Goal: Task Accomplishment & Management: Complete application form

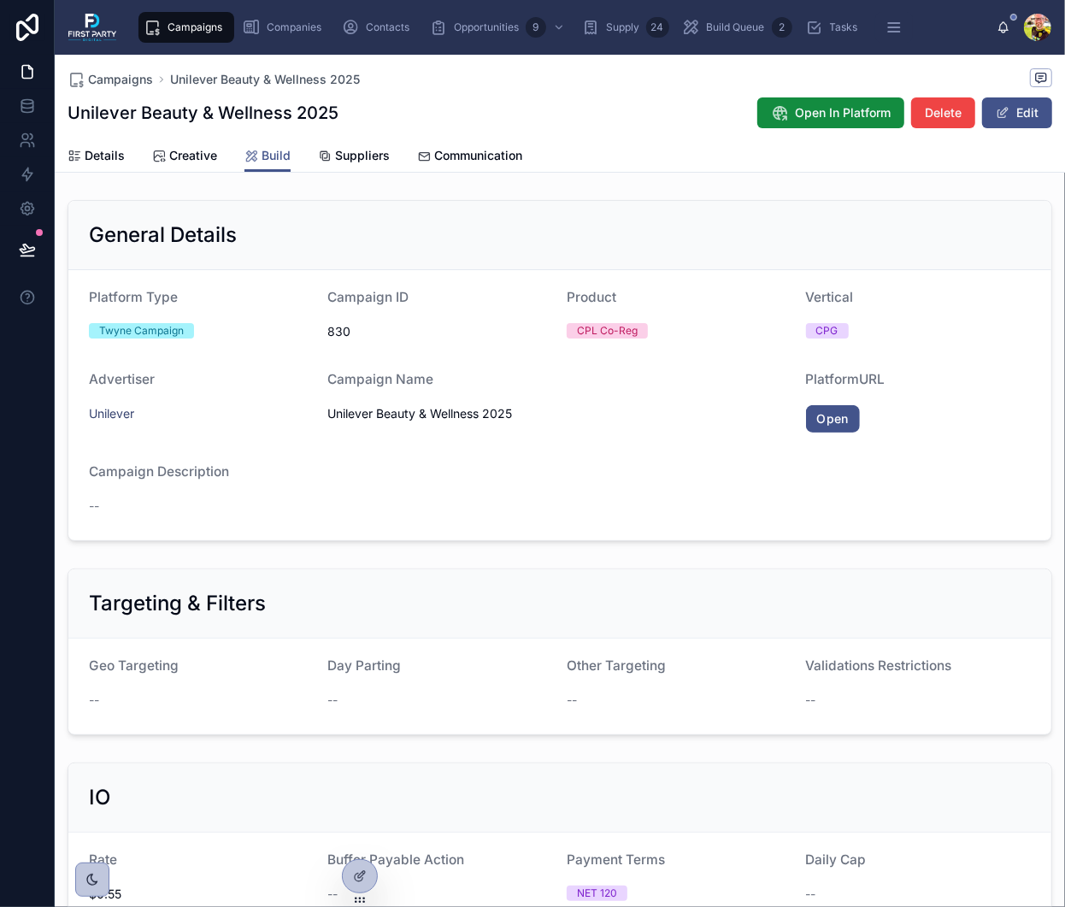
scroll to position [513, 0]
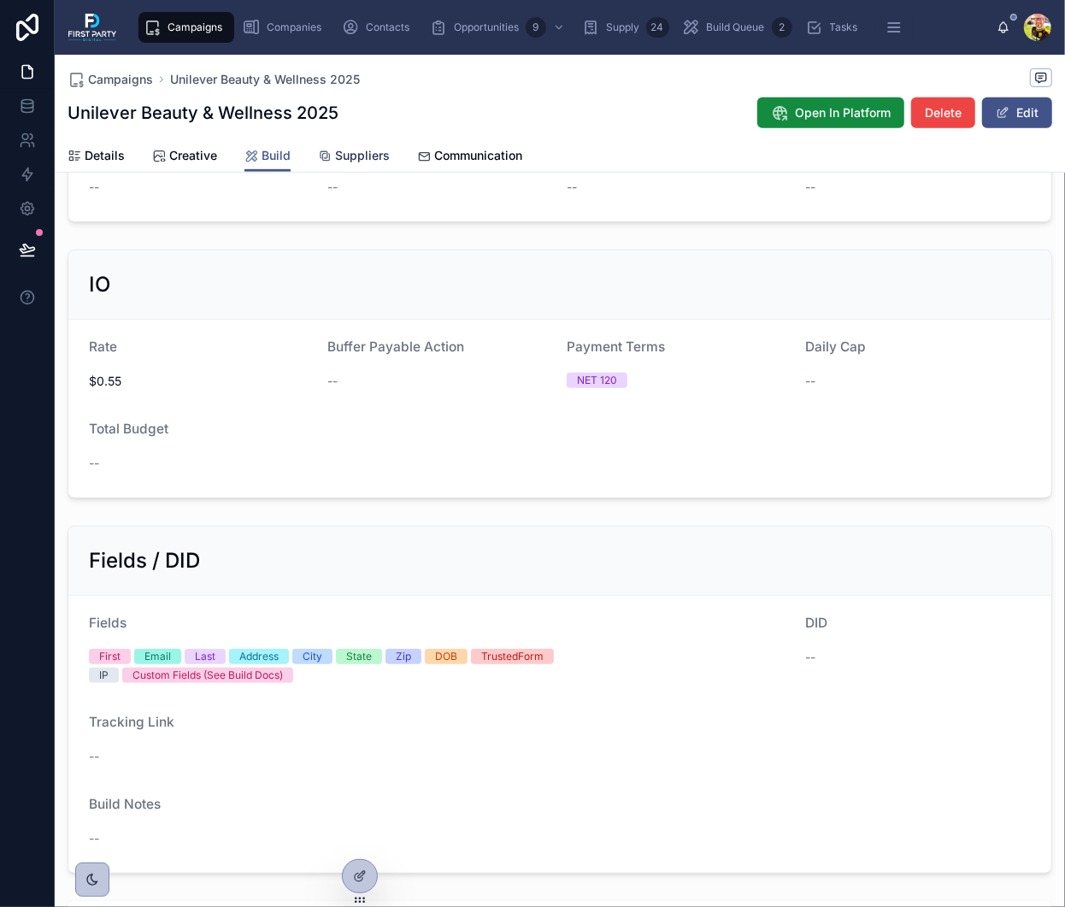
click at [361, 154] on span "Suppliers" at bounding box center [362, 155] width 55 height 17
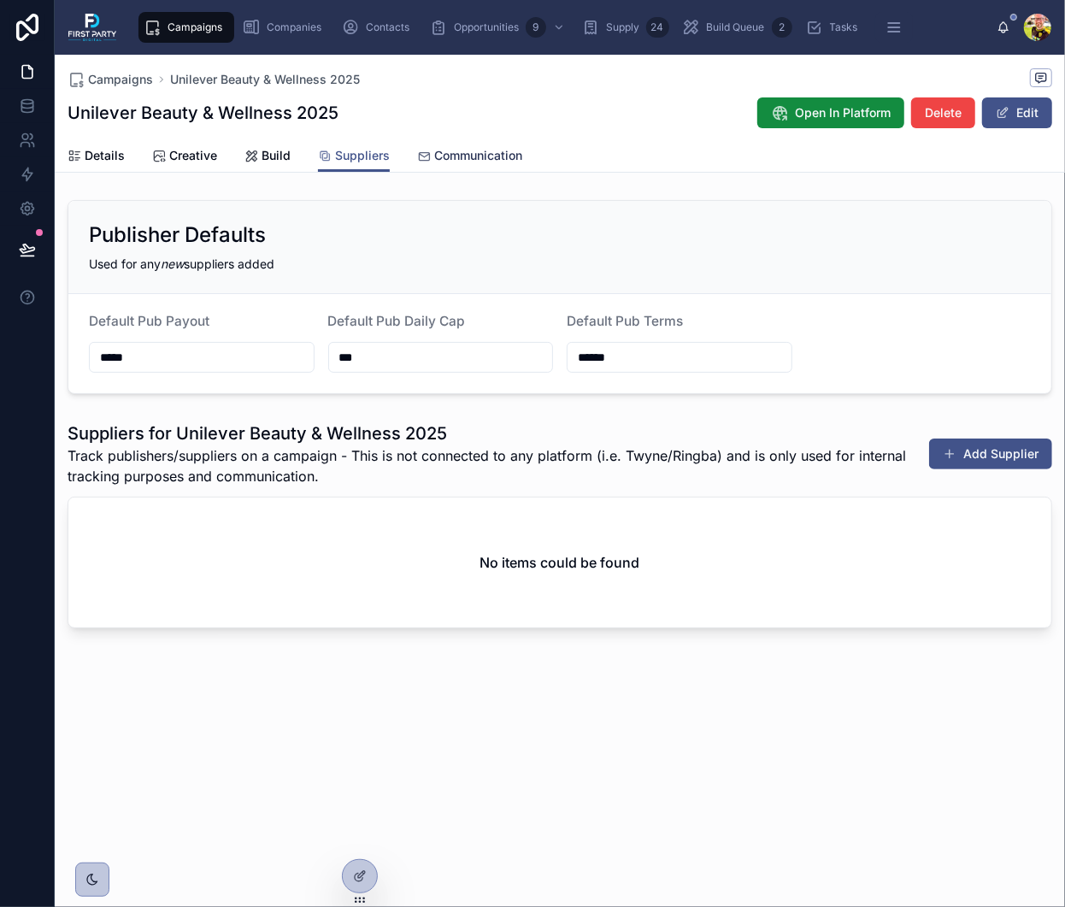
click at [456, 147] on span "Communication" at bounding box center [478, 155] width 88 height 17
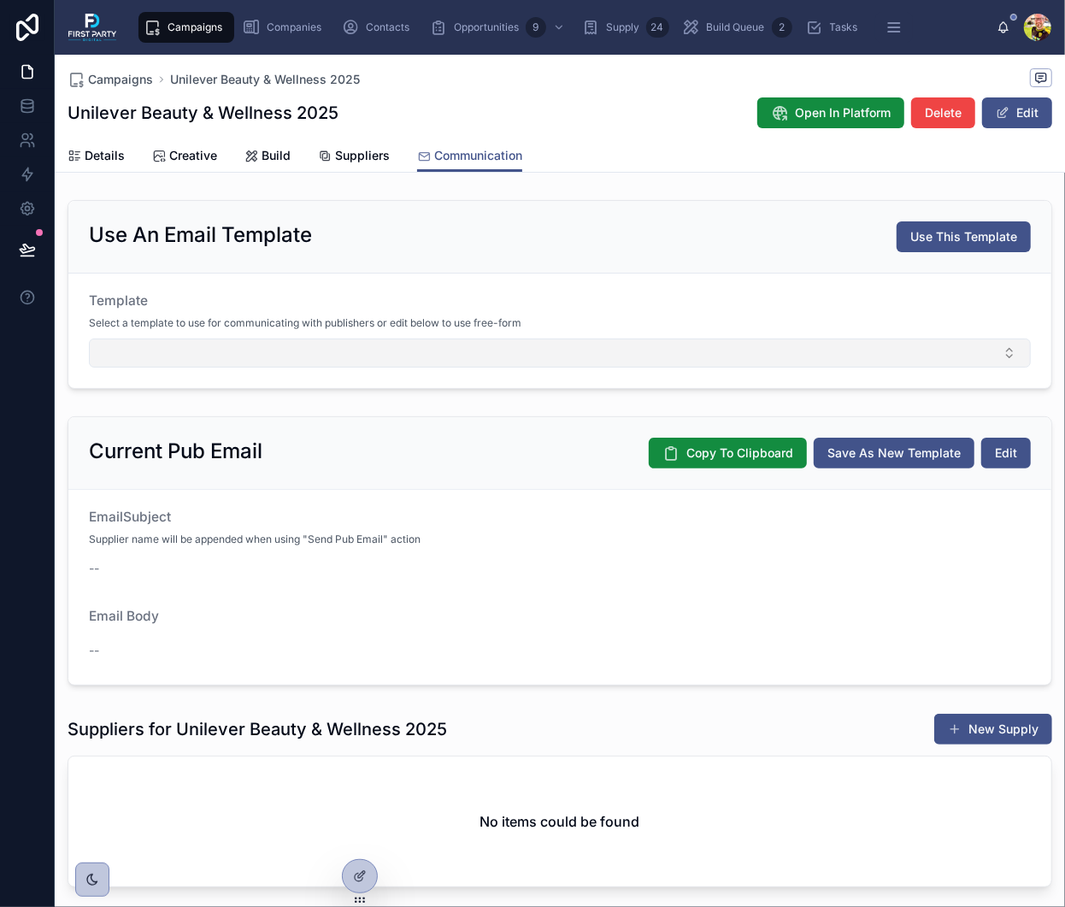
click at [596, 356] on button "Select Button" at bounding box center [560, 352] width 942 height 29
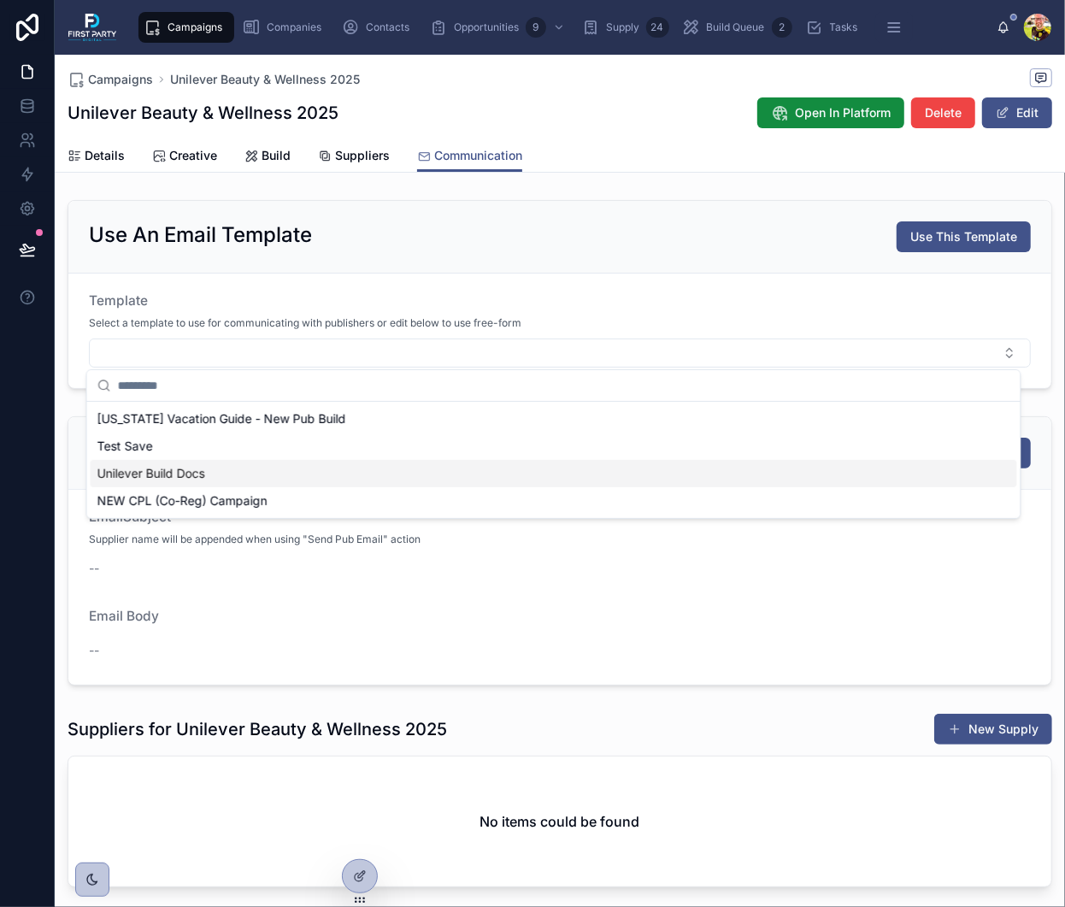
click at [226, 473] on div "Unilever Build Docs" at bounding box center [554, 473] width 927 height 27
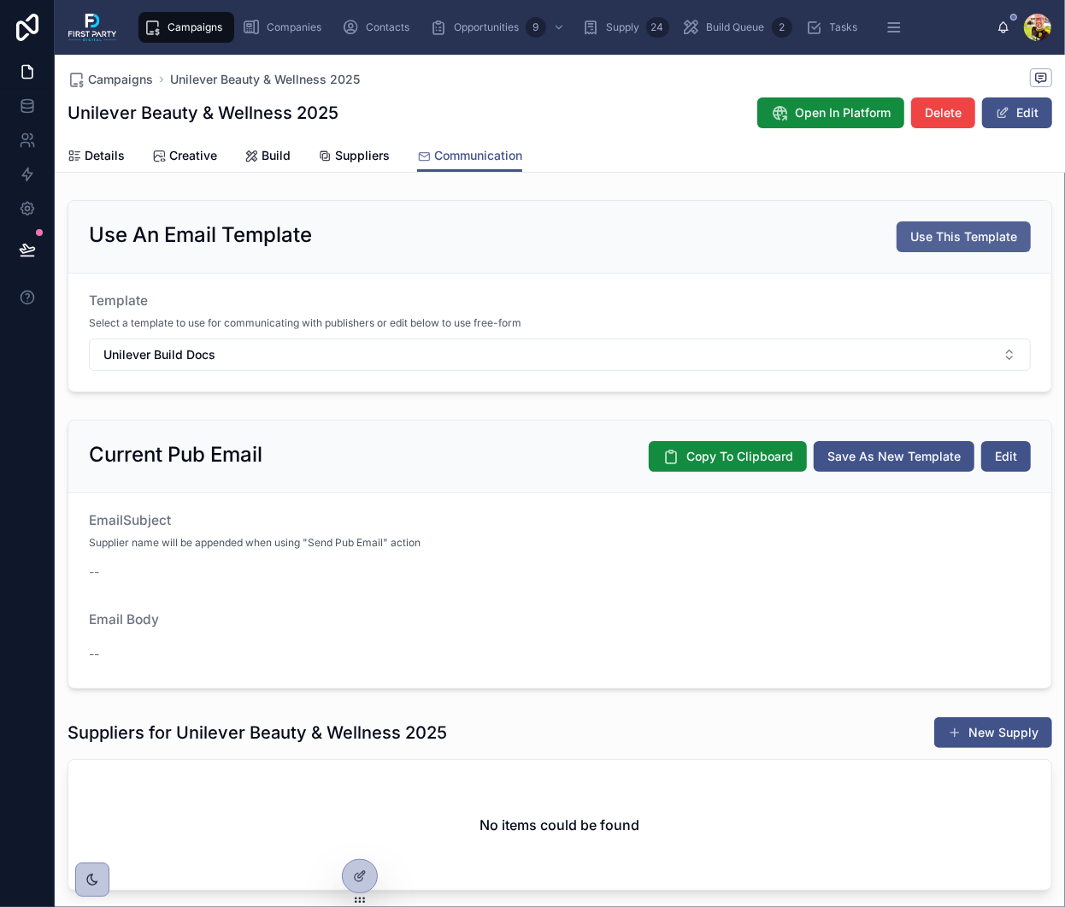
click at [954, 232] on span "Use This Template" at bounding box center [963, 236] width 107 height 17
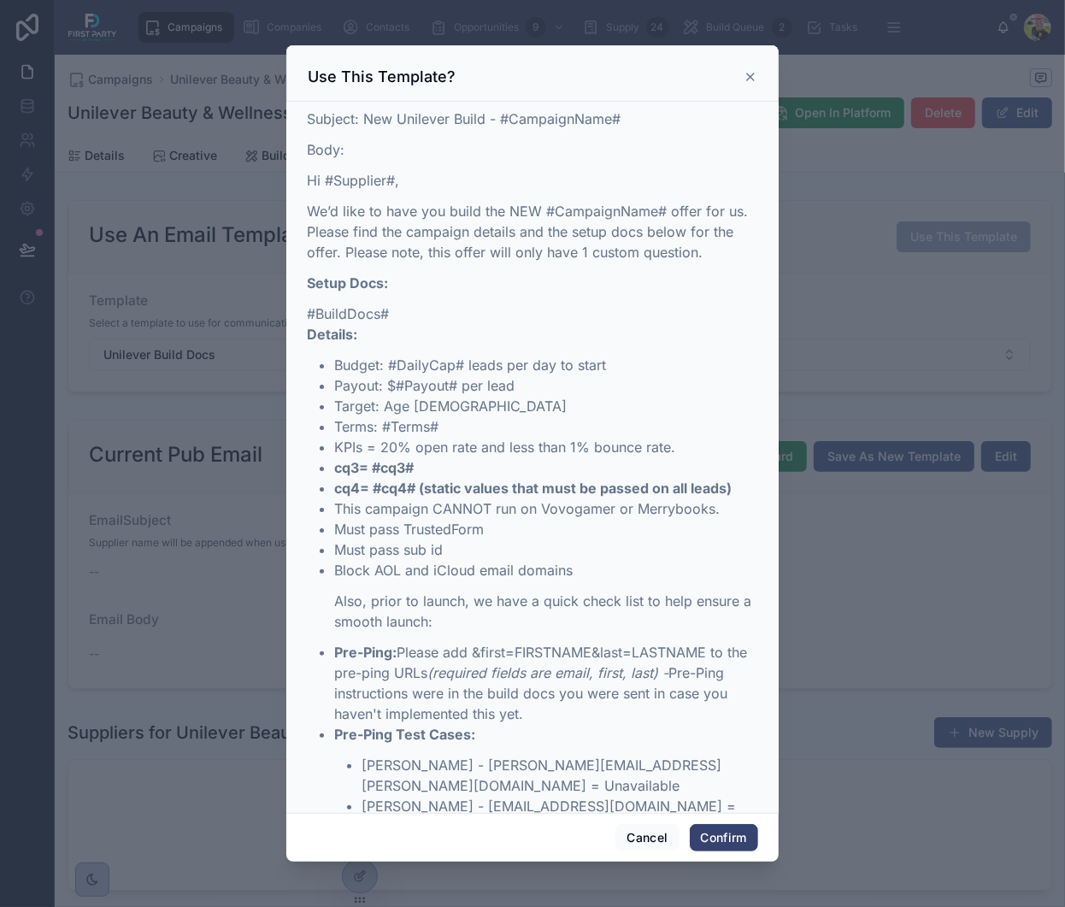
click at [728, 837] on button "Confirm" at bounding box center [724, 837] width 68 height 27
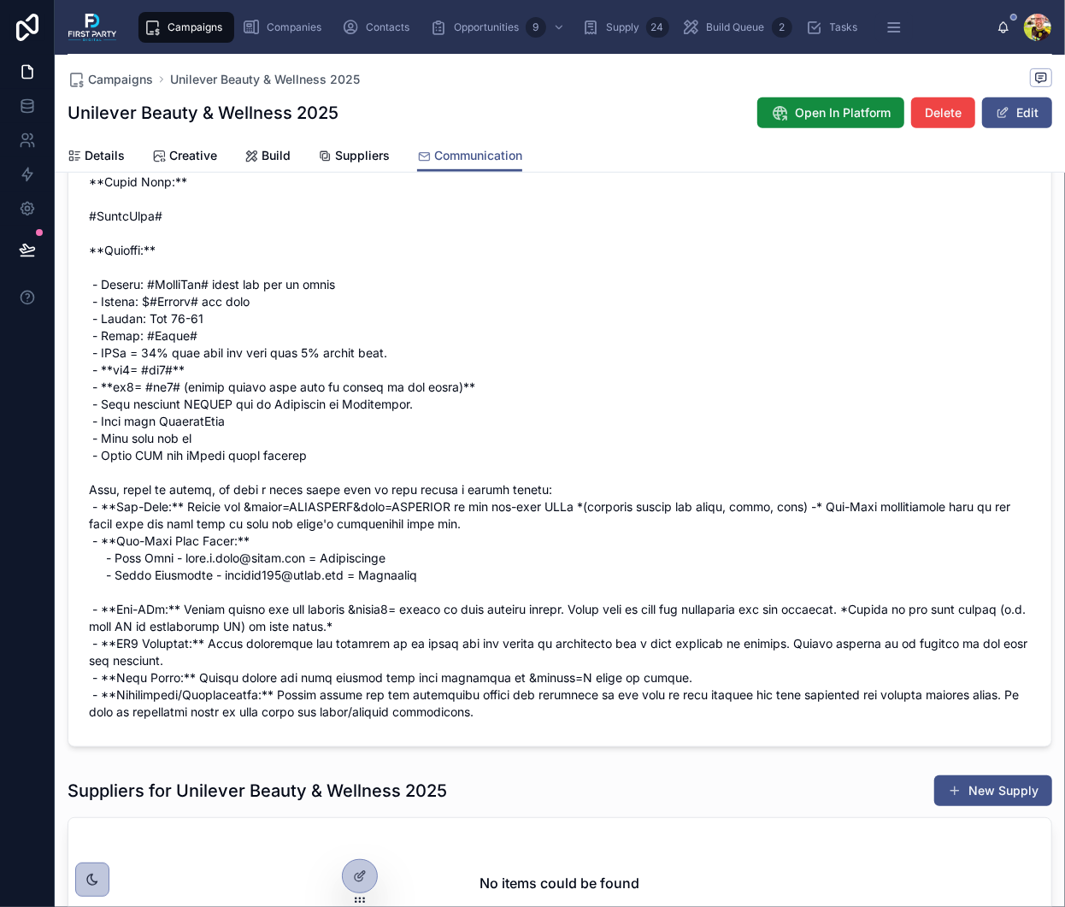
scroll to position [472, 0]
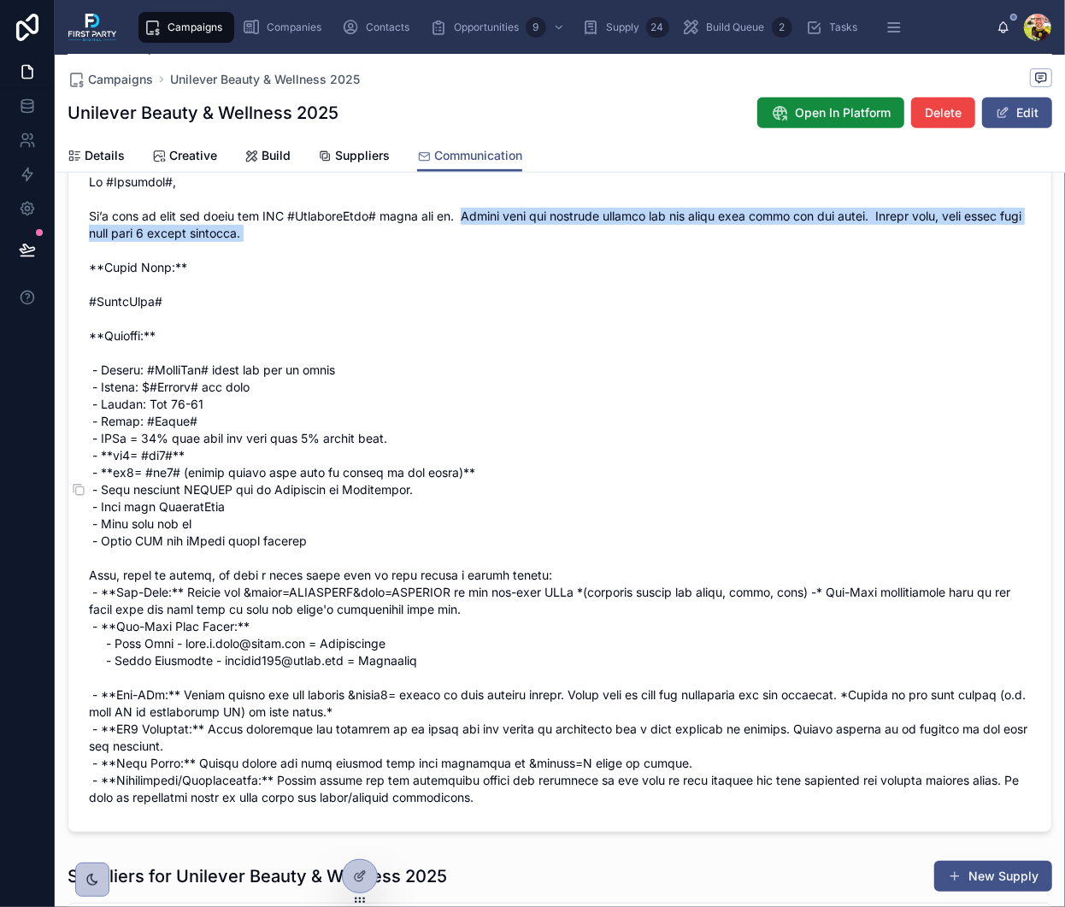
drag, startPoint x: 470, startPoint y: 229, endPoint x: 579, endPoint y: 254, distance: 111.4
click at [579, 254] on span at bounding box center [560, 490] width 942 height 633
click at [580, 252] on span at bounding box center [560, 490] width 942 height 633
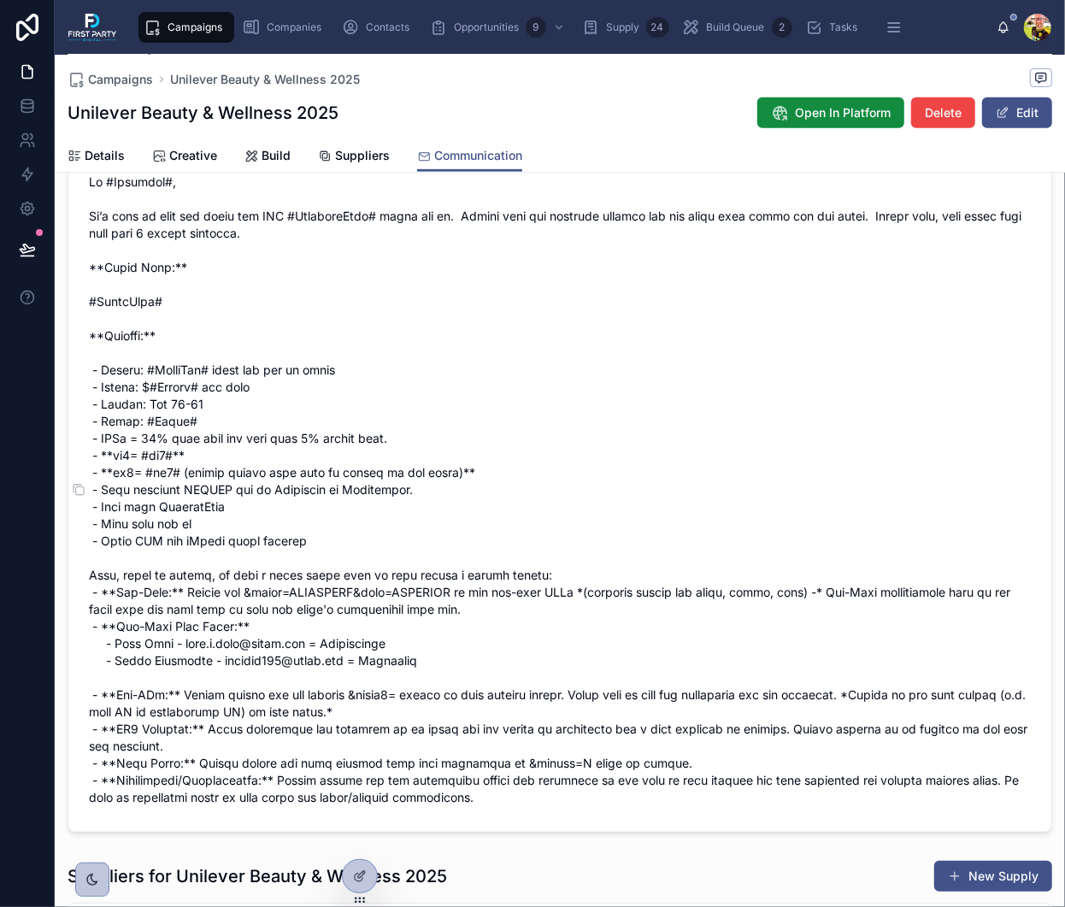
click at [582, 250] on span at bounding box center [560, 490] width 942 height 633
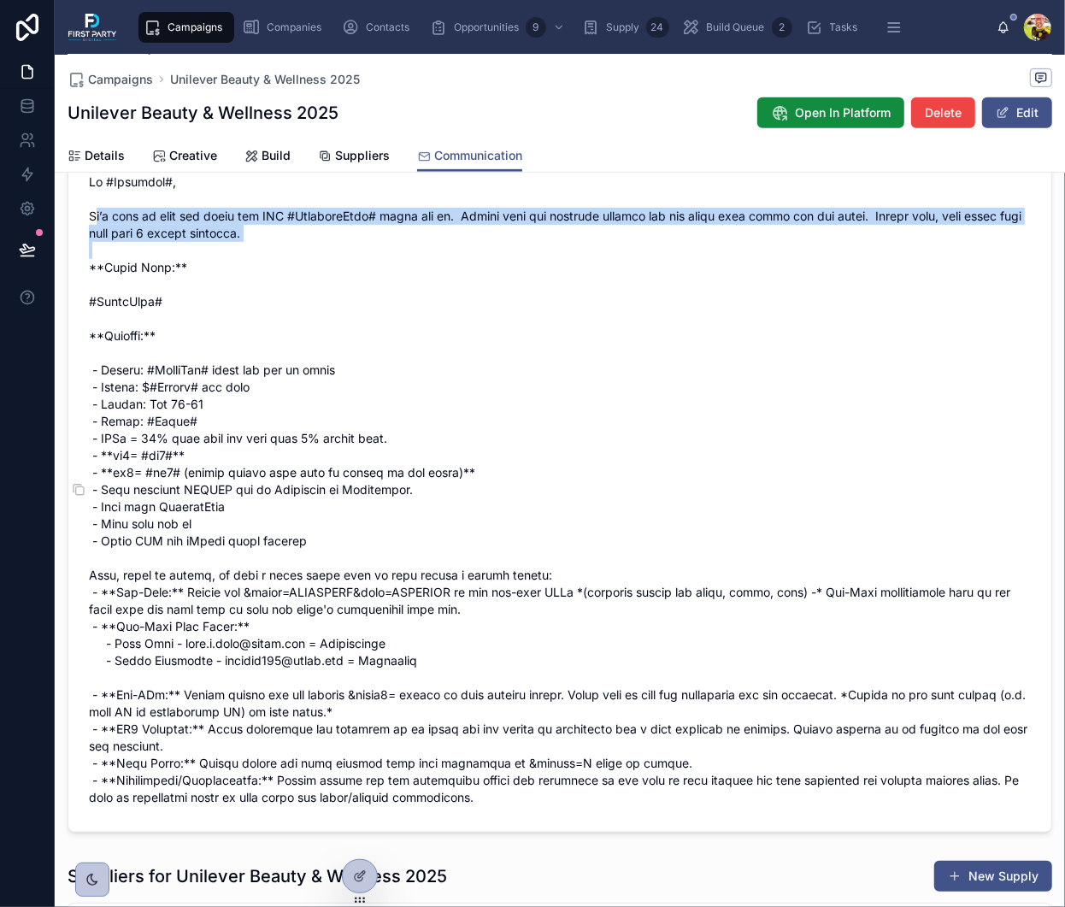
click at [582, 250] on span at bounding box center [560, 490] width 942 height 633
click at [627, 250] on span at bounding box center [560, 490] width 942 height 633
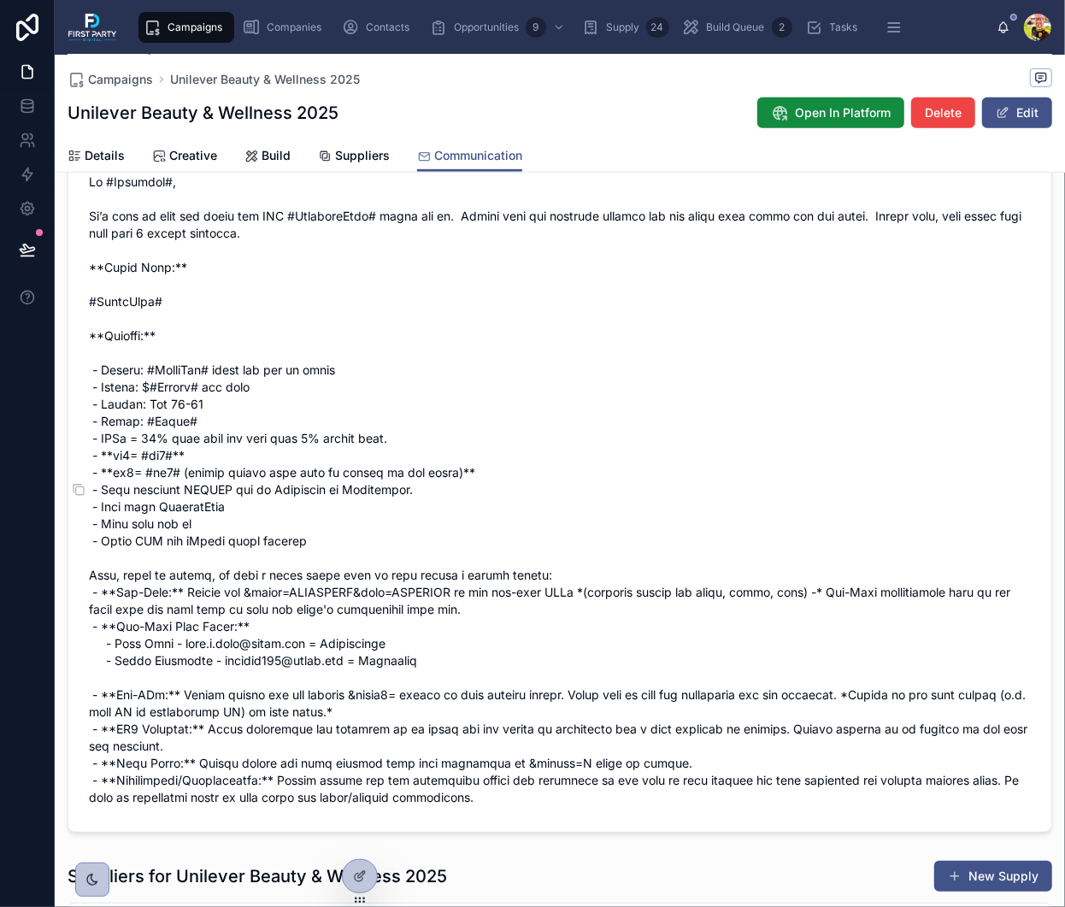
click at [240, 248] on span at bounding box center [560, 490] width 942 height 633
click at [252, 222] on span at bounding box center [560, 490] width 942 height 633
click at [450, 235] on span at bounding box center [560, 490] width 942 height 633
click at [409, 229] on span at bounding box center [560, 490] width 942 height 633
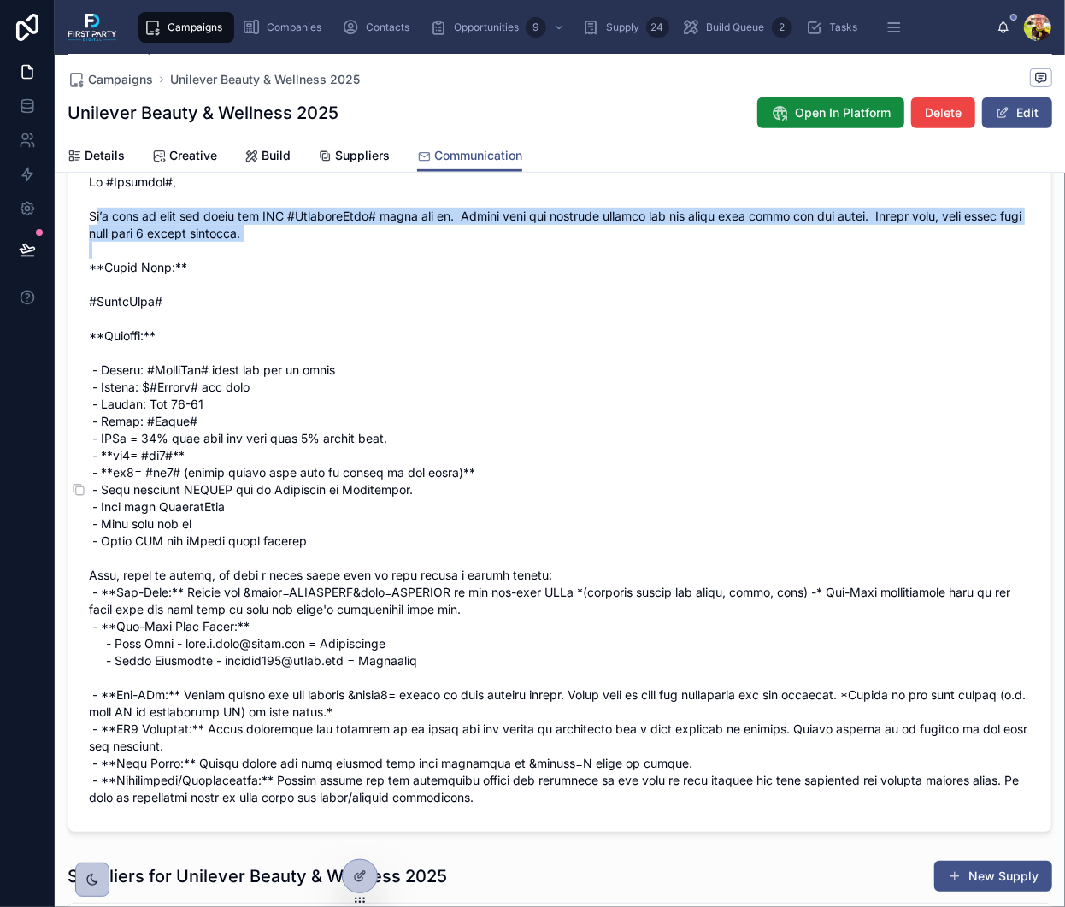
click at [409, 229] on span at bounding box center [560, 490] width 942 height 633
click at [377, 225] on span at bounding box center [560, 490] width 942 height 633
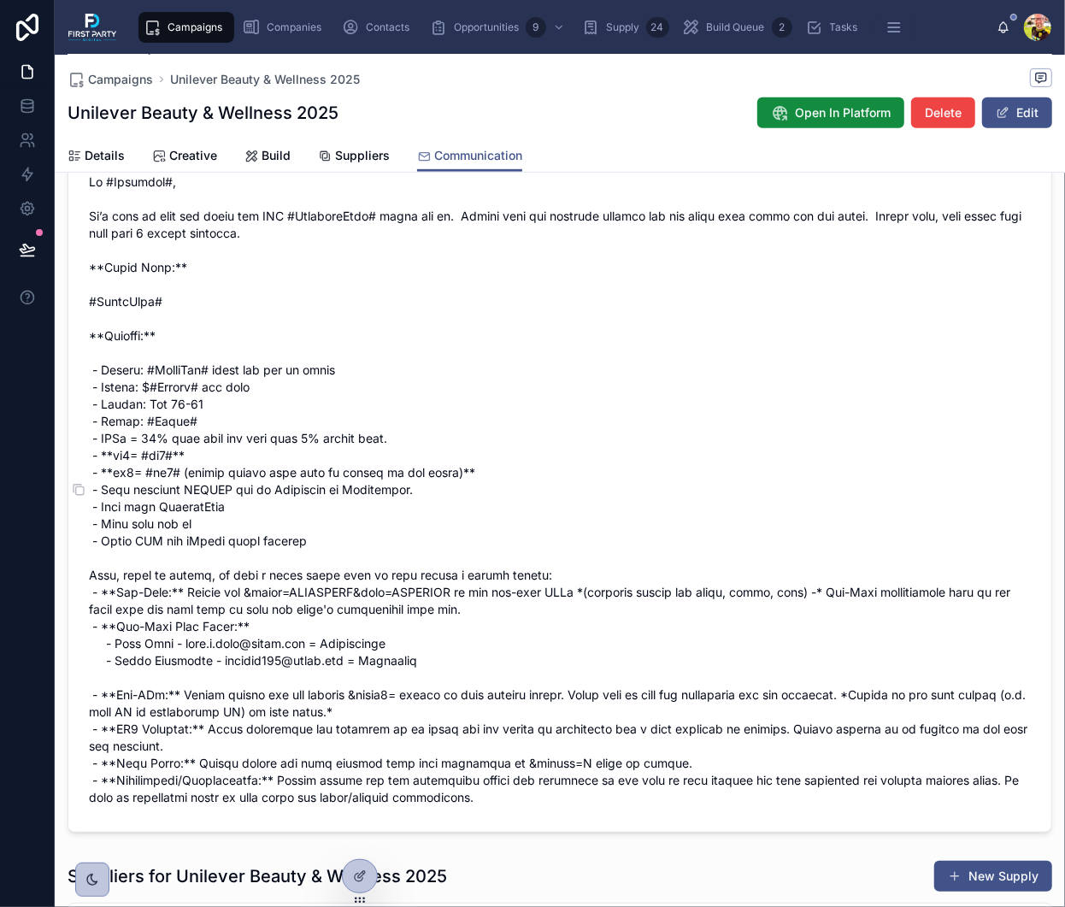
click at [370, 228] on span at bounding box center [560, 490] width 942 height 633
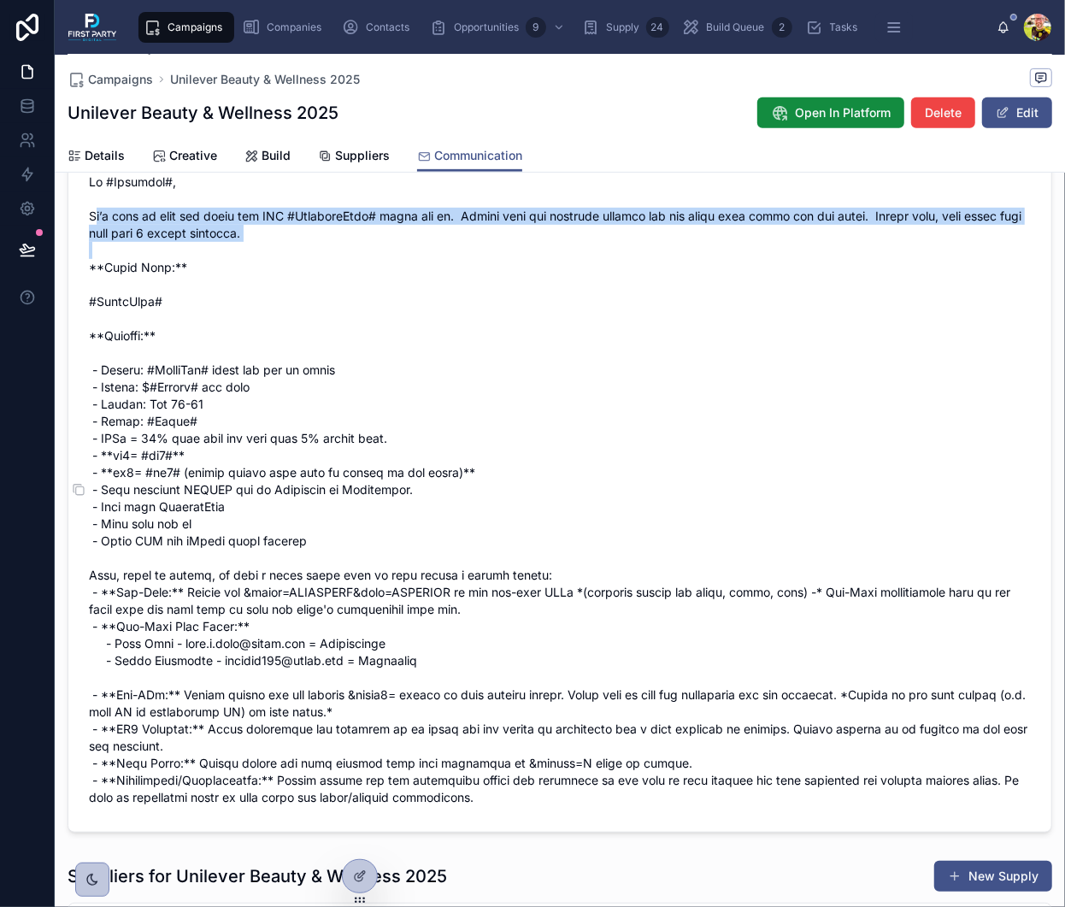
click at [370, 228] on span at bounding box center [560, 490] width 942 height 633
click at [342, 227] on span at bounding box center [560, 490] width 942 height 633
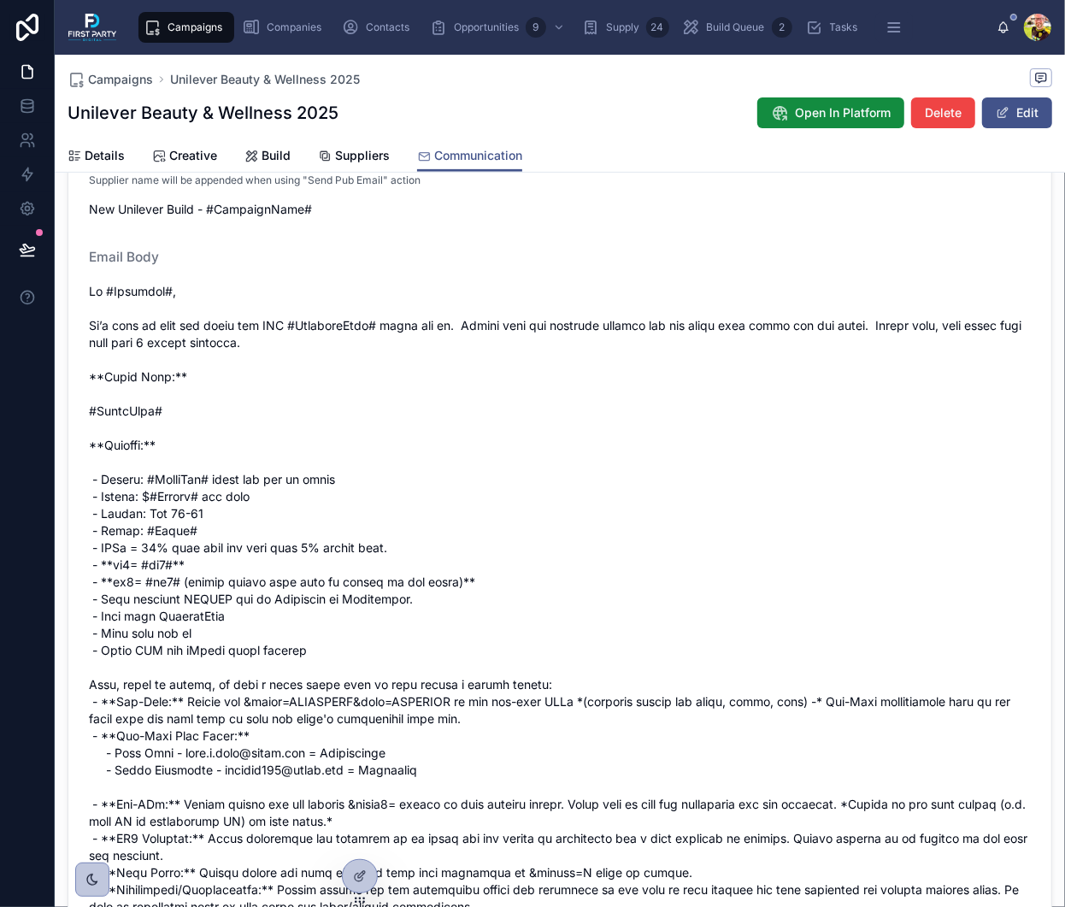
scroll to position [386, 0]
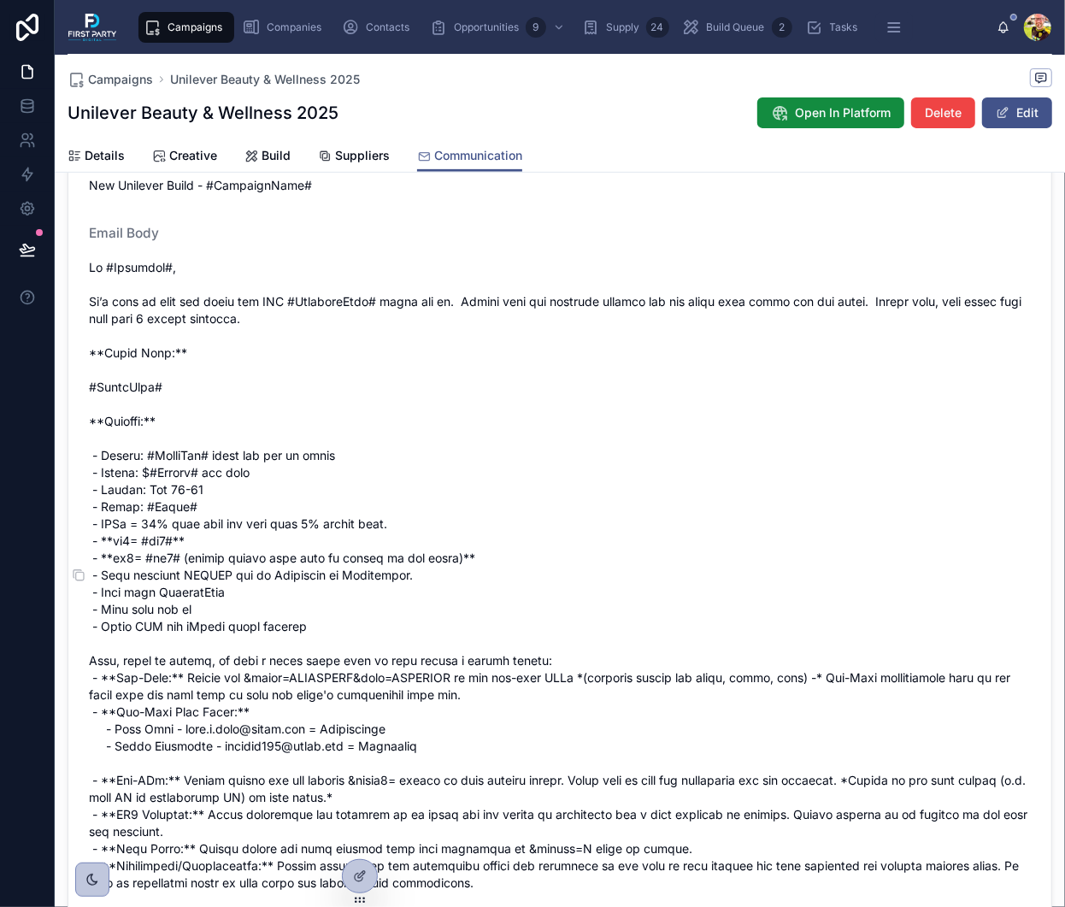
click at [295, 335] on span at bounding box center [560, 575] width 942 height 633
click at [264, 334] on span at bounding box center [560, 575] width 942 height 633
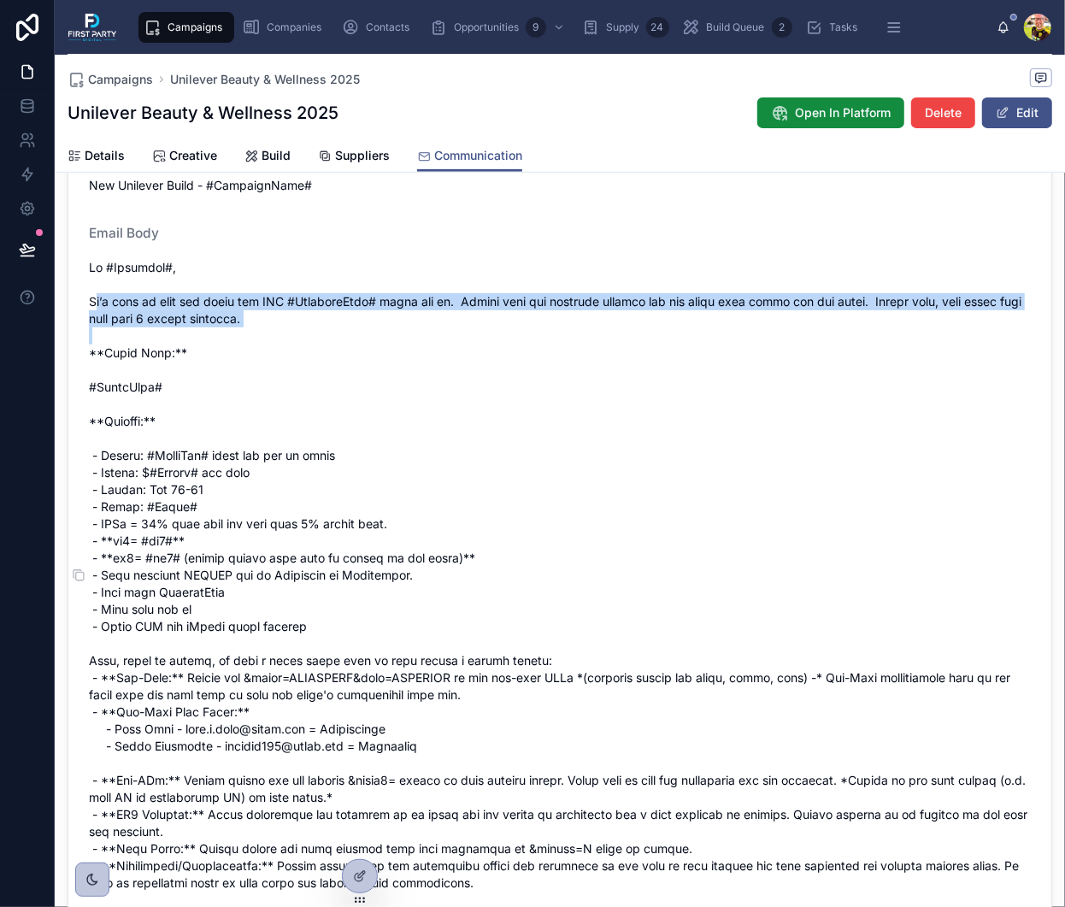
click at [264, 334] on span at bounding box center [560, 575] width 942 height 633
click at [277, 327] on span at bounding box center [560, 575] width 942 height 633
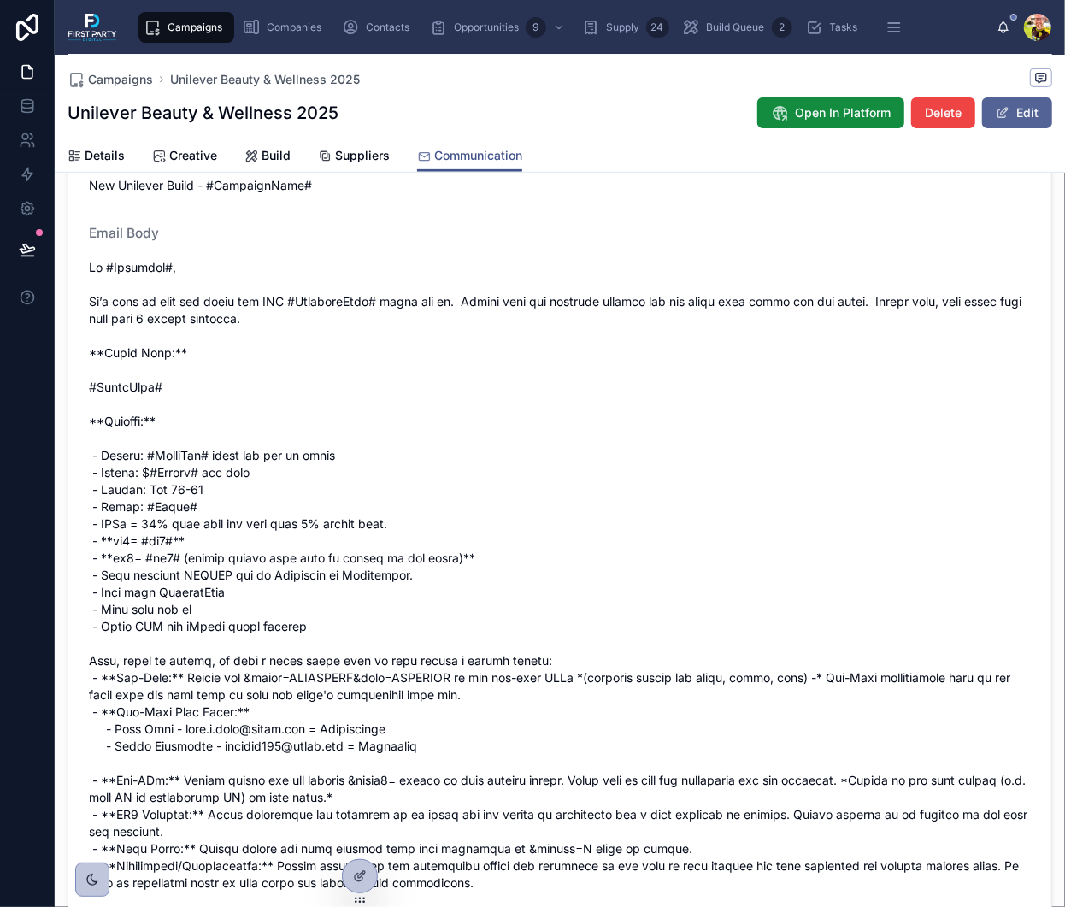
click at [1022, 107] on button "Edit" at bounding box center [1017, 112] width 70 height 31
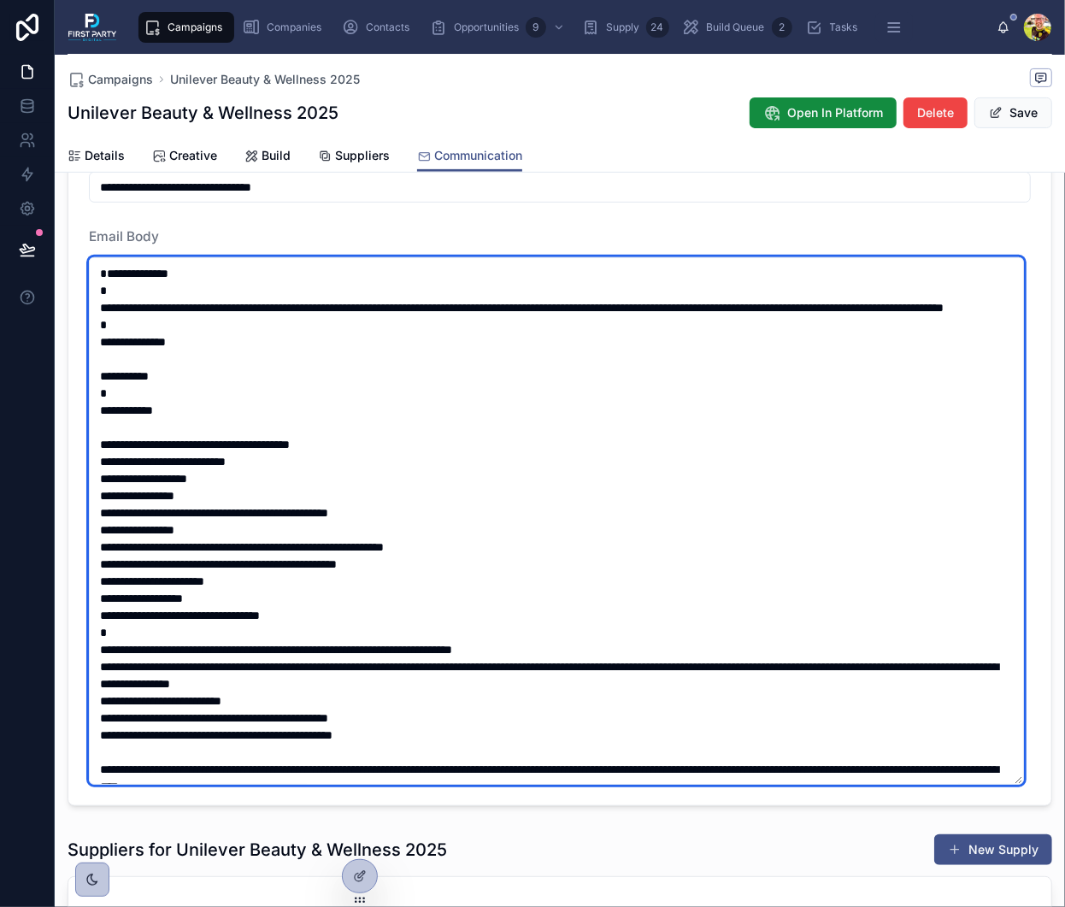
click at [378, 329] on textarea at bounding box center [556, 520] width 935 height 527
click at [369, 344] on textarea at bounding box center [556, 520] width 935 height 527
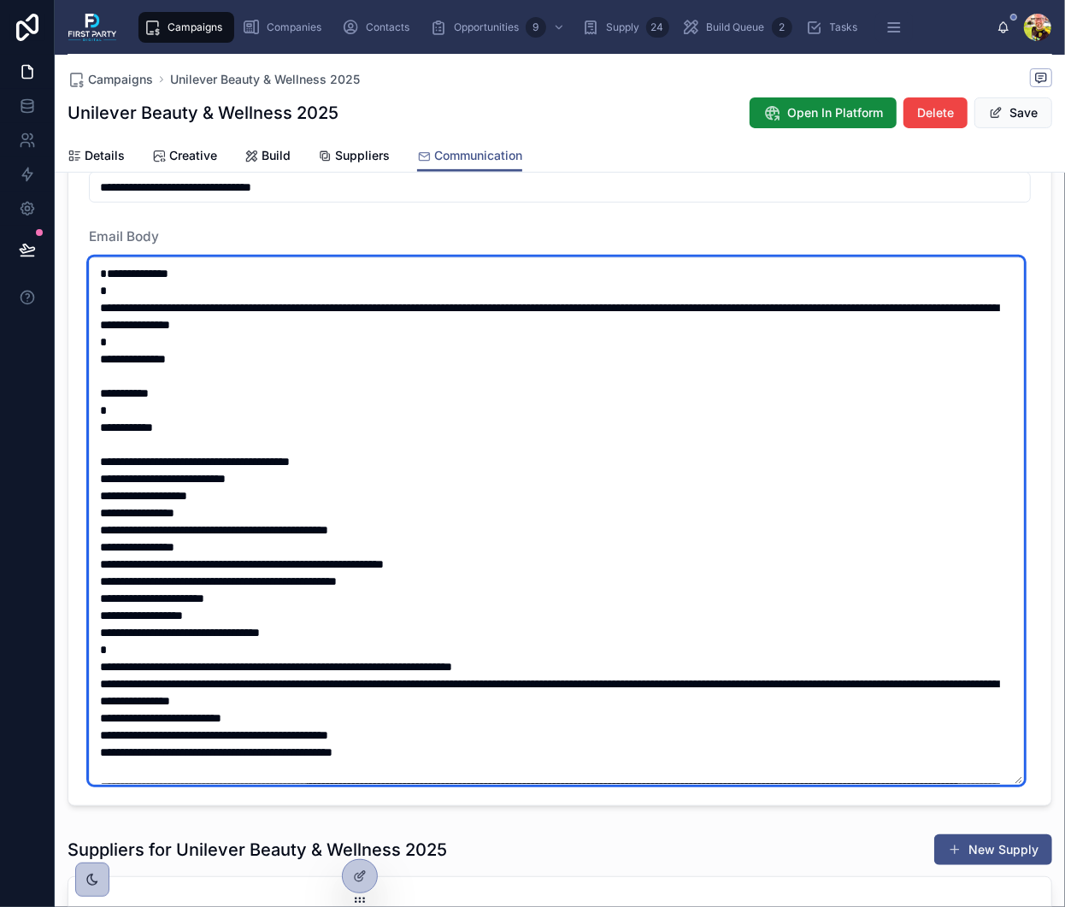
click at [404, 316] on textarea at bounding box center [556, 520] width 935 height 527
click at [298, 319] on textarea at bounding box center [556, 520] width 935 height 527
click at [412, 322] on textarea at bounding box center [556, 520] width 935 height 527
click at [538, 334] on textarea at bounding box center [556, 520] width 935 height 527
click at [427, 320] on textarea at bounding box center [556, 520] width 935 height 527
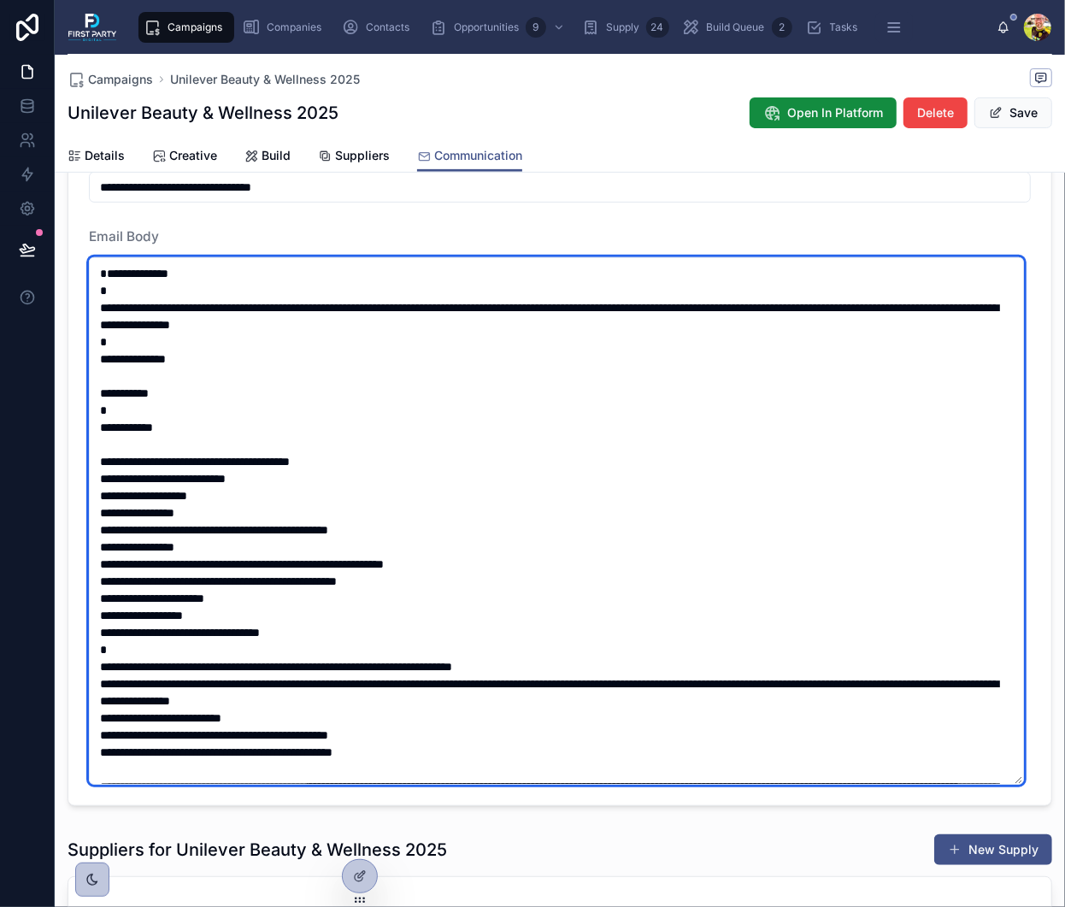
click at [427, 320] on textarea at bounding box center [556, 520] width 935 height 527
type textarea "**********"
click at [279, 370] on textarea at bounding box center [556, 520] width 935 height 527
click at [616, 336] on textarea at bounding box center [556, 520] width 935 height 527
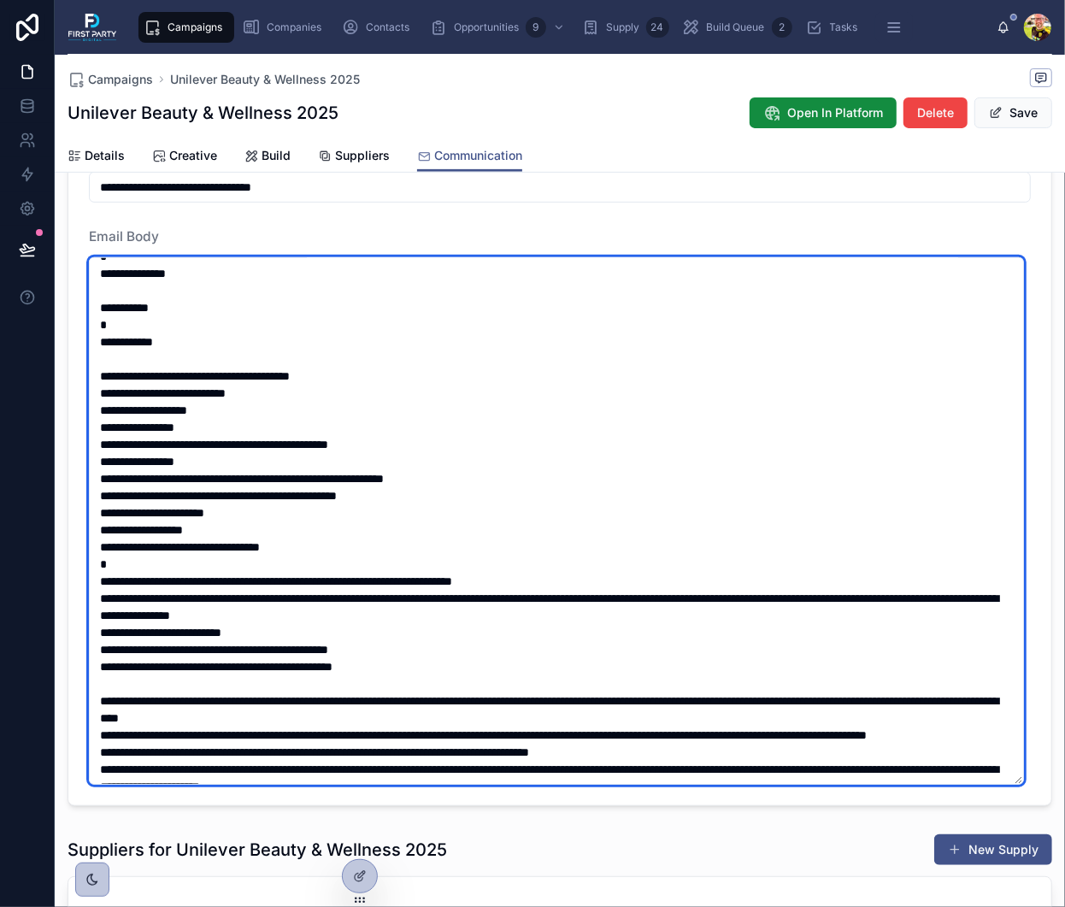
click at [328, 409] on textarea at bounding box center [556, 520] width 935 height 527
click at [265, 421] on textarea at bounding box center [556, 520] width 935 height 527
drag, startPoint x: 215, startPoint y: 404, endPoint x: 163, endPoint y: 415, distance: 53.1
click at [163, 415] on textarea at bounding box center [556, 520] width 935 height 527
click at [223, 425] on textarea at bounding box center [556, 520] width 935 height 527
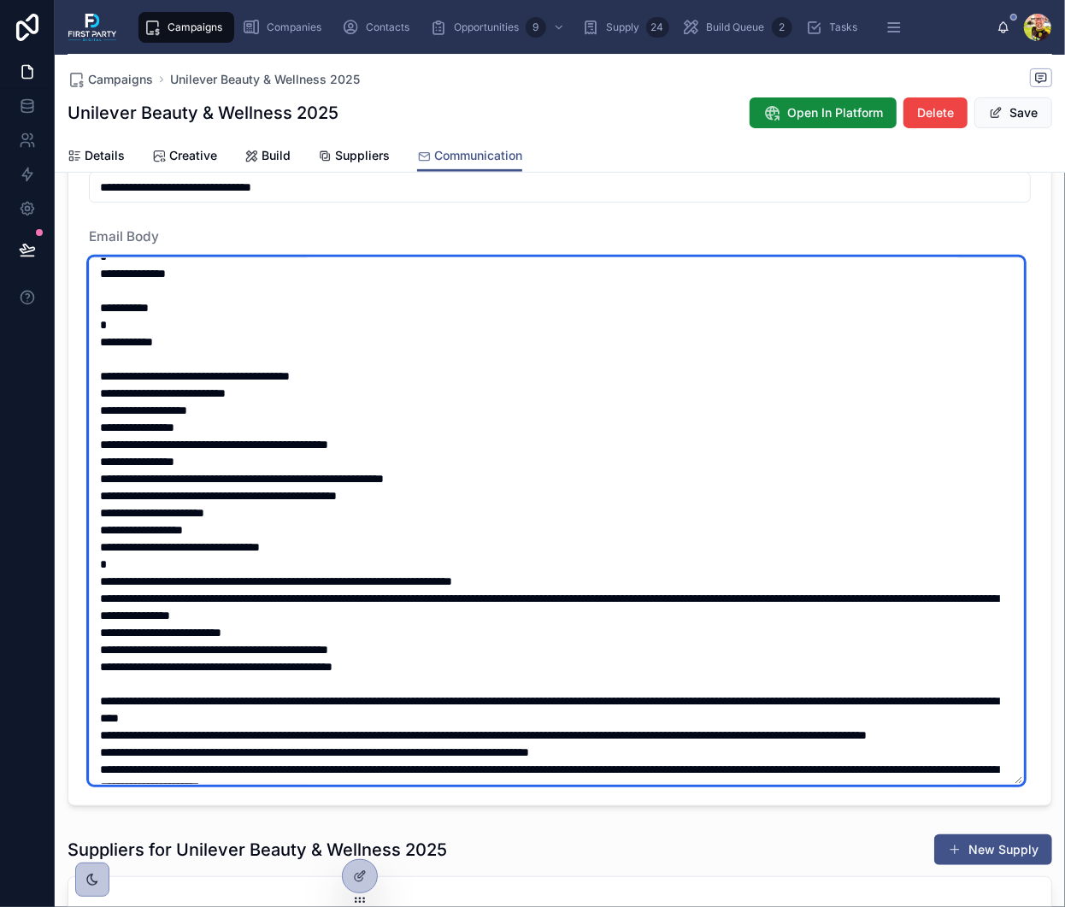
click at [210, 438] on textarea at bounding box center [556, 520] width 935 height 527
click at [227, 481] on textarea at bounding box center [556, 520] width 935 height 527
click at [221, 495] on textarea at bounding box center [556, 520] width 935 height 527
click at [503, 493] on textarea at bounding box center [556, 520] width 935 height 527
click at [289, 525] on textarea at bounding box center [556, 520] width 935 height 527
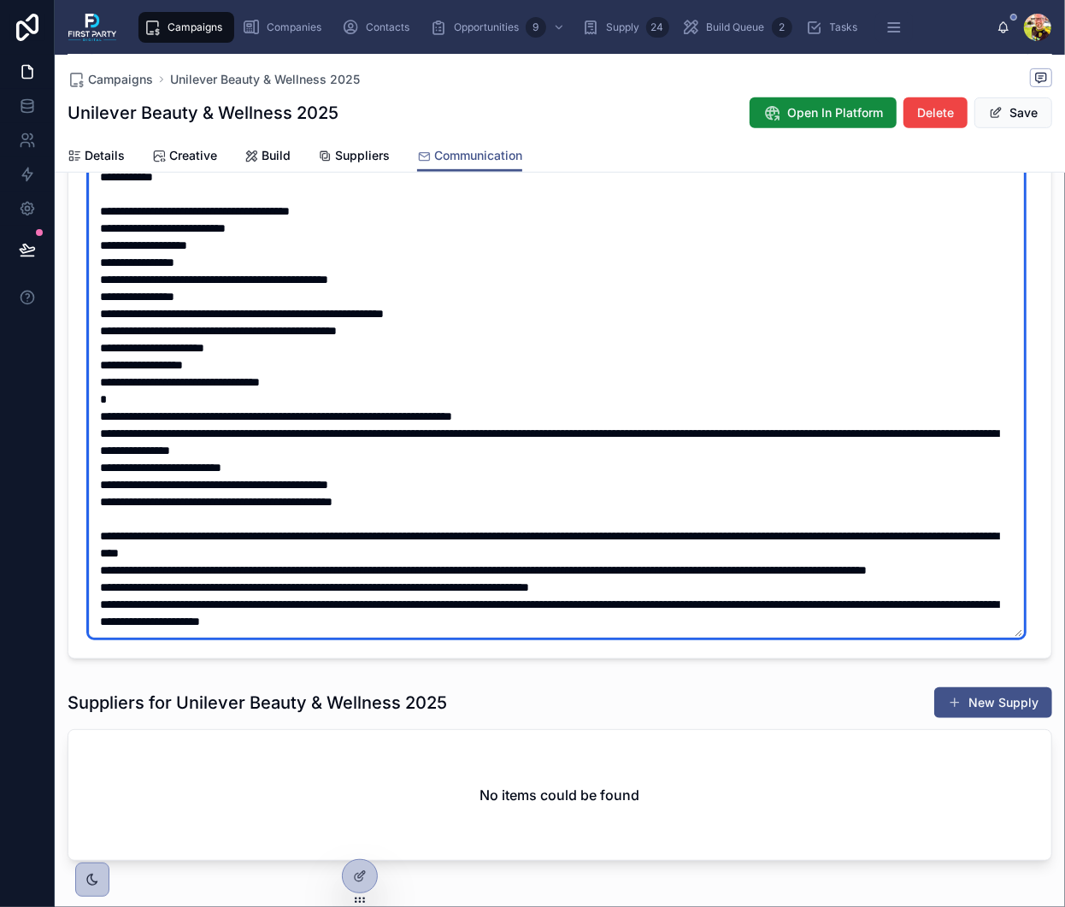
scroll to position [557, 0]
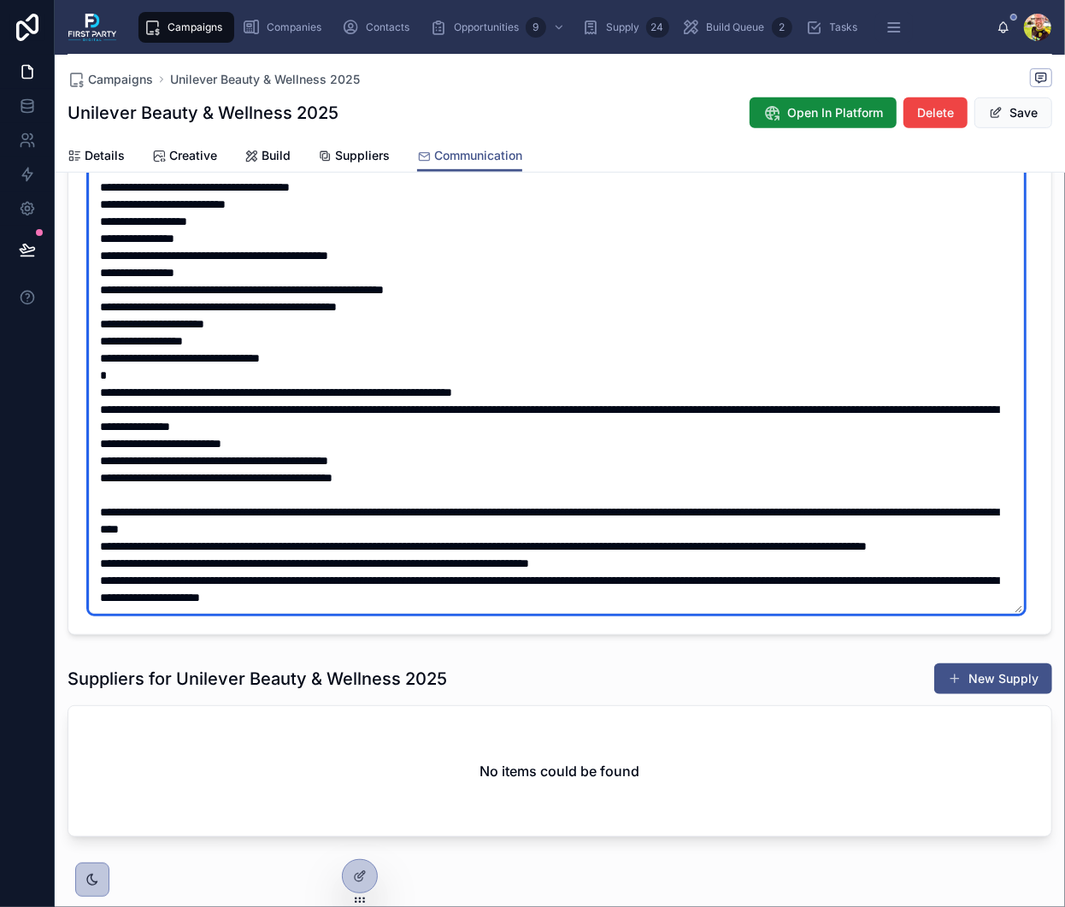
click at [451, 533] on textarea at bounding box center [556, 349] width 935 height 527
click at [450, 537] on textarea at bounding box center [556, 349] width 935 height 527
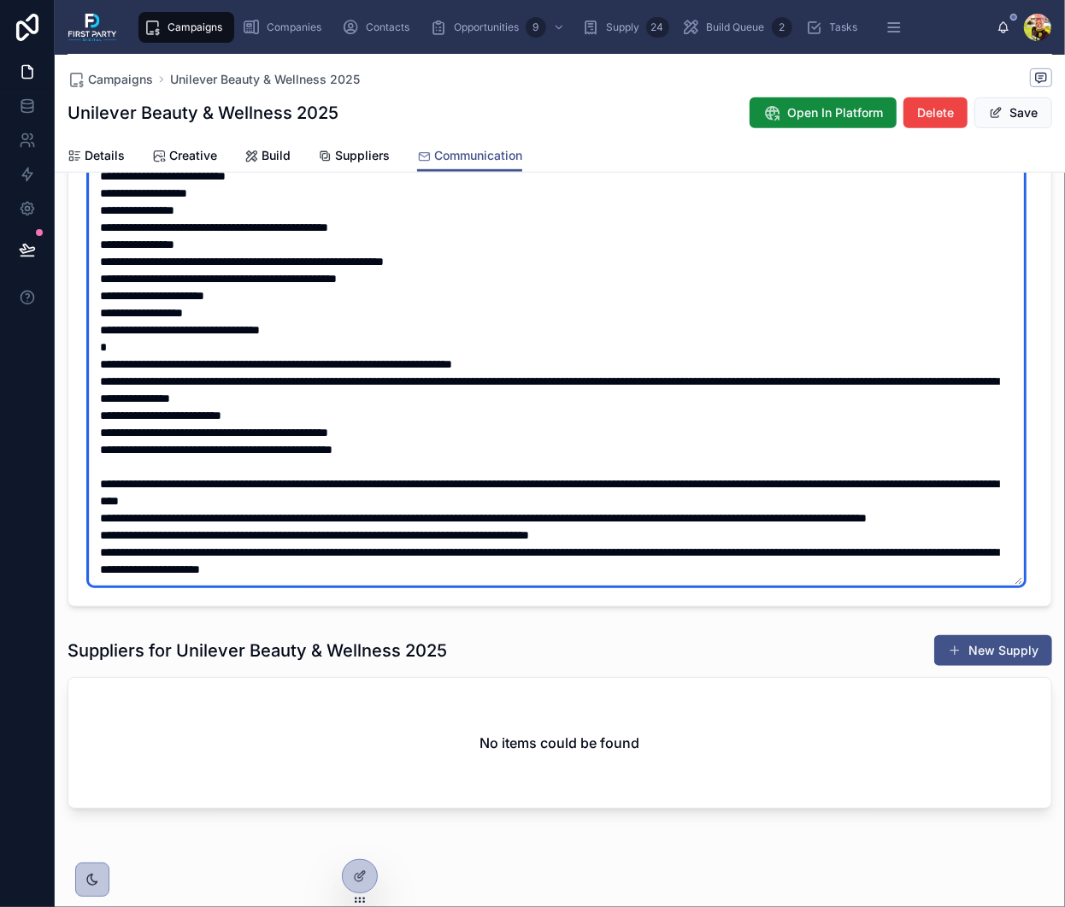
scroll to position [599, 0]
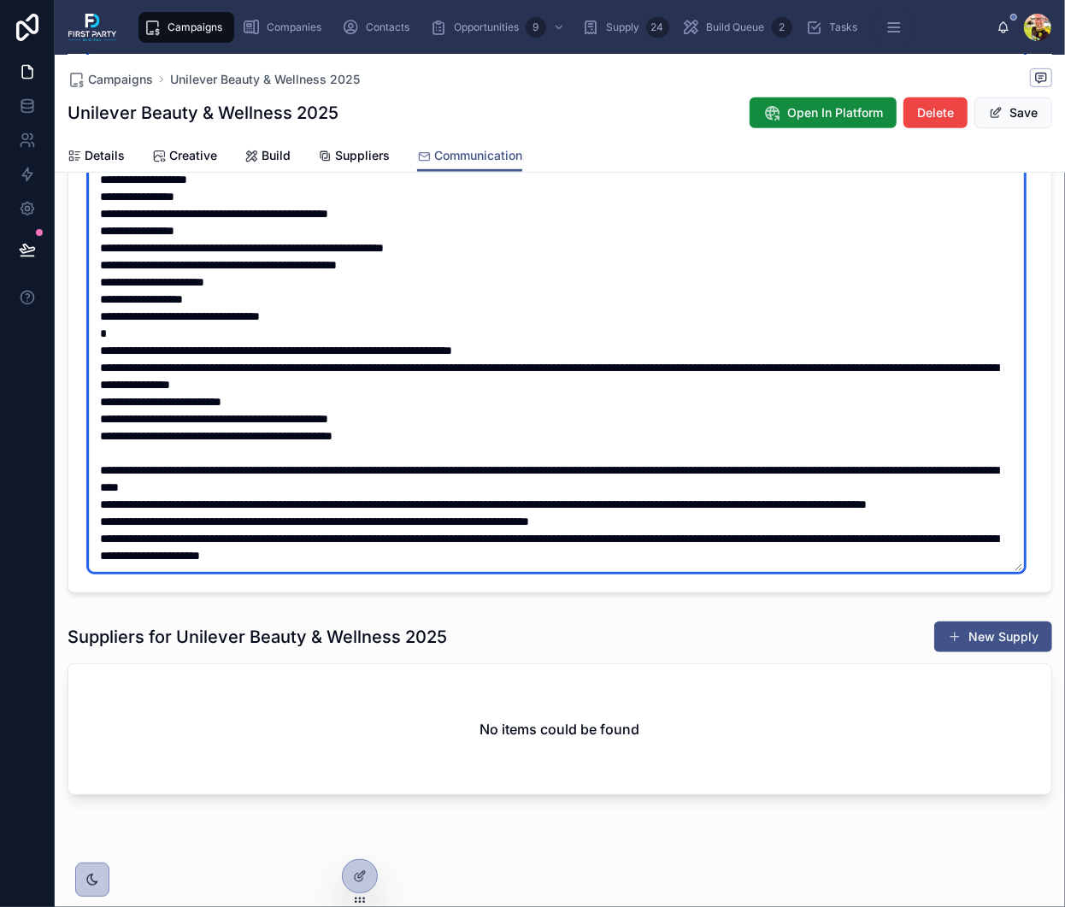
click at [586, 551] on textarea at bounding box center [556, 307] width 935 height 527
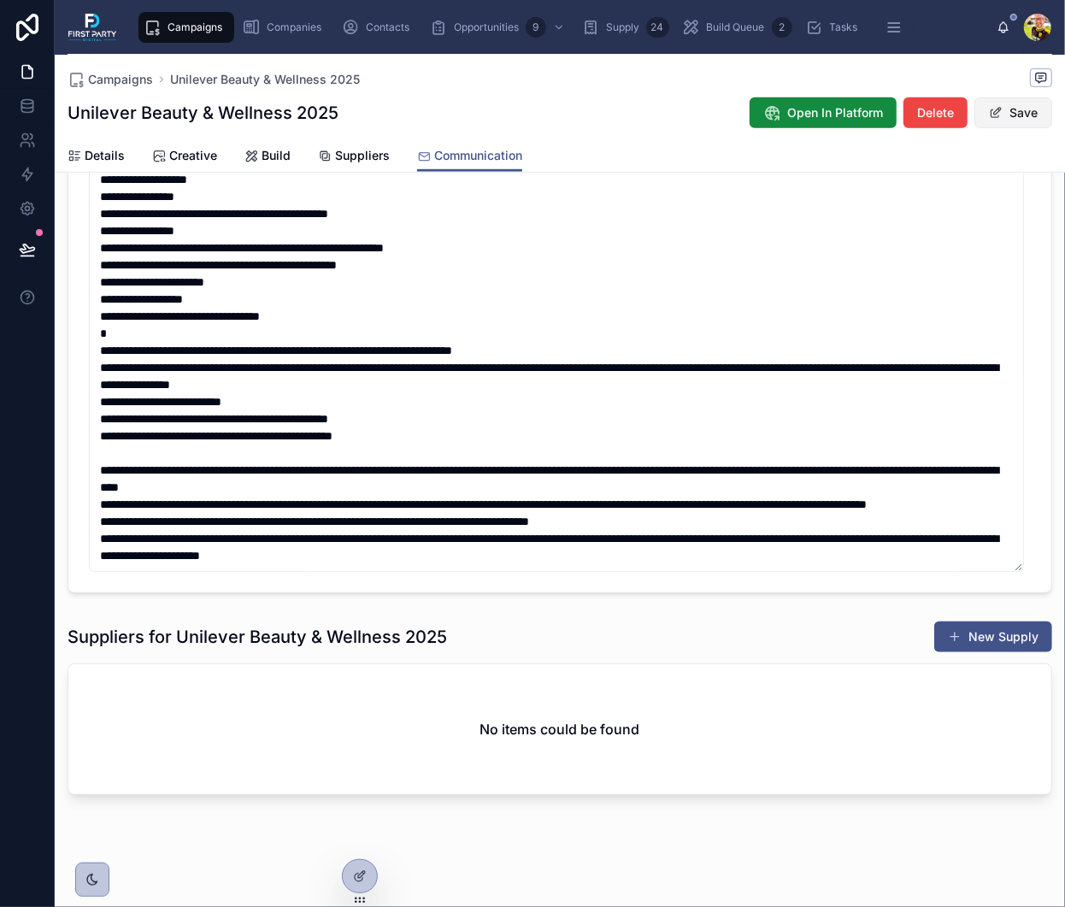
click at [993, 110] on button "Save" at bounding box center [1013, 112] width 78 height 31
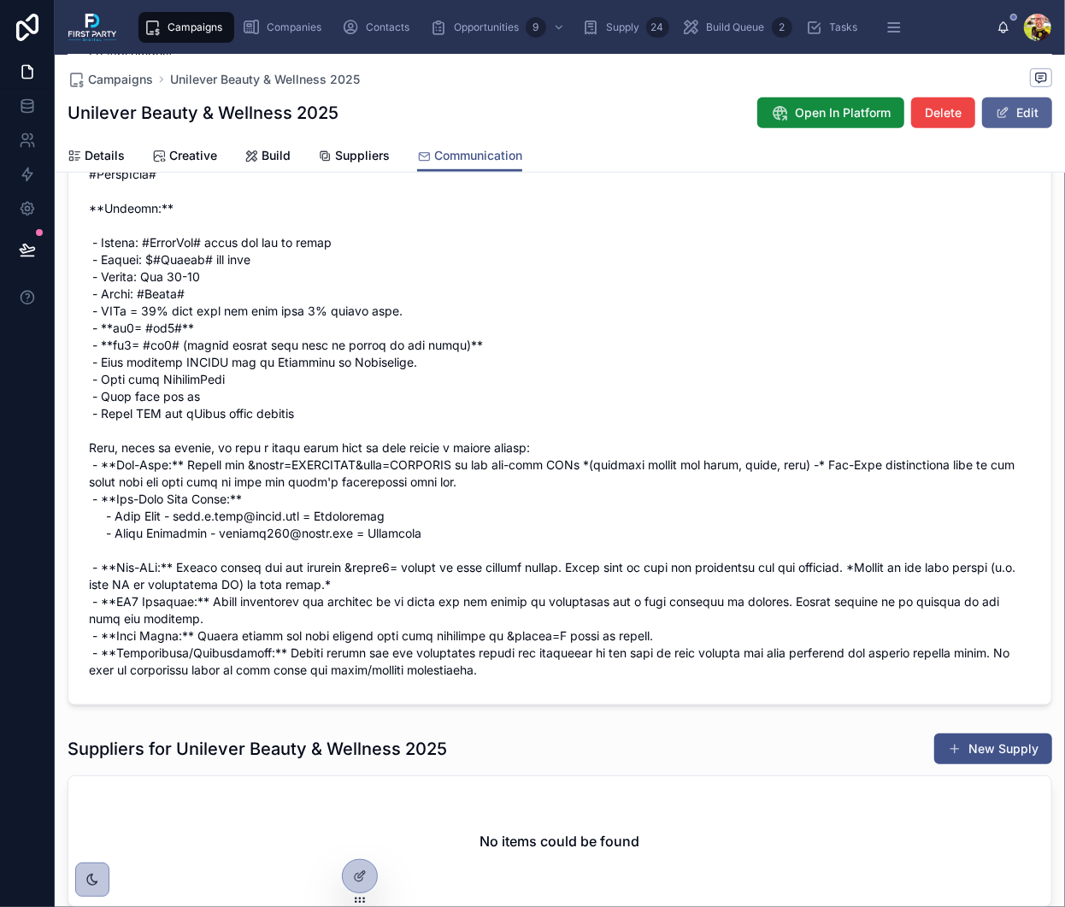
scroll to position [596, 0]
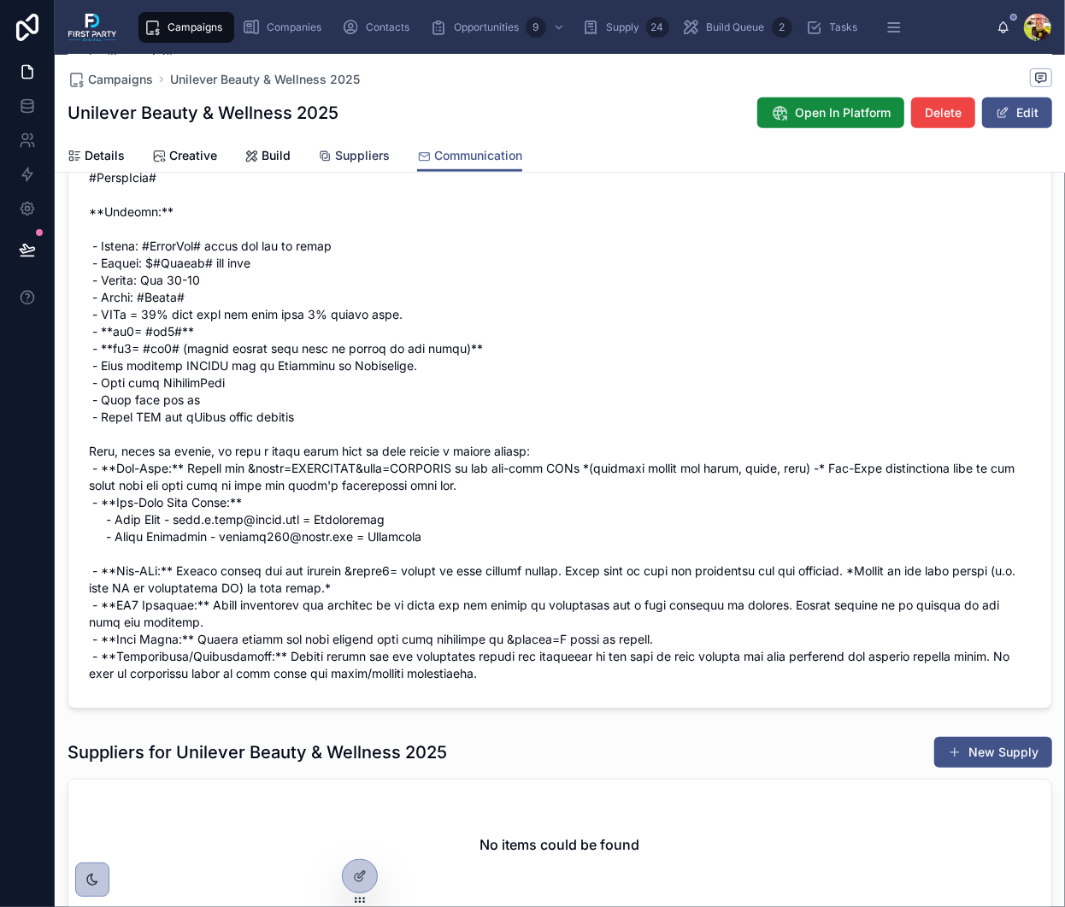
click at [350, 150] on span "Suppliers" at bounding box center [362, 155] width 55 height 17
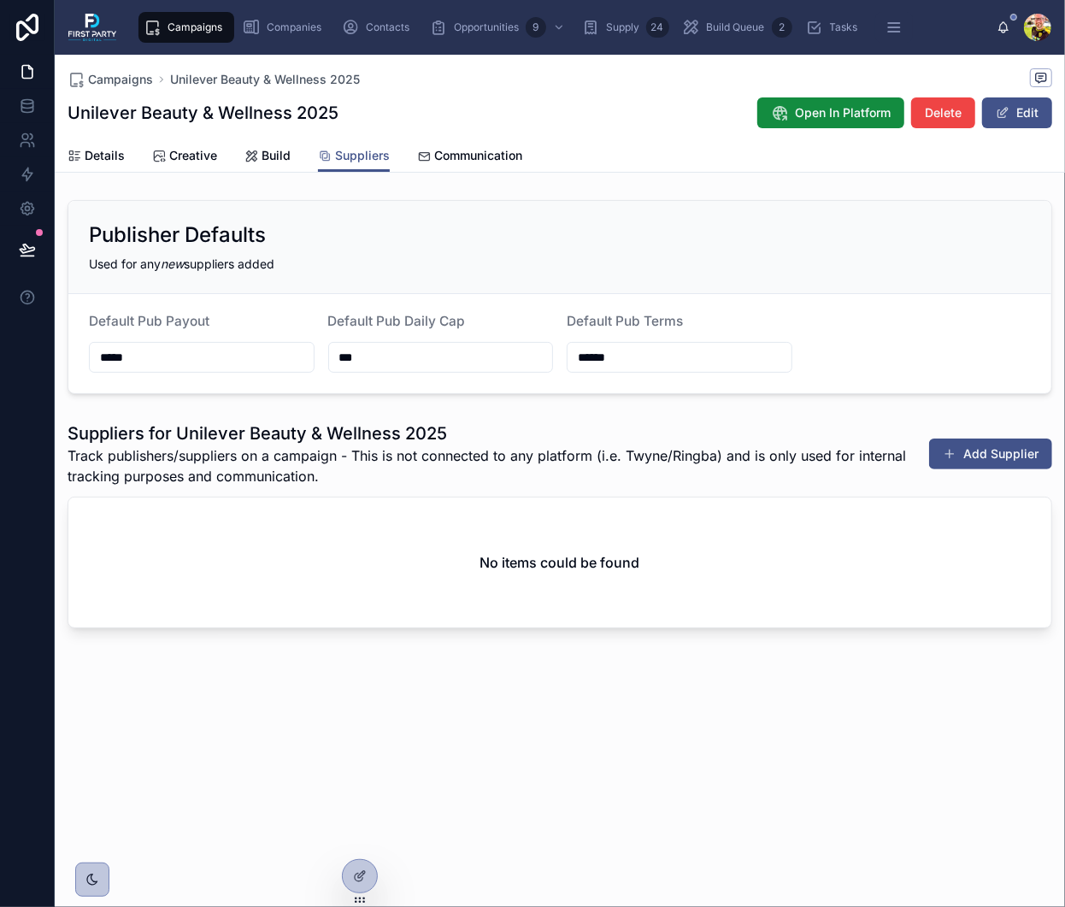
click at [987, 455] on button "Add Supplier" at bounding box center [990, 454] width 123 height 31
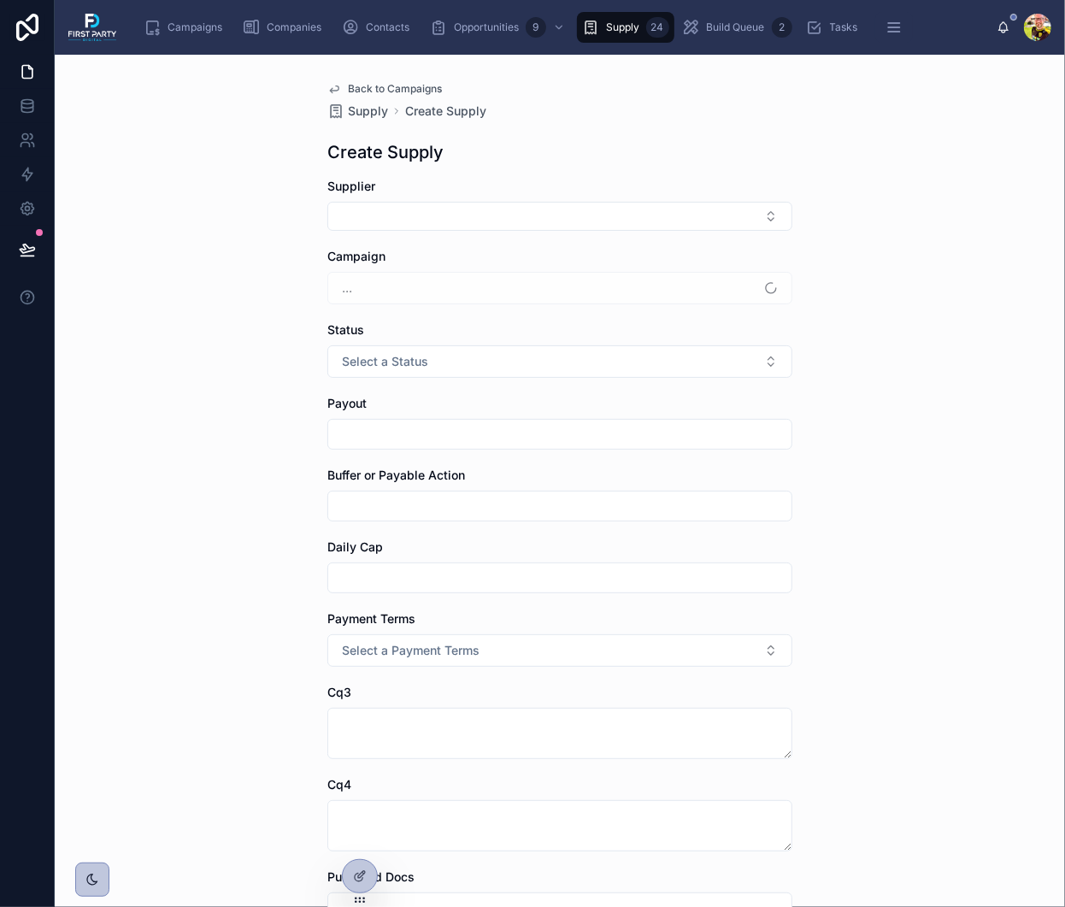
type input "*****"
type input "***"
click at [485, 212] on button "Select Button" at bounding box center [559, 216] width 465 height 29
type input "***"
click at [415, 286] on span "Ifficient (Co-Reg)" at bounding box center [381, 282] width 96 height 17
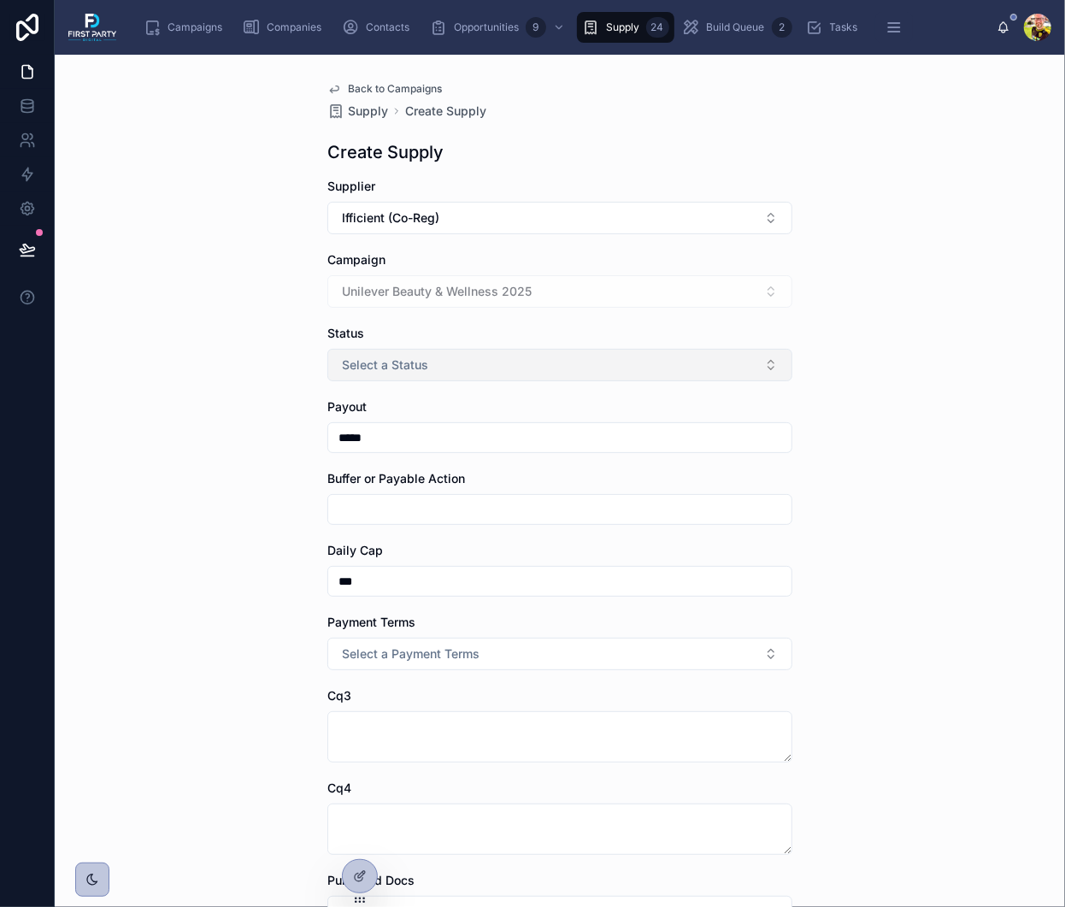
click at [369, 367] on span "Select a Status" at bounding box center [385, 364] width 86 height 17
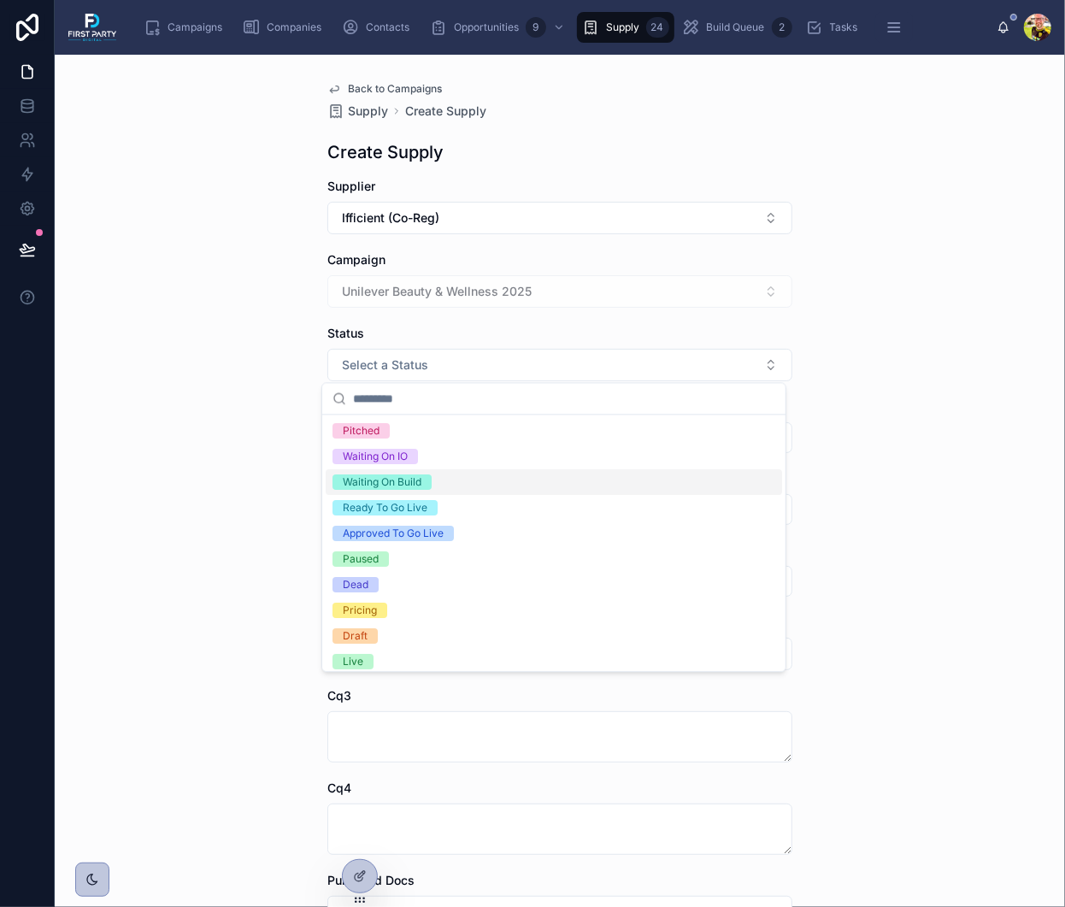
click at [508, 483] on div "Waiting On Build" at bounding box center [554, 482] width 456 height 26
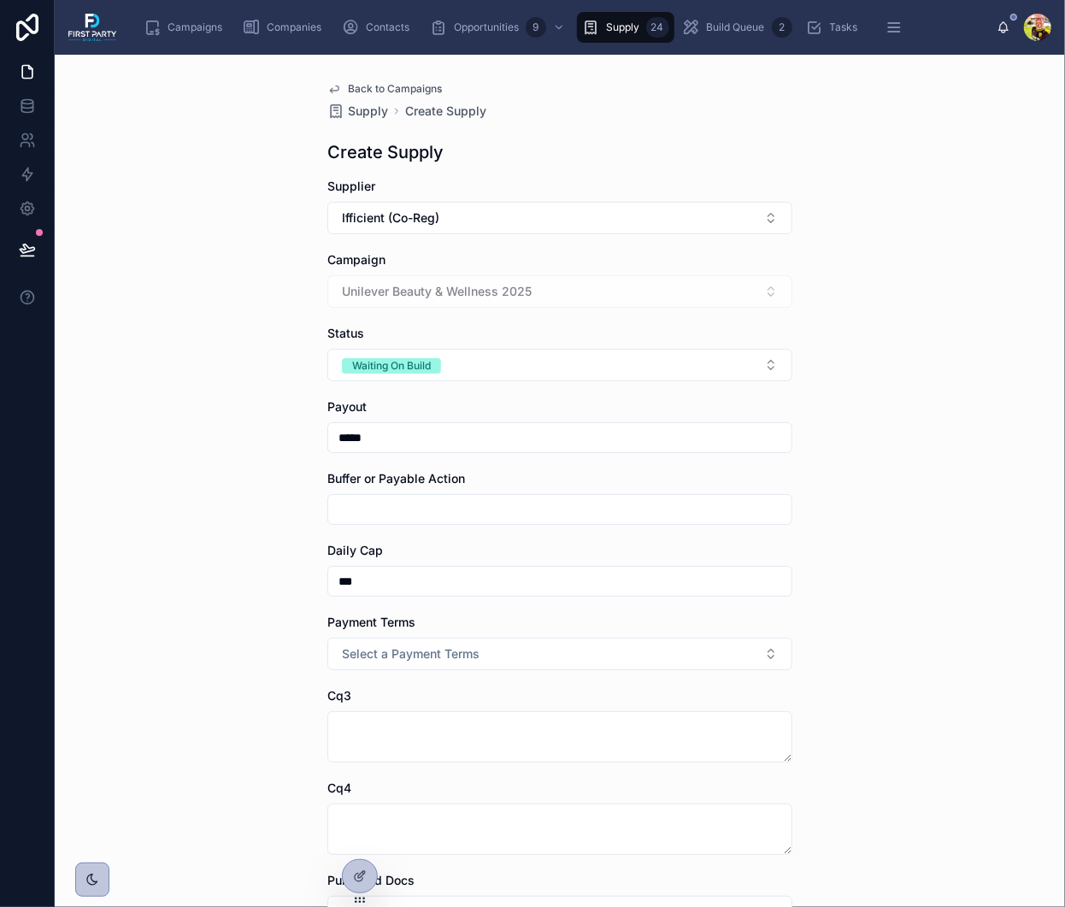
scroll to position [171, 0]
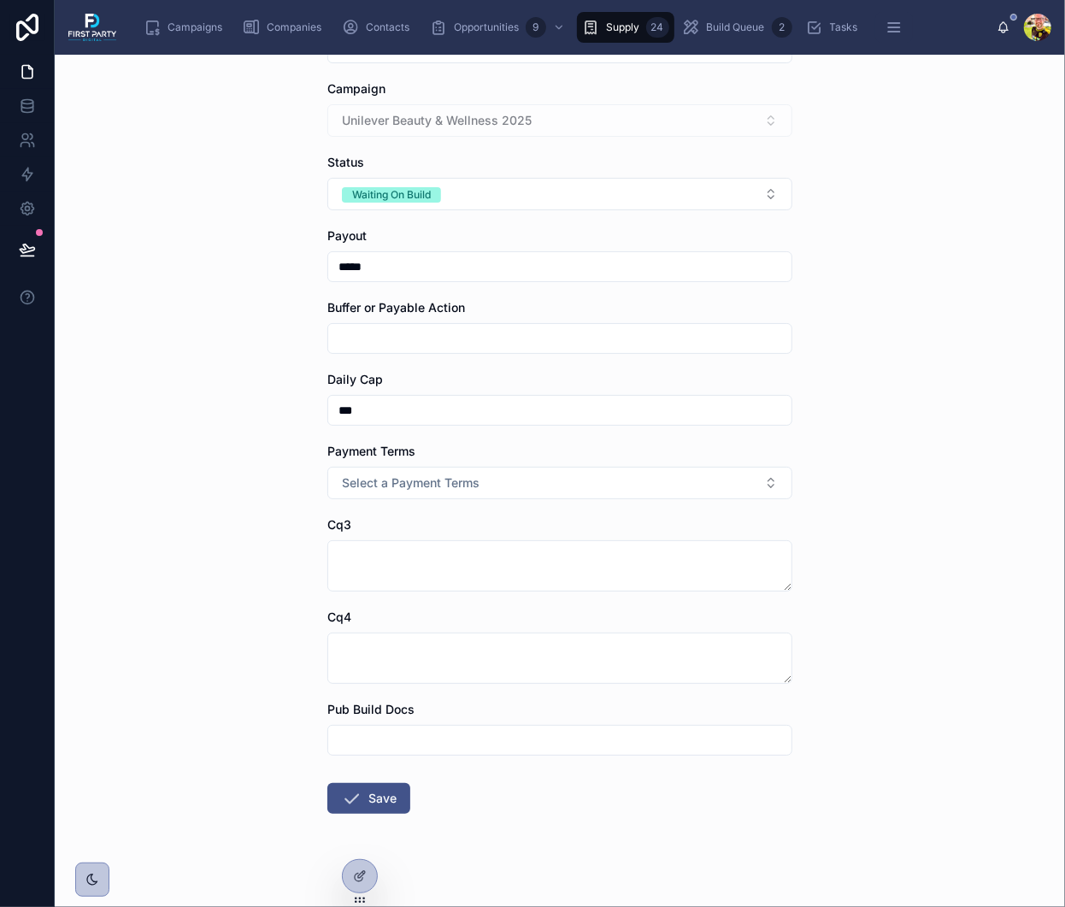
click at [391, 338] on input "text" at bounding box center [559, 339] width 463 height 24
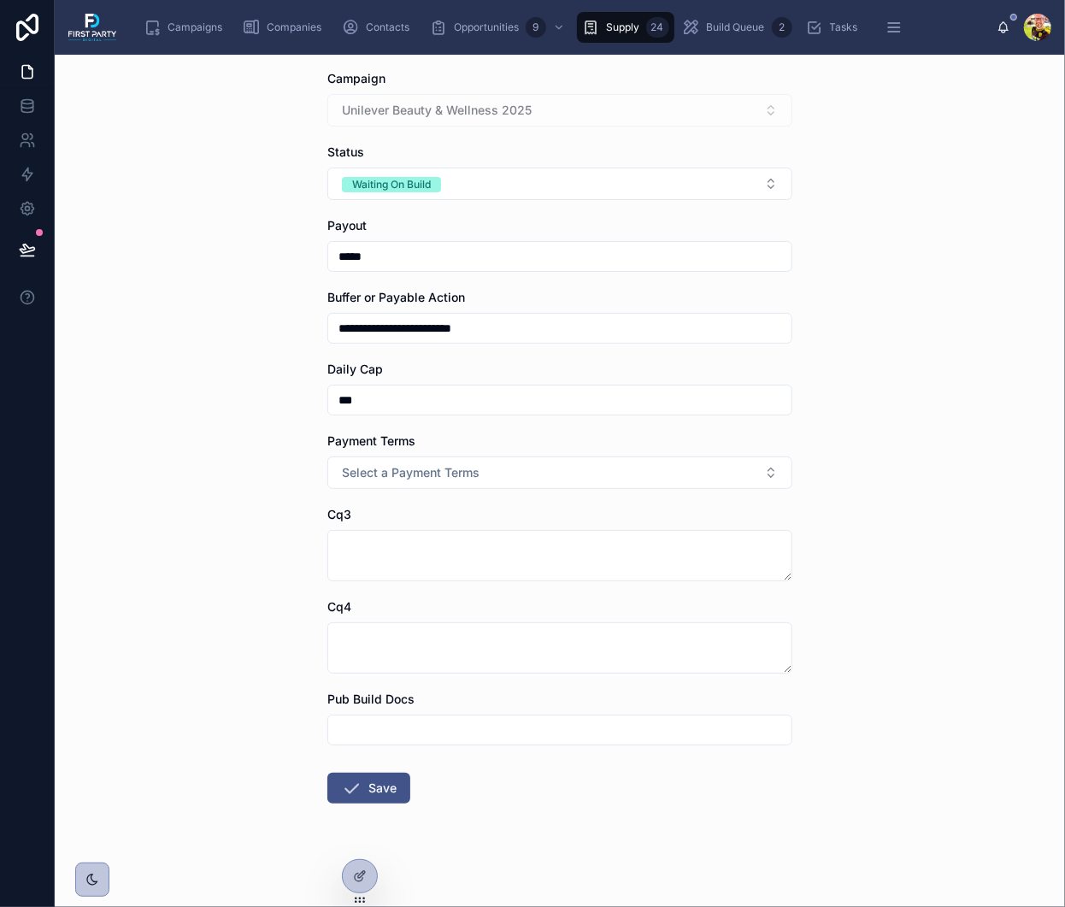
scroll to position [184, 0]
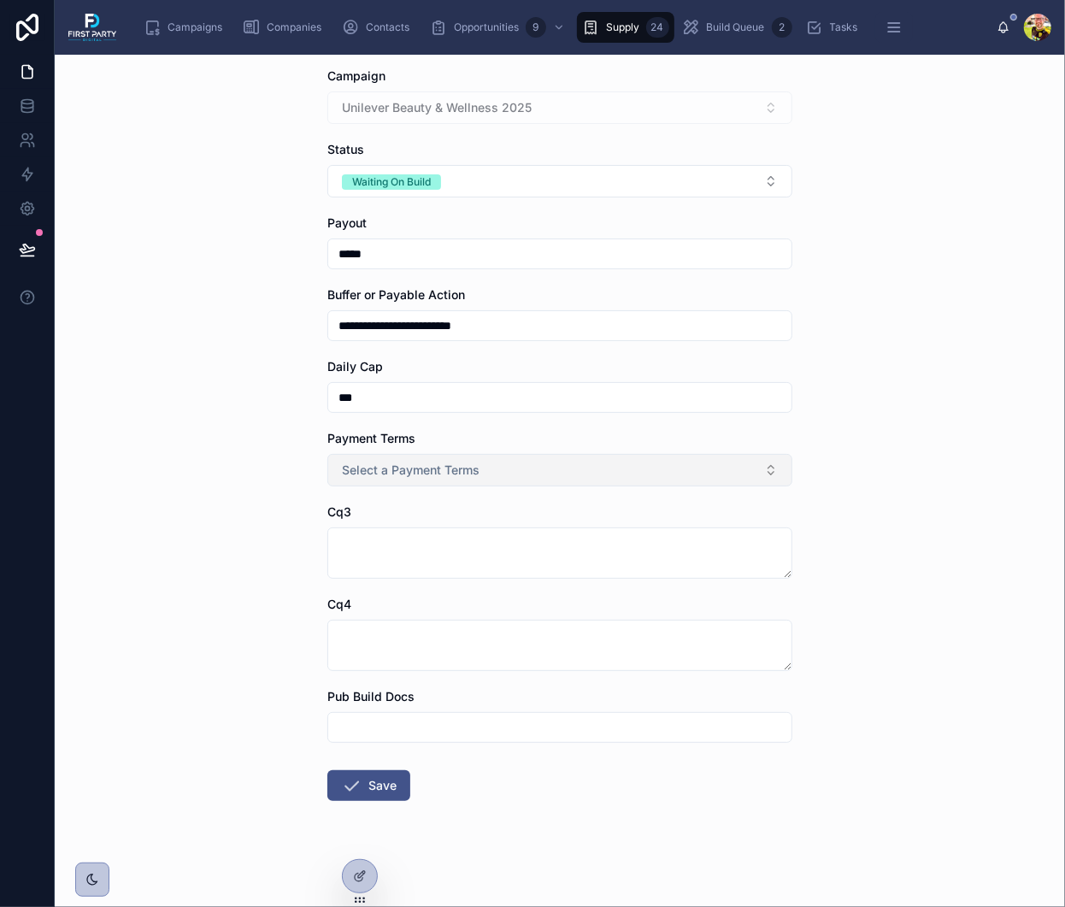
type input "**********"
click at [487, 471] on button "Select a Payment Terms" at bounding box center [559, 470] width 465 height 32
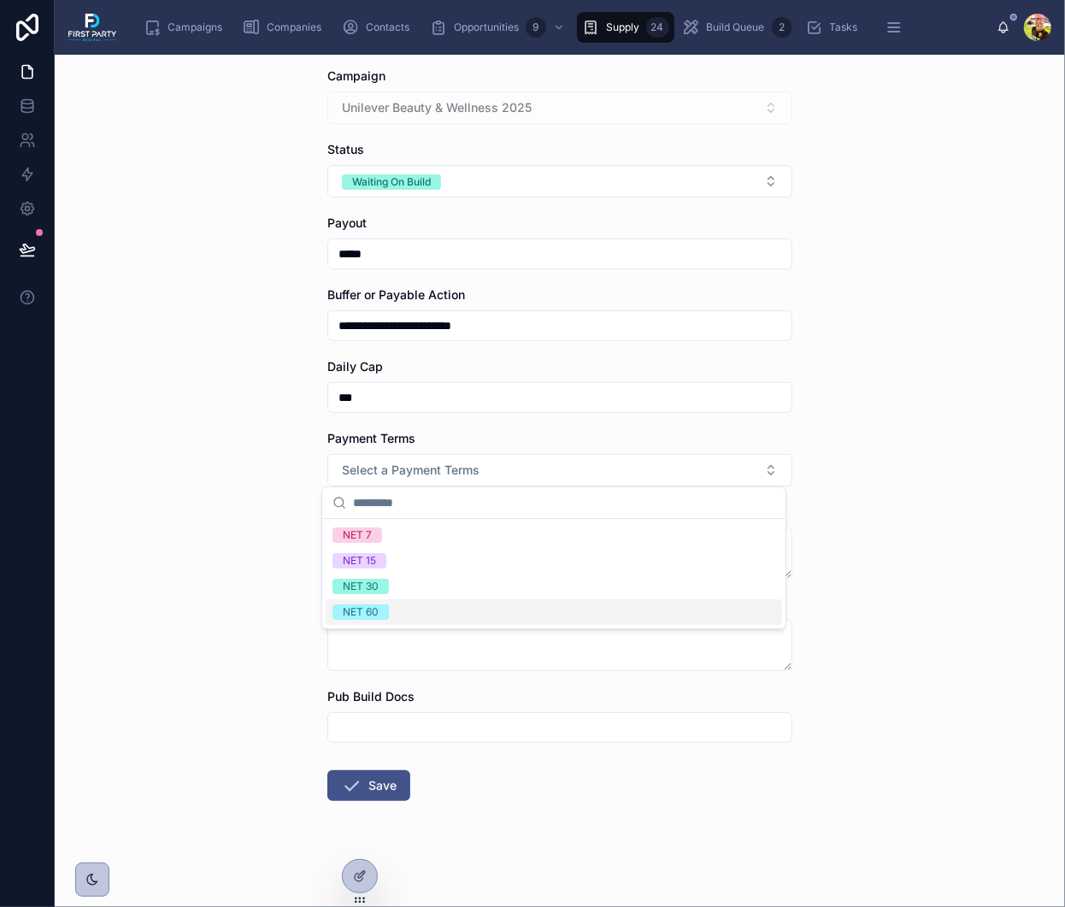
click at [429, 608] on div "NET 60" at bounding box center [554, 612] width 456 height 26
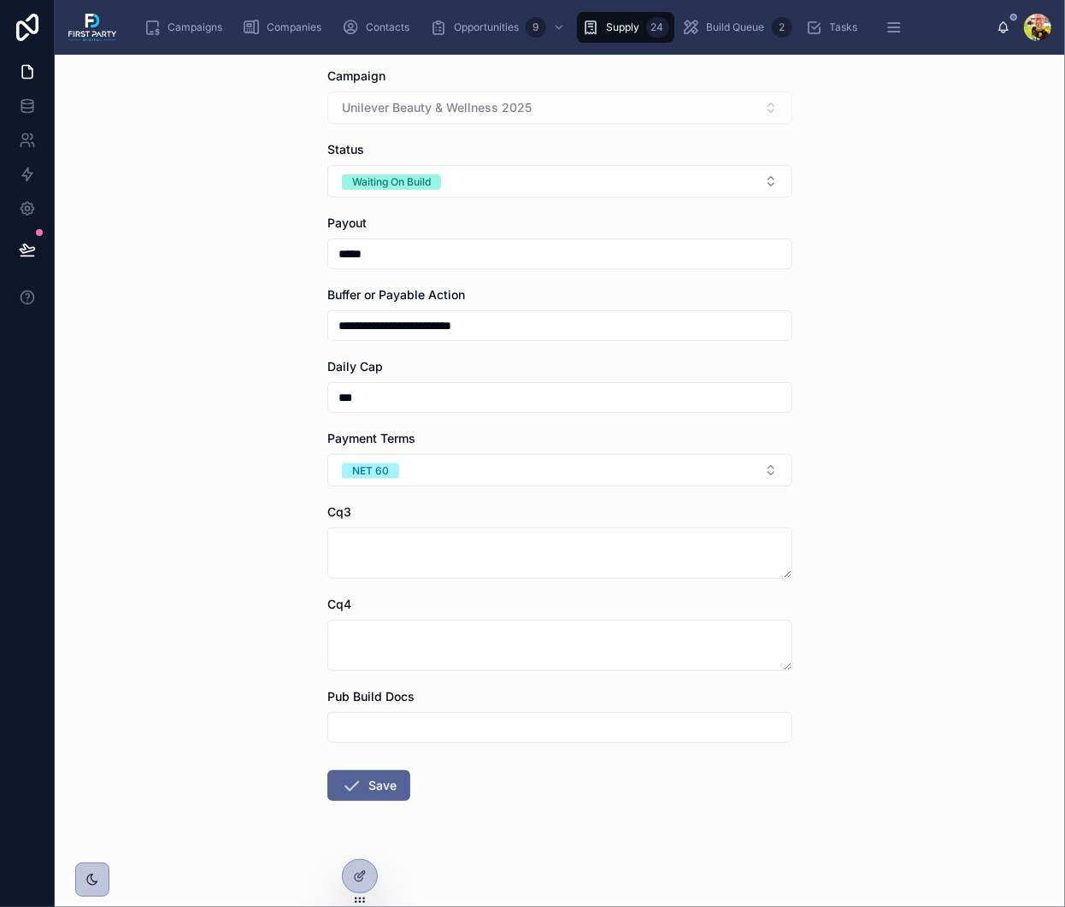
click at [374, 783] on button "Save" at bounding box center [368, 785] width 83 height 31
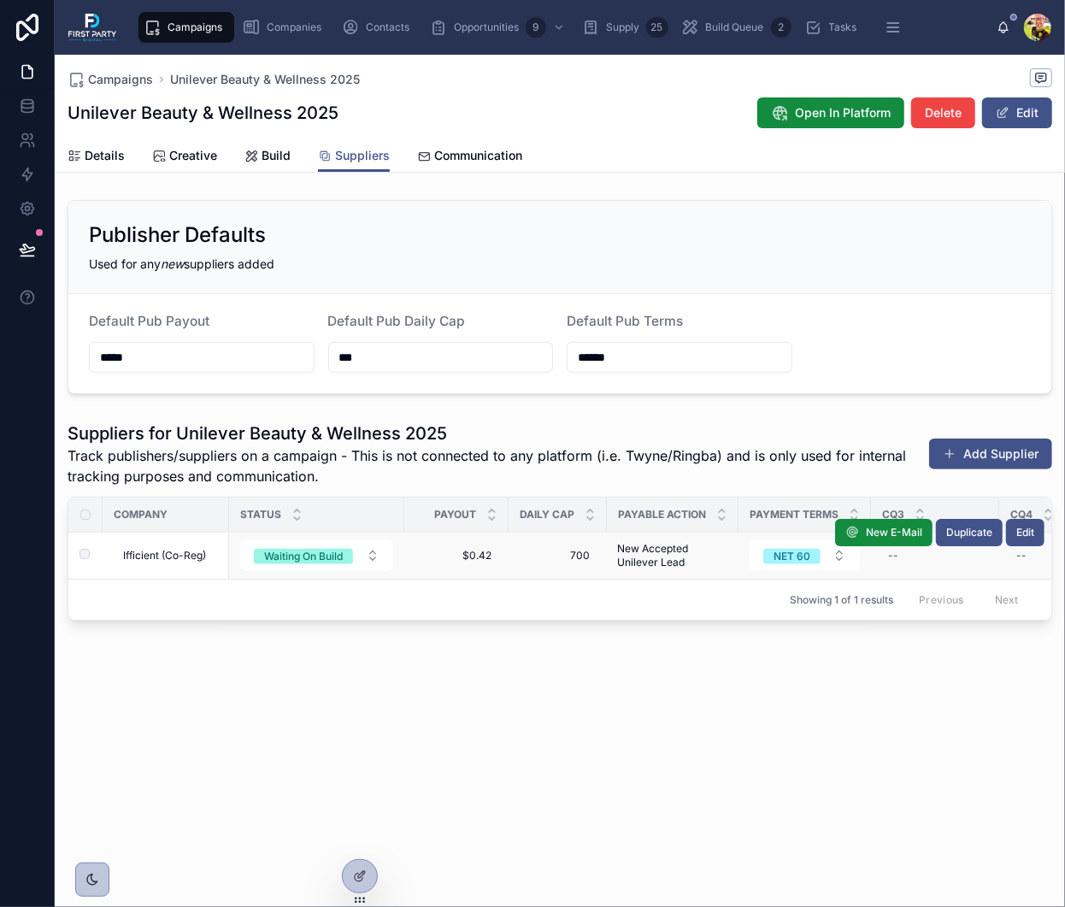
scroll to position [0, 205]
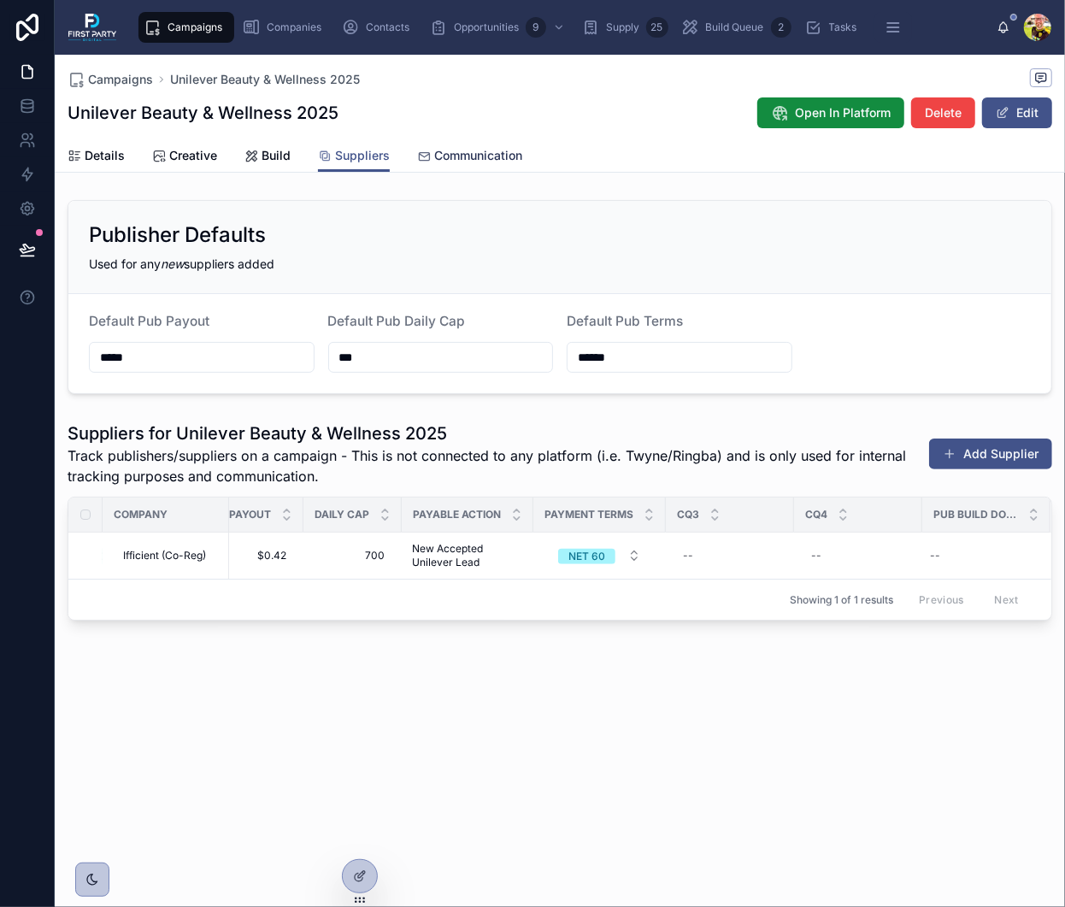
click at [460, 155] on span "Communication" at bounding box center [478, 155] width 88 height 17
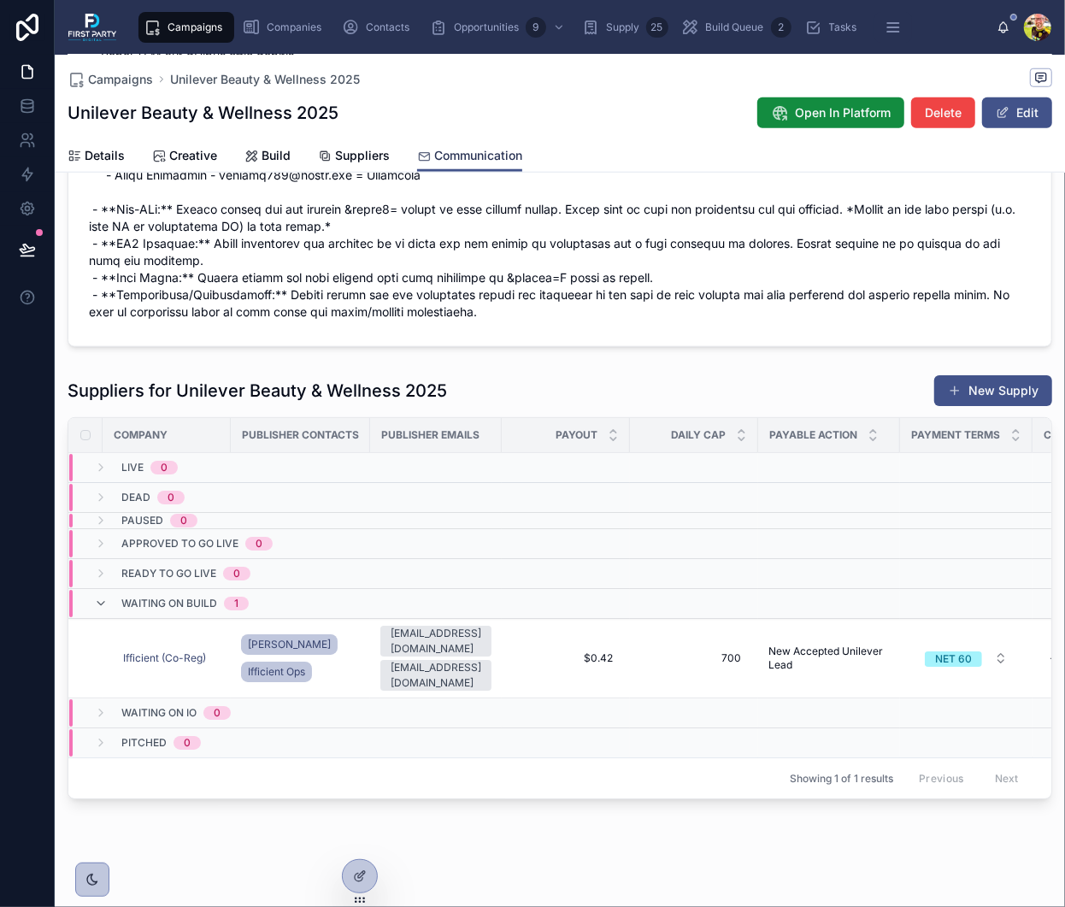
scroll to position [976, 0]
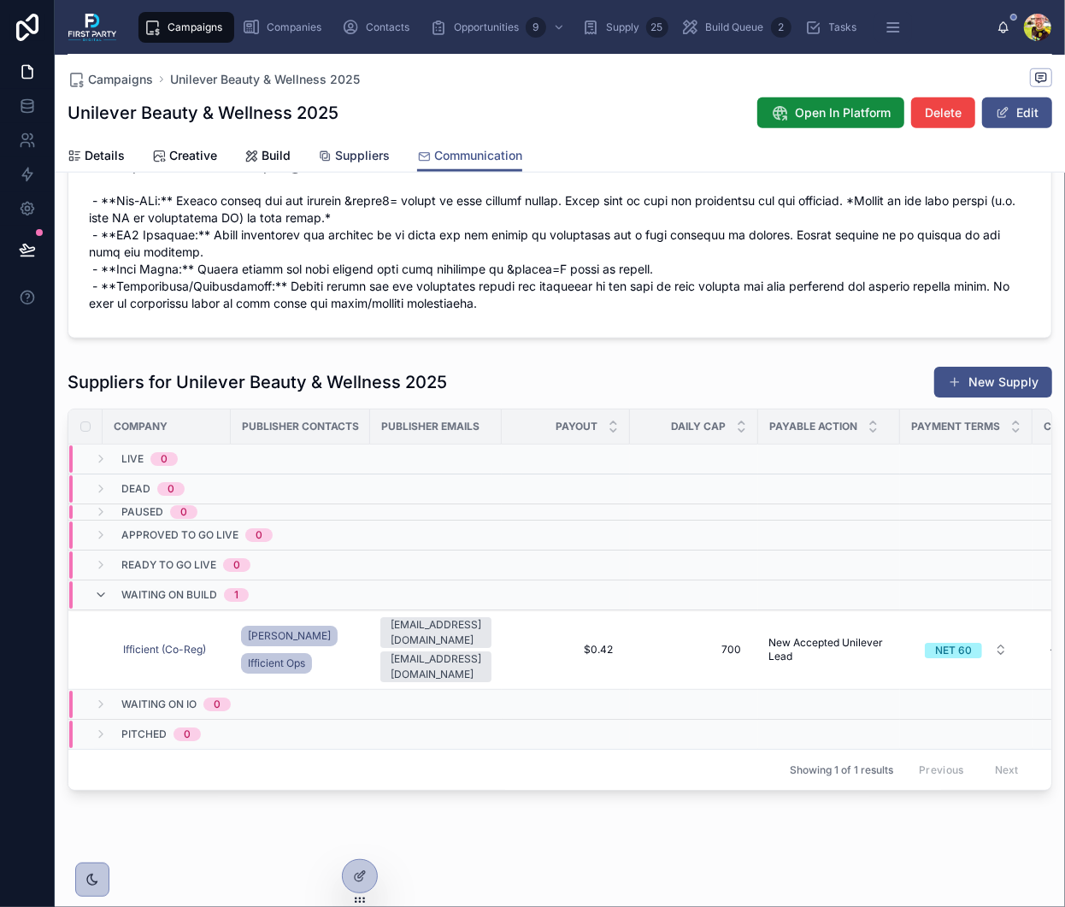
click at [369, 150] on span "Suppliers" at bounding box center [362, 155] width 55 height 17
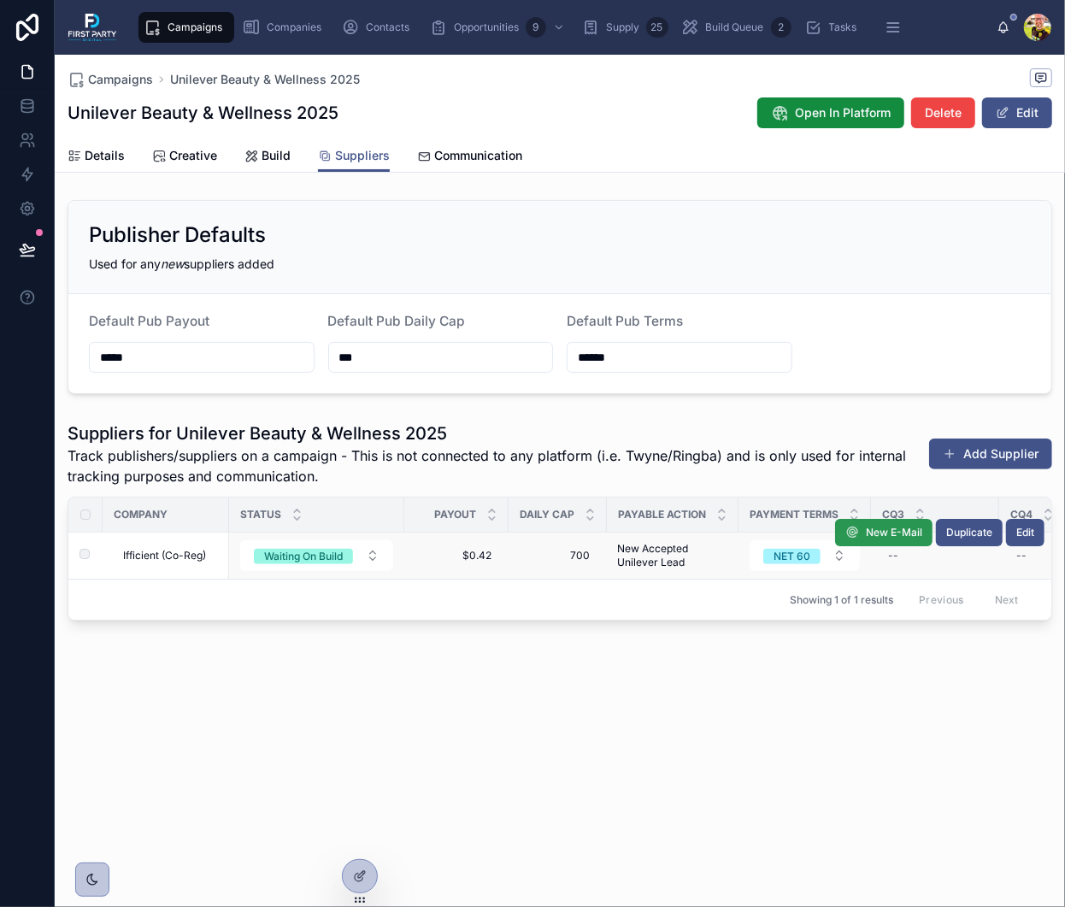
click at [886, 527] on span "New E-Mail" at bounding box center [894, 533] width 56 height 14
click at [465, 158] on span "Communication" at bounding box center [478, 155] width 88 height 17
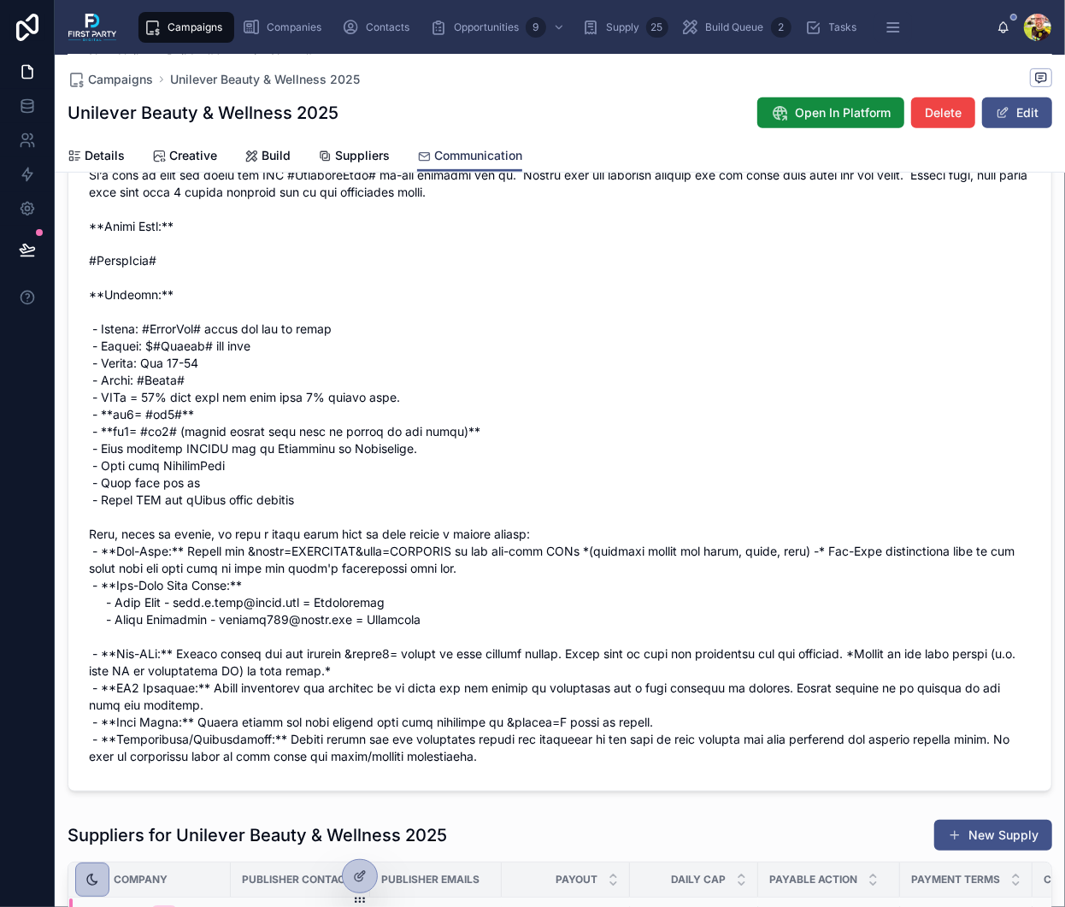
scroll to position [976, 0]
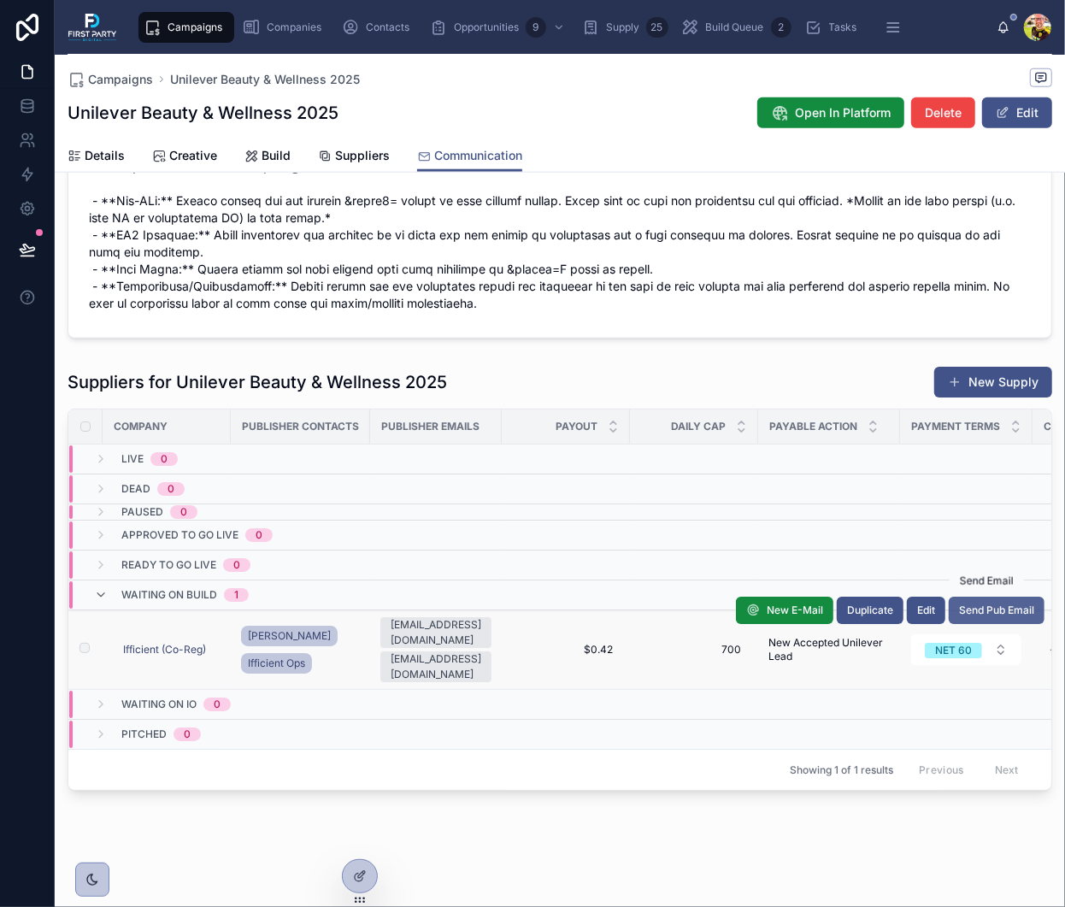
click at [990, 615] on span "Send Pub Email" at bounding box center [996, 610] width 75 height 14
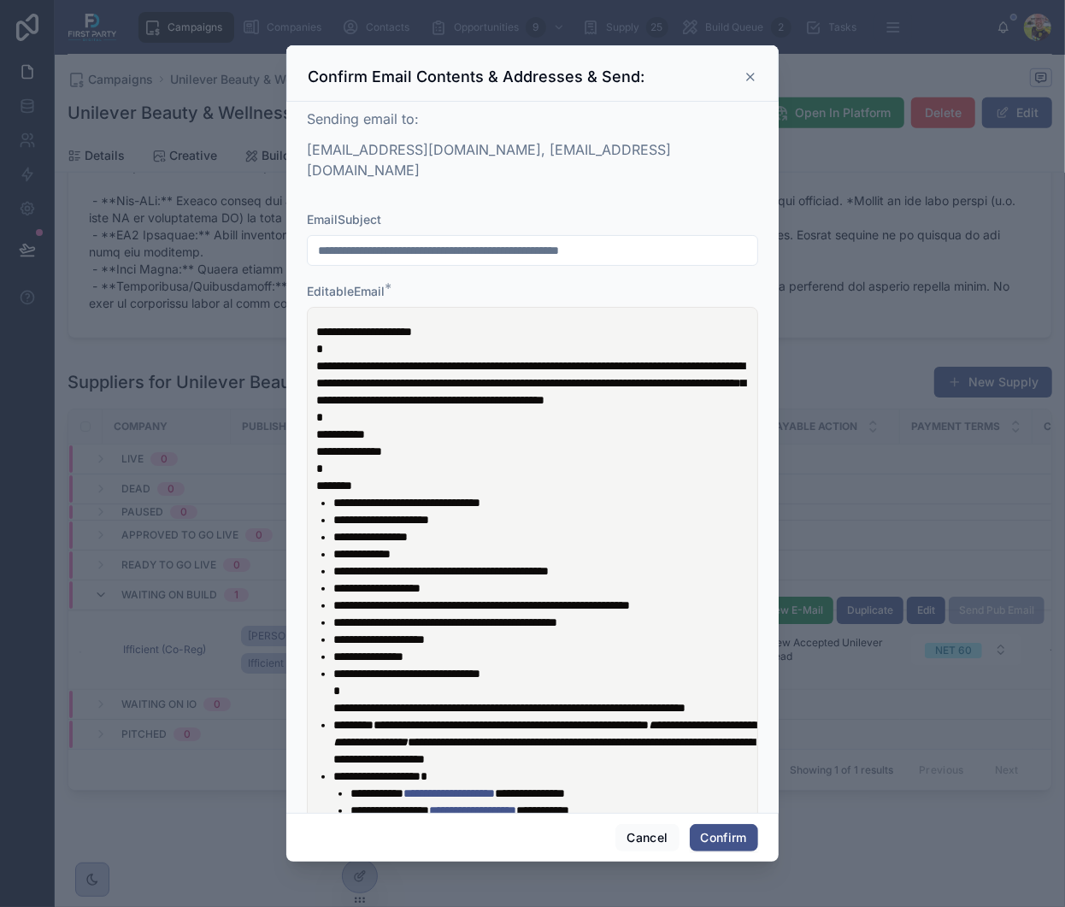
click at [412, 326] on span "**********" at bounding box center [364, 332] width 96 height 12
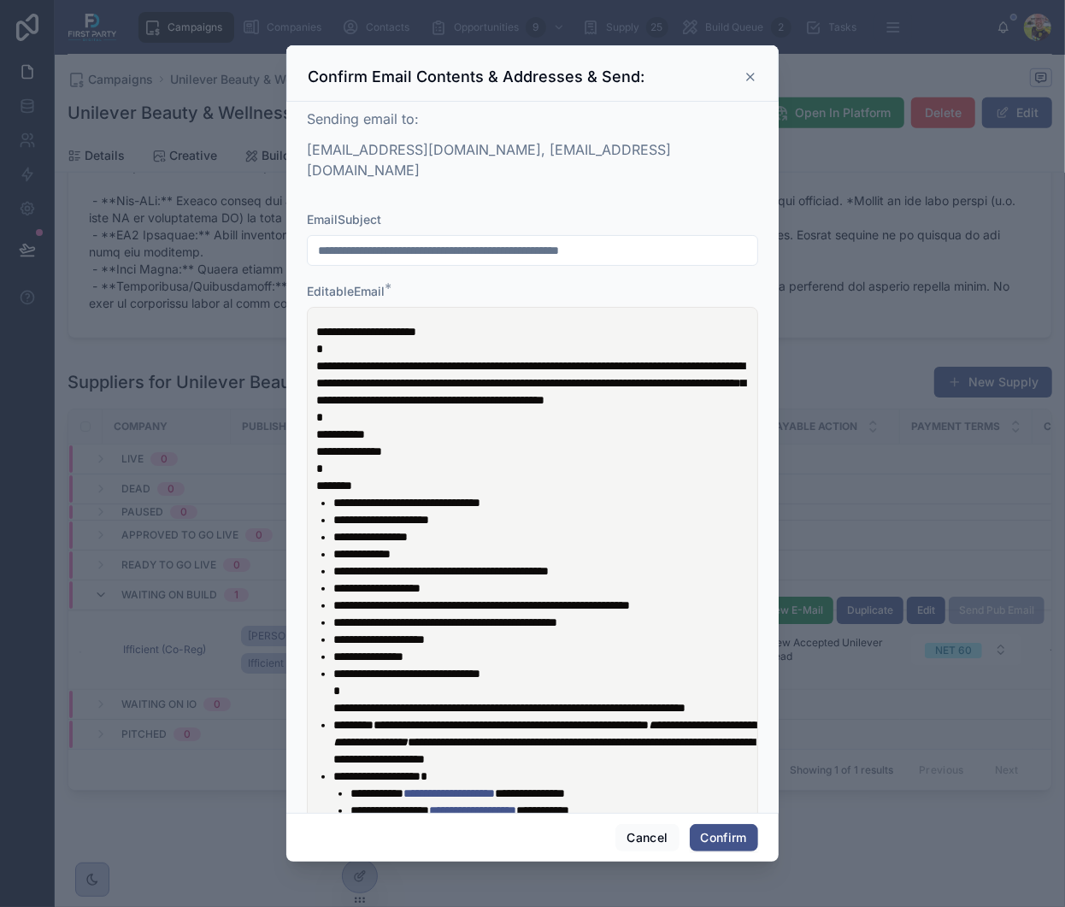
click at [744, 82] on icon at bounding box center [751, 77] width 14 height 14
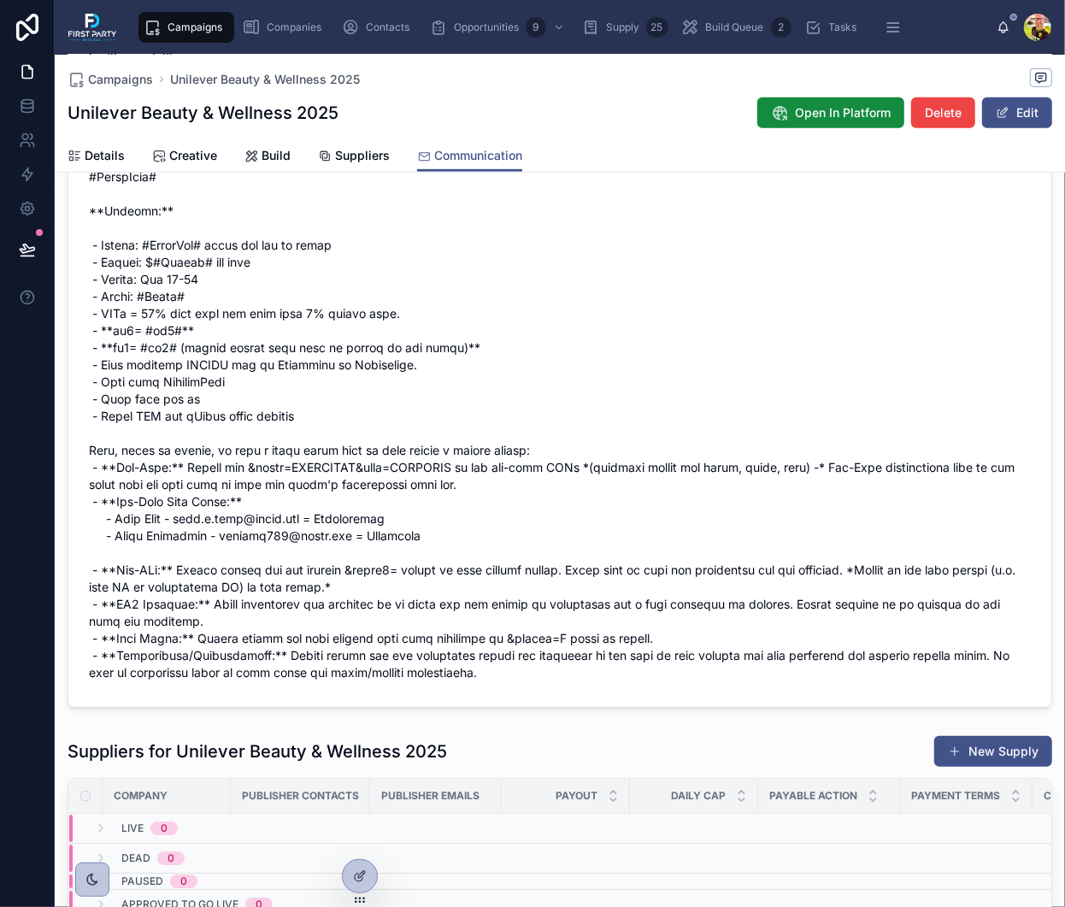
scroll to position [292, 0]
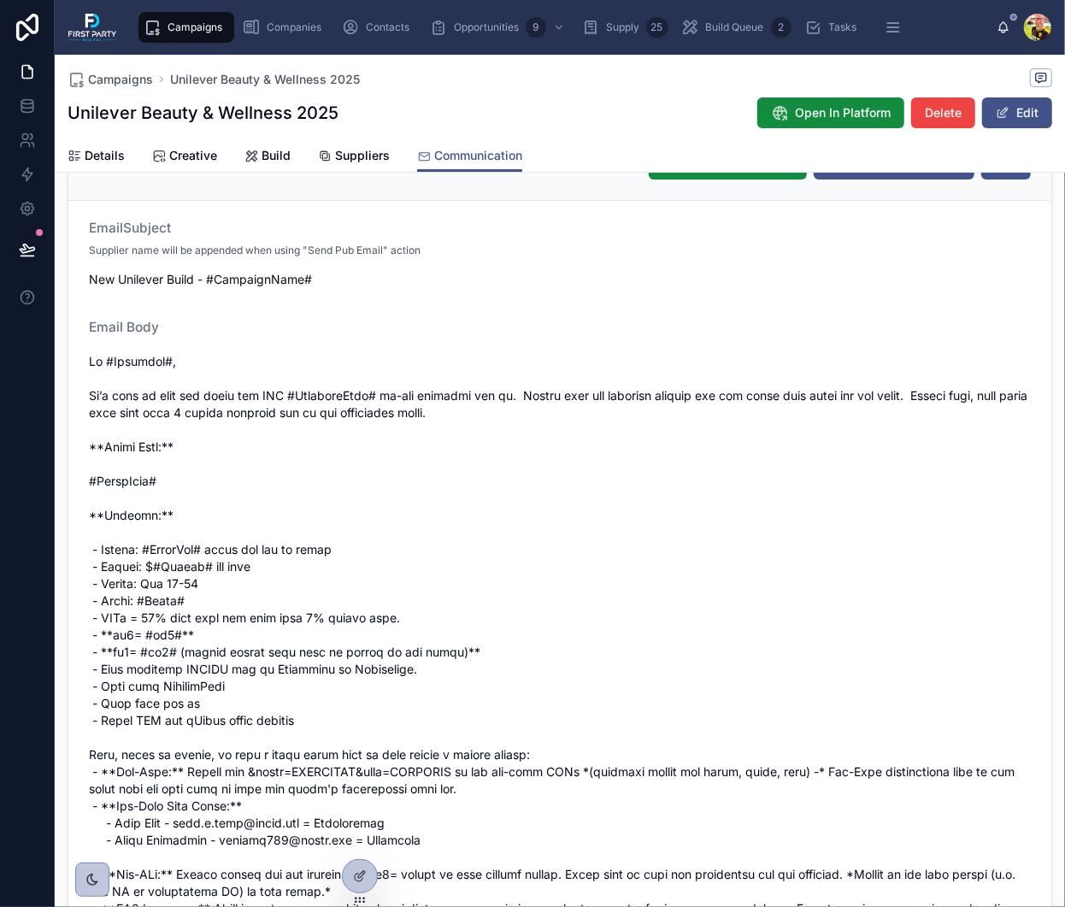
click at [733, 348] on div at bounding box center [560, 669] width 942 height 643
click at [1019, 125] on button "Edit" at bounding box center [1017, 112] width 70 height 31
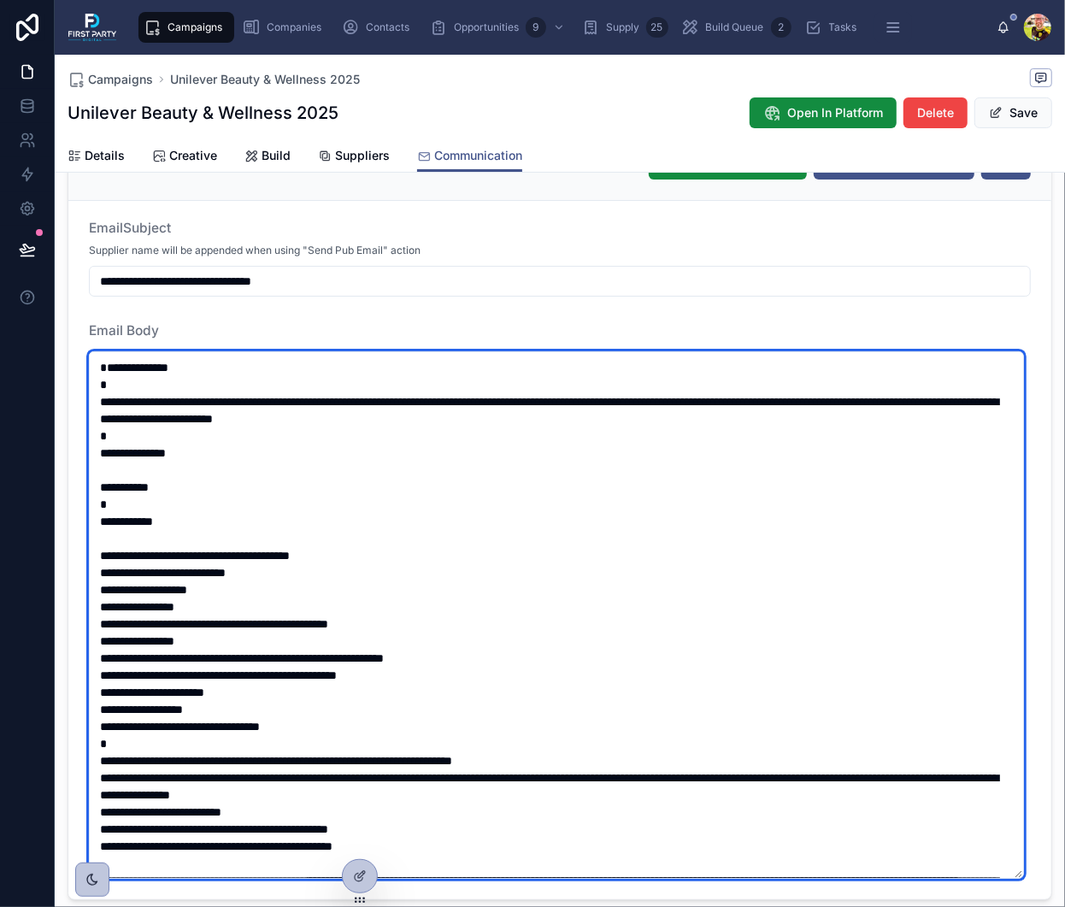
click at [172, 375] on textarea at bounding box center [556, 614] width 935 height 527
type textarea "**********"
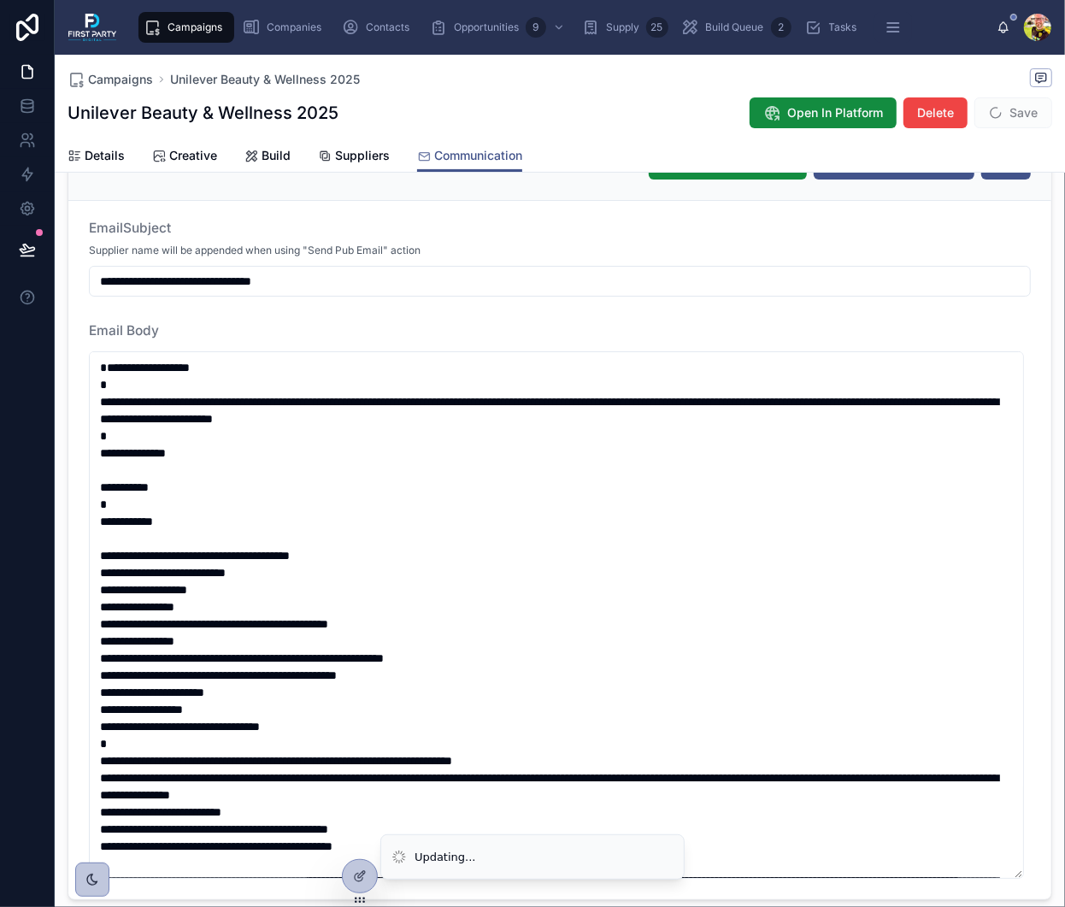
click at [992, 118] on span "Save" at bounding box center [1013, 112] width 78 height 31
click at [996, 114] on button "Save" at bounding box center [1013, 112] width 78 height 31
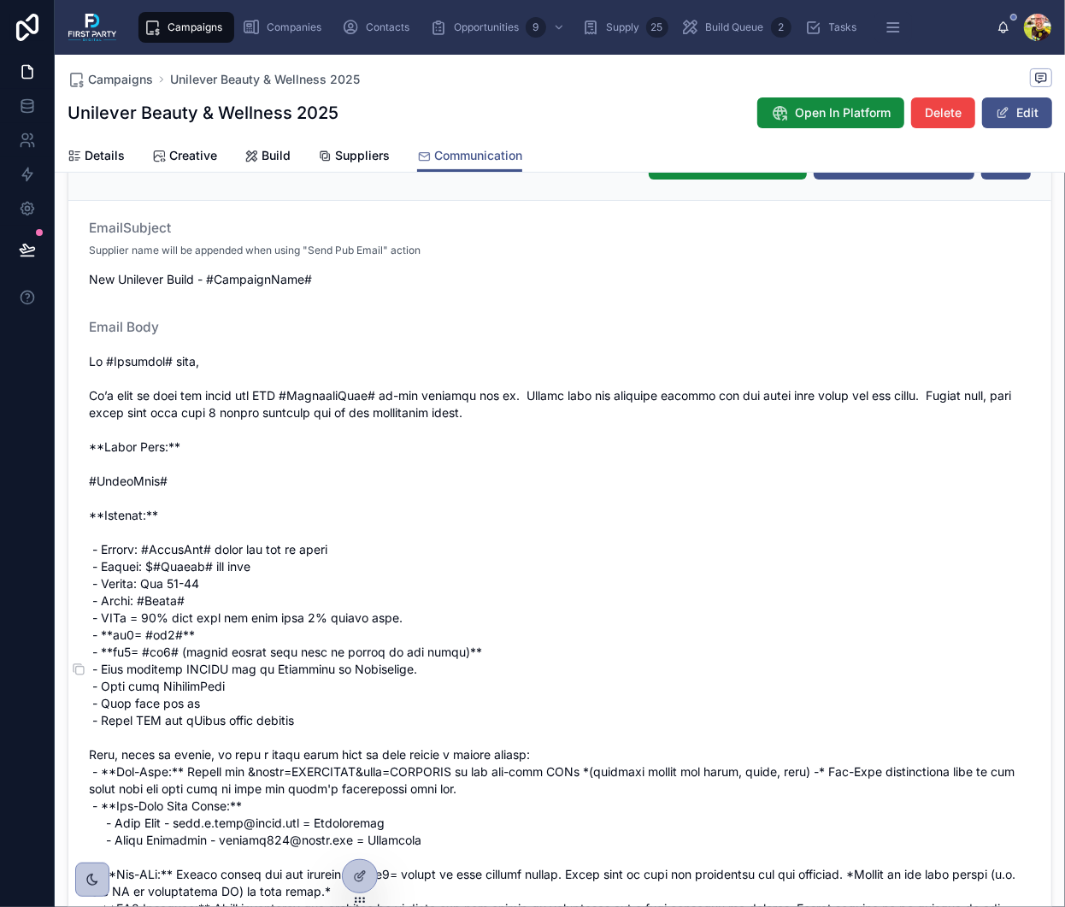
scroll to position [976, 0]
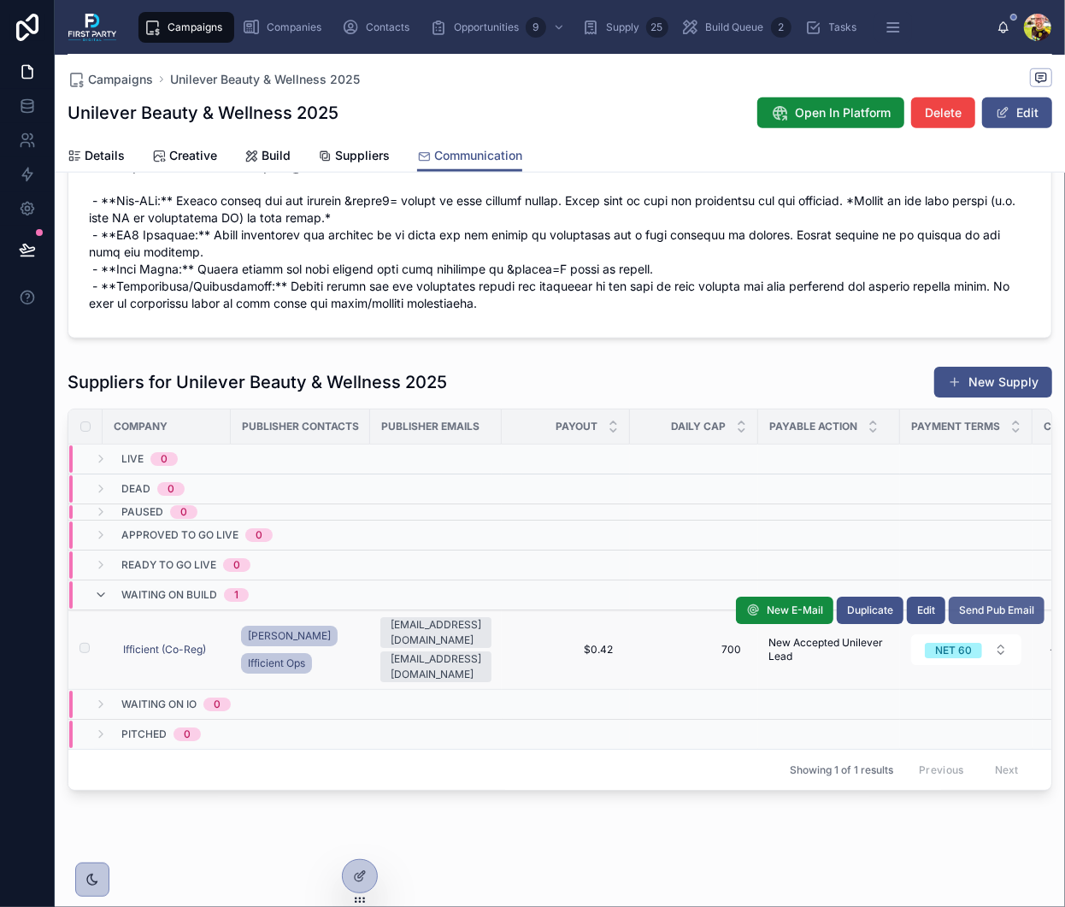
click at [974, 605] on span "Send Pub Email" at bounding box center [996, 610] width 75 height 14
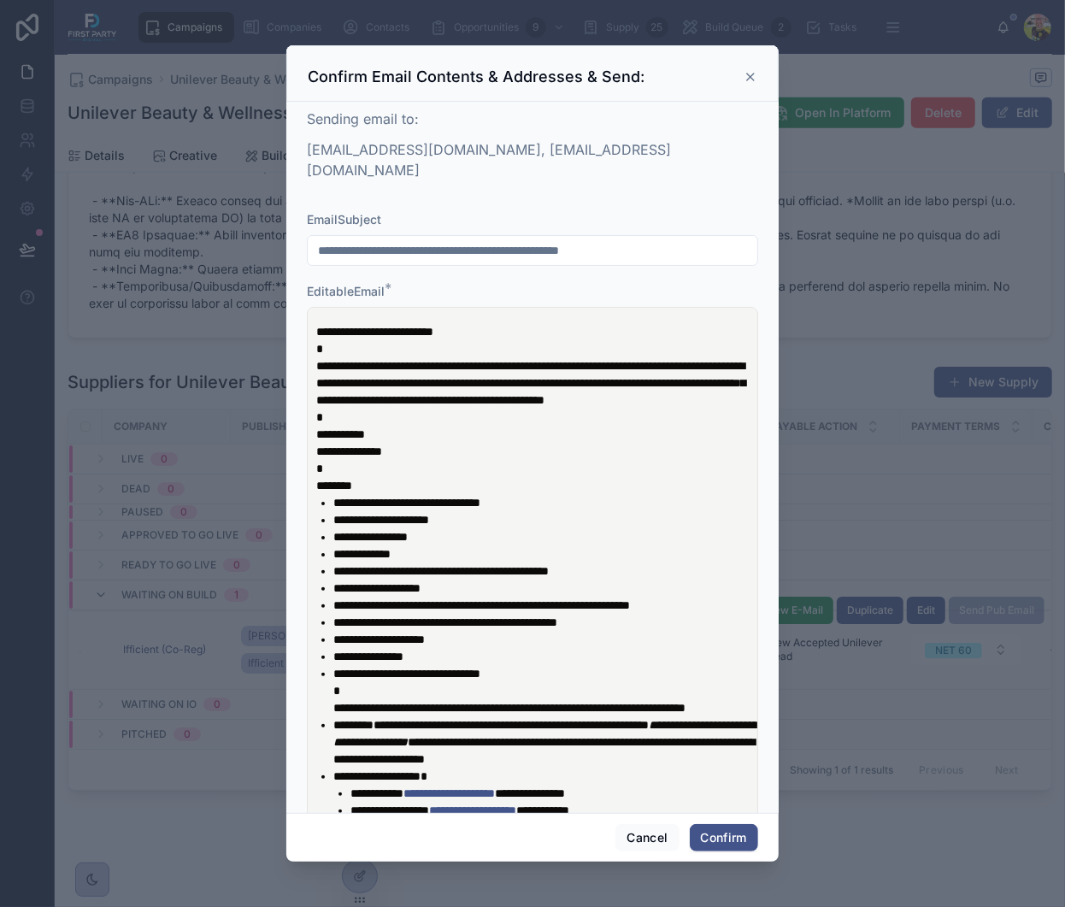
click at [530, 396] on p "**********" at bounding box center [535, 383] width 439 height 120
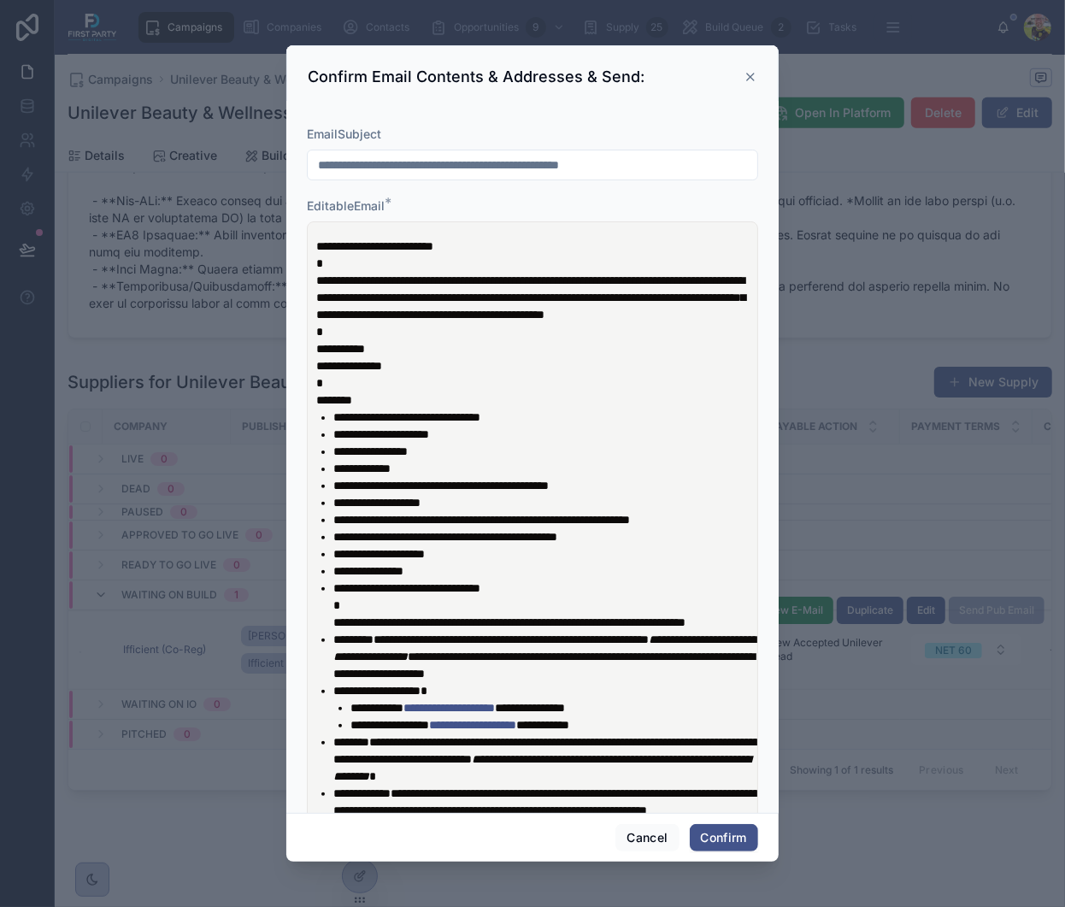
click at [427, 357] on p "**********" at bounding box center [535, 382] width 439 height 51
click at [453, 360] on p "**********" at bounding box center [535, 382] width 439 height 51
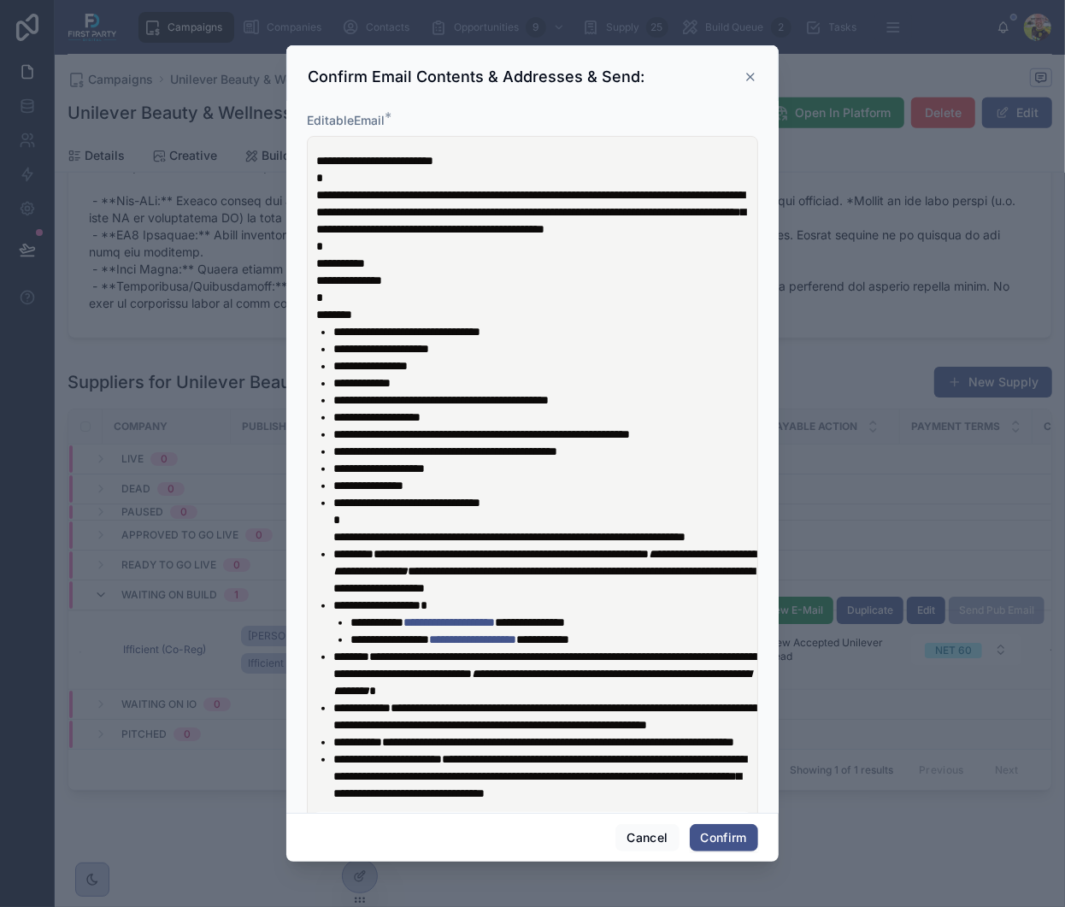
click at [469, 414] on li "**********" at bounding box center [544, 417] width 422 height 17
click at [513, 413] on li "**********" at bounding box center [544, 417] width 422 height 17
click at [509, 464] on li "**********" at bounding box center [544, 468] width 422 height 17
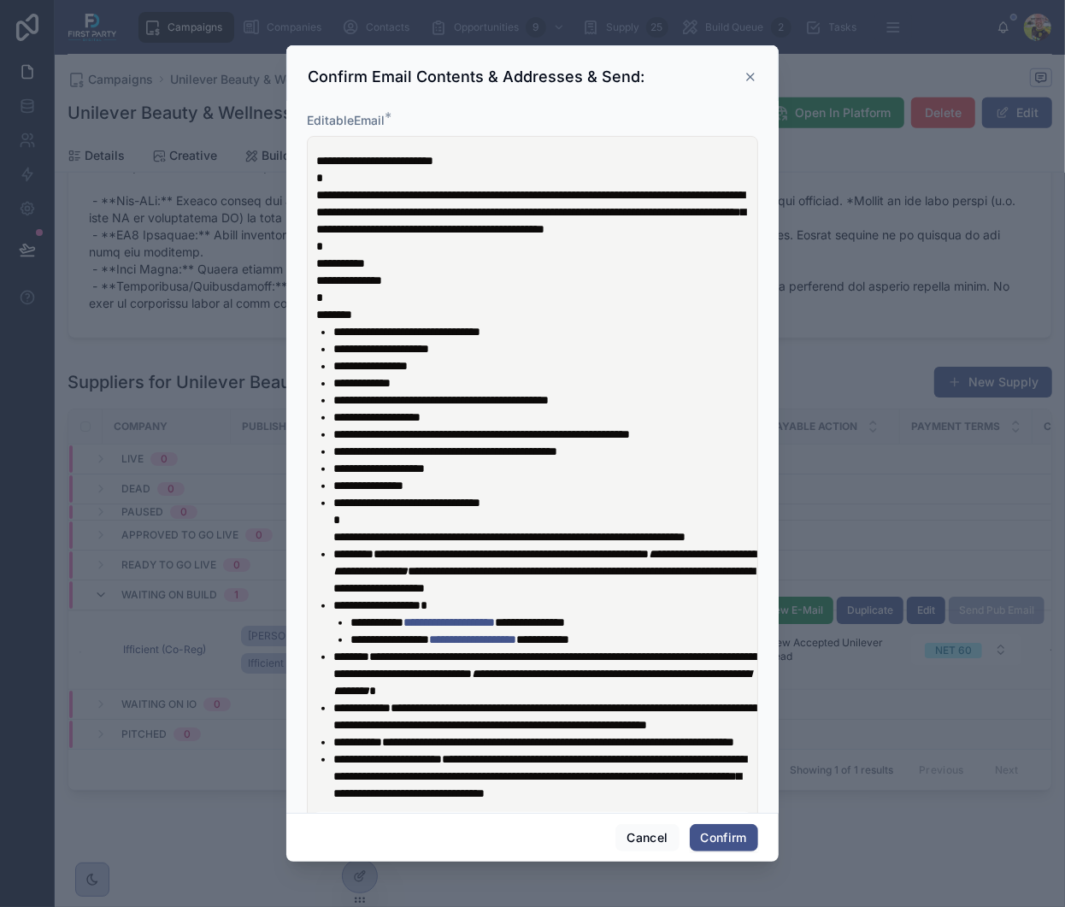
click at [509, 464] on li "**********" at bounding box center [544, 468] width 422 height 17
click at [532, 481] on li "**********" at bounding box center [544, 485] width 422 height 17
click at [565, 497] on li "**********" at bounding box center [544, 519] width 422 height 51
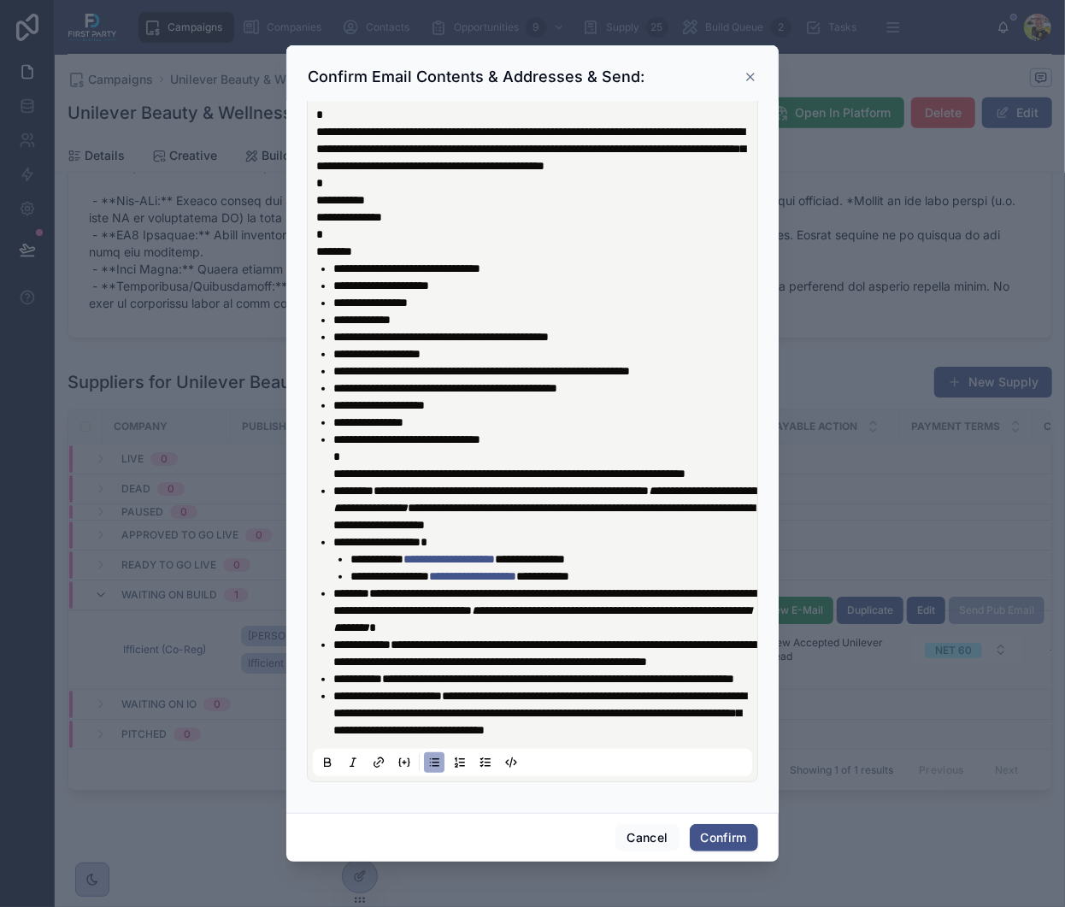
scroll to position [0, 0]
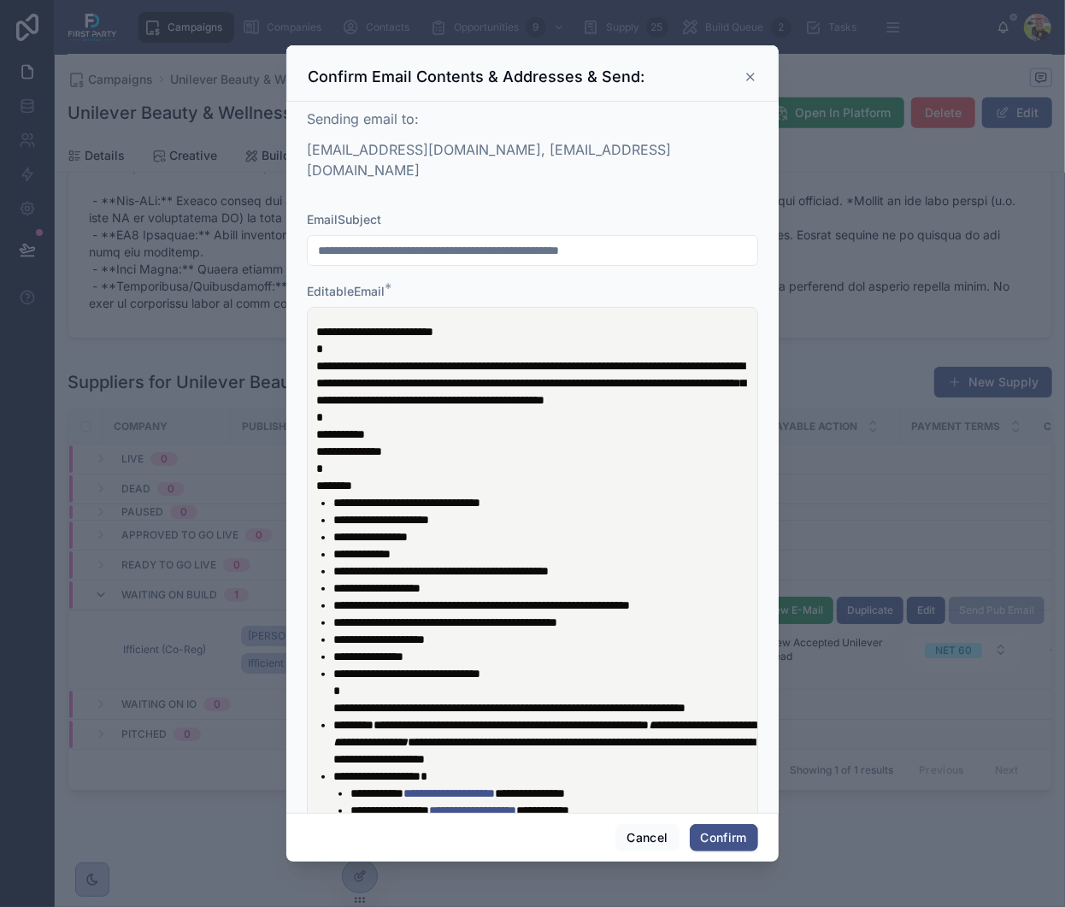
click at [743, 74] on div "Confirm Email Contents & Addresses & Send:" at bounding box center [533, 77] width 450 height 21
click at [749, 76] on icon at bounding box center [751, 77] width 14 height 14
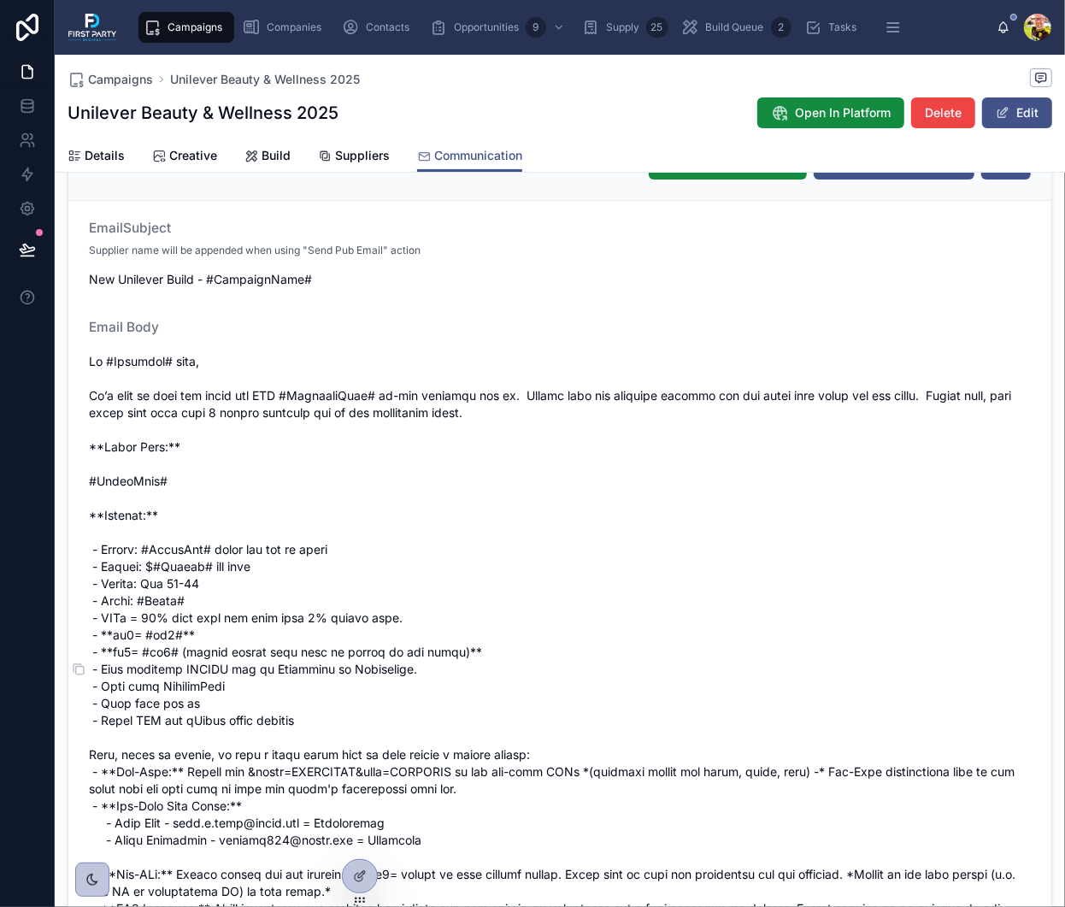
scroll to position [36, 0]
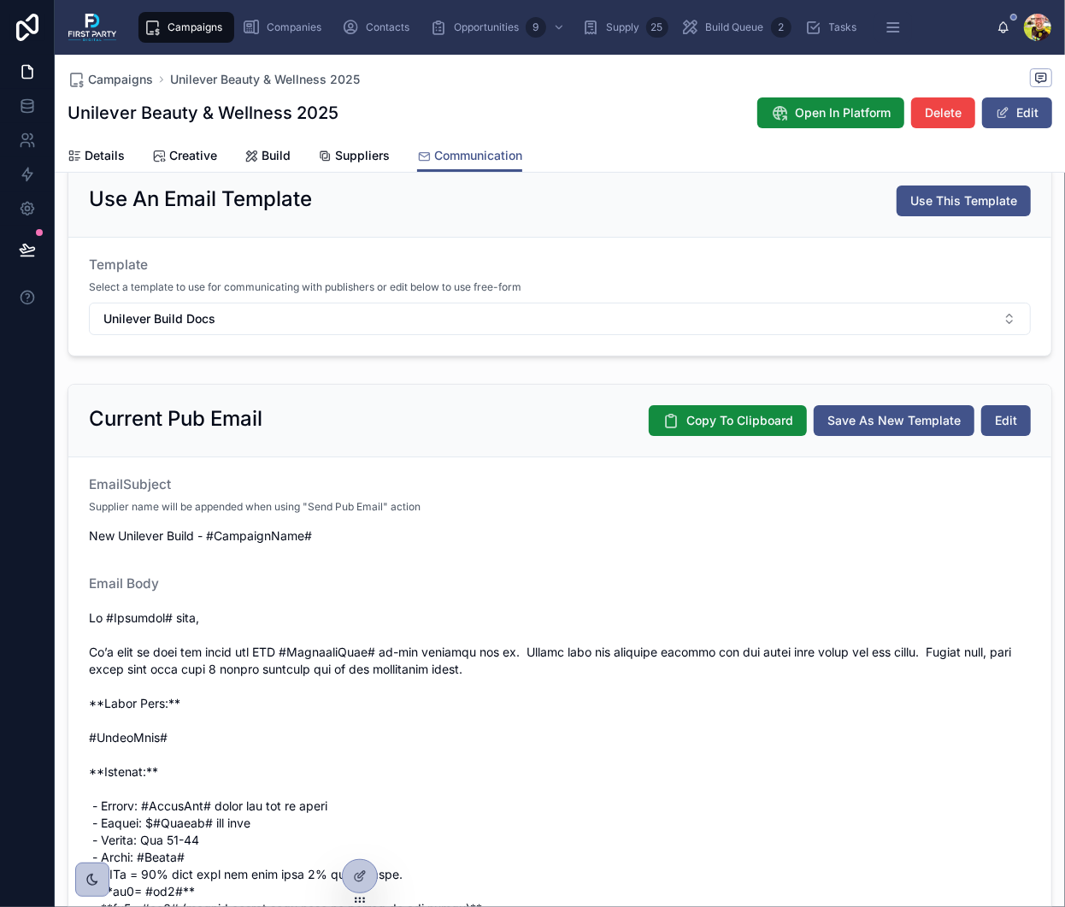
click at [367, 503] on span "Supplier name will be appended when using "Send Pub Email" action" at bounding box center [255, 507] width 332 height 14
click at [1004, 417] on span "Edit" at bounding box center [1006, 420] width 22 height 17
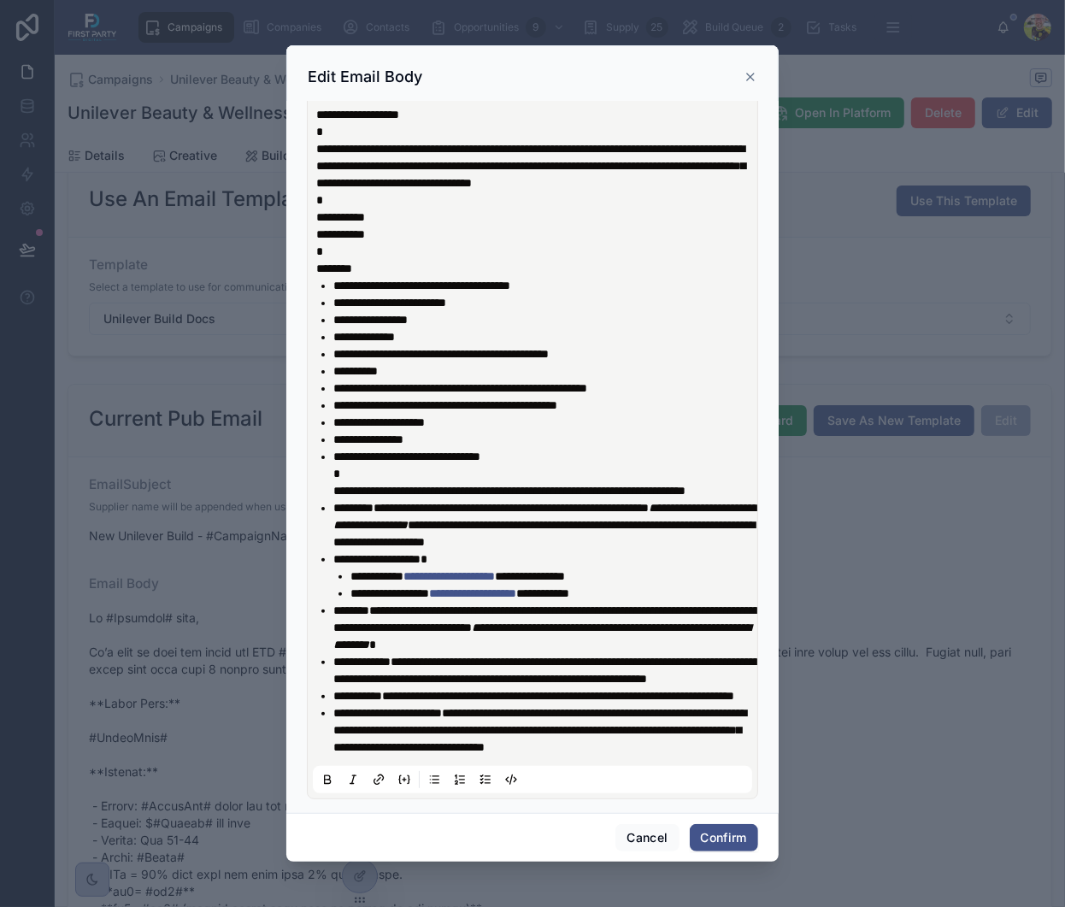
scroll to position [0, 0]
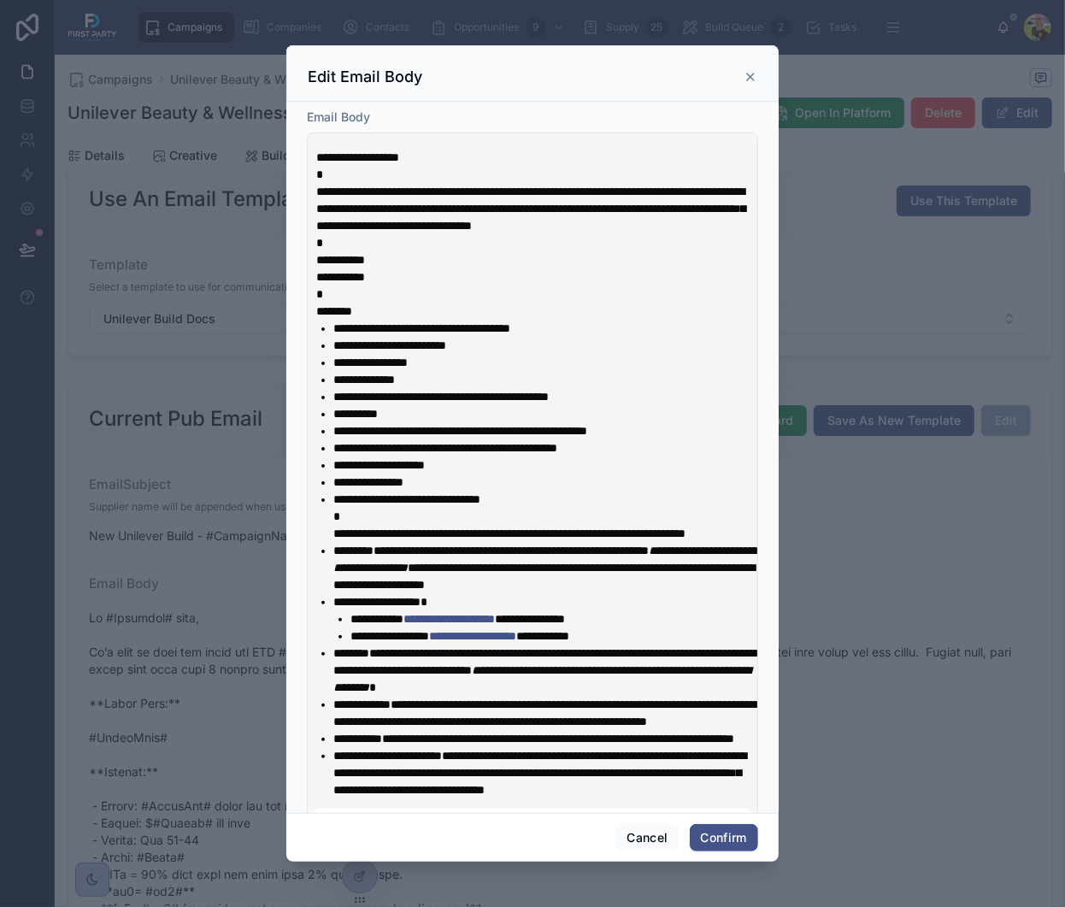
click at [760, 68] on div "Edit Email Body" at bounding box center [532, 73] width 492 height 56
click at [750, 79] on icon at bounding box center [751, 77] width 14 height 14
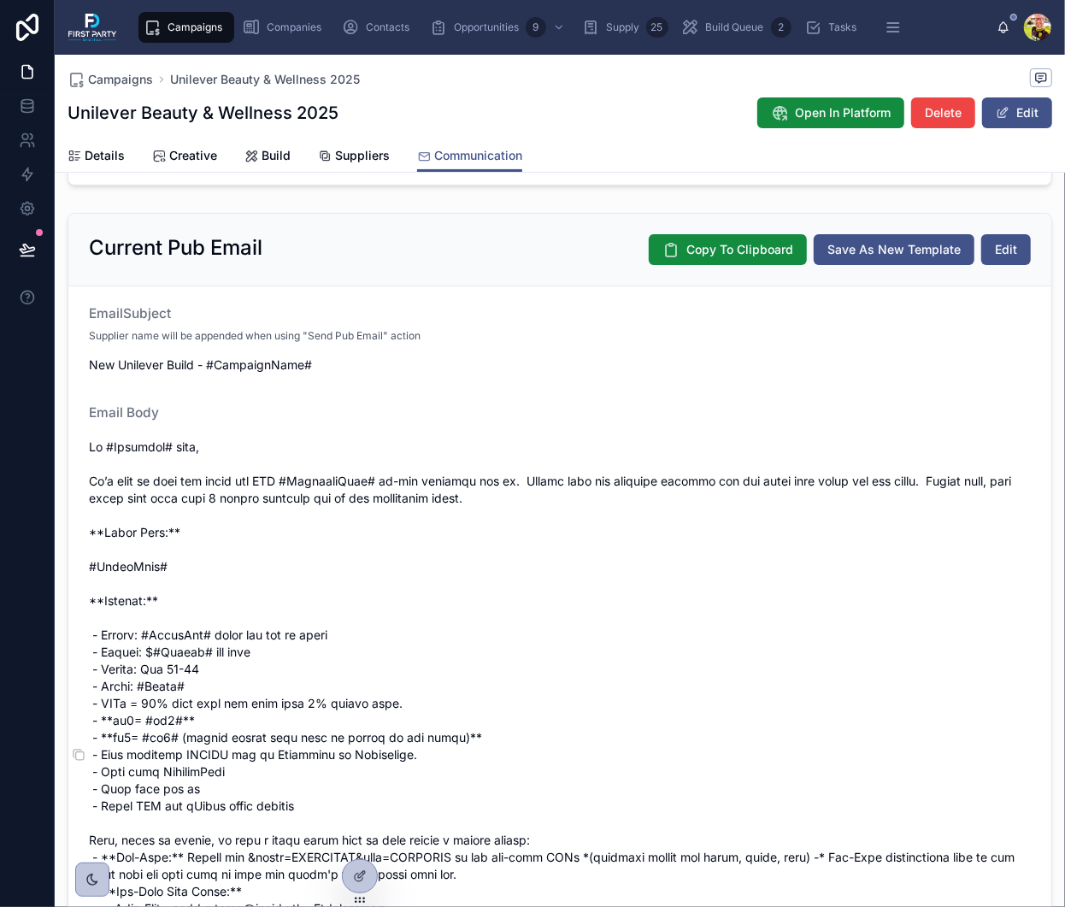
scroll to position [121, 0]
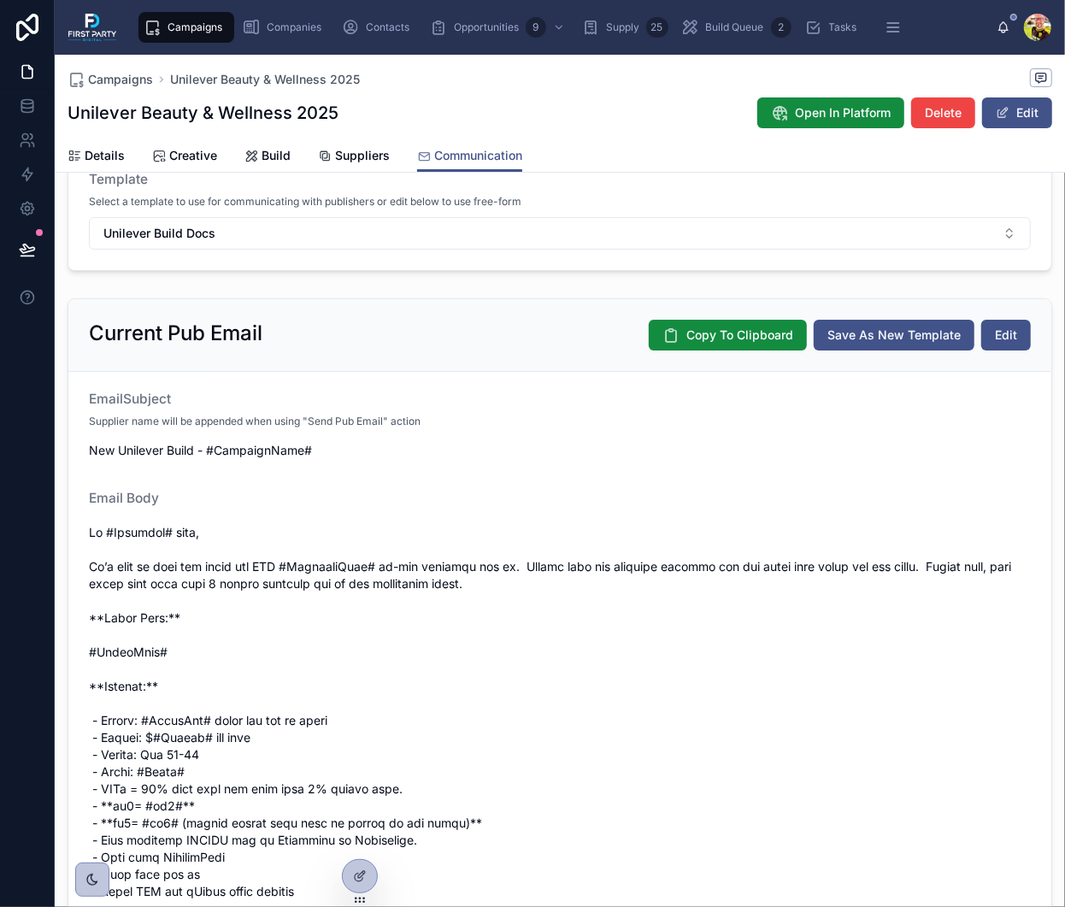
click at [329, 465] on form "EmailSubject Supplier name will be appended when using "Send Pub Email" action …" at bounding box center [559, 777] width 983 height 810
click at [298, 450] on span "New Unilever Build - #CampaignName#" at bounding box center [560, 450] width 942 height 17
click at [264, 444] on span "New Unilever Build - #CampaignName#" at bounding box center [560, 450] width 942 height 17
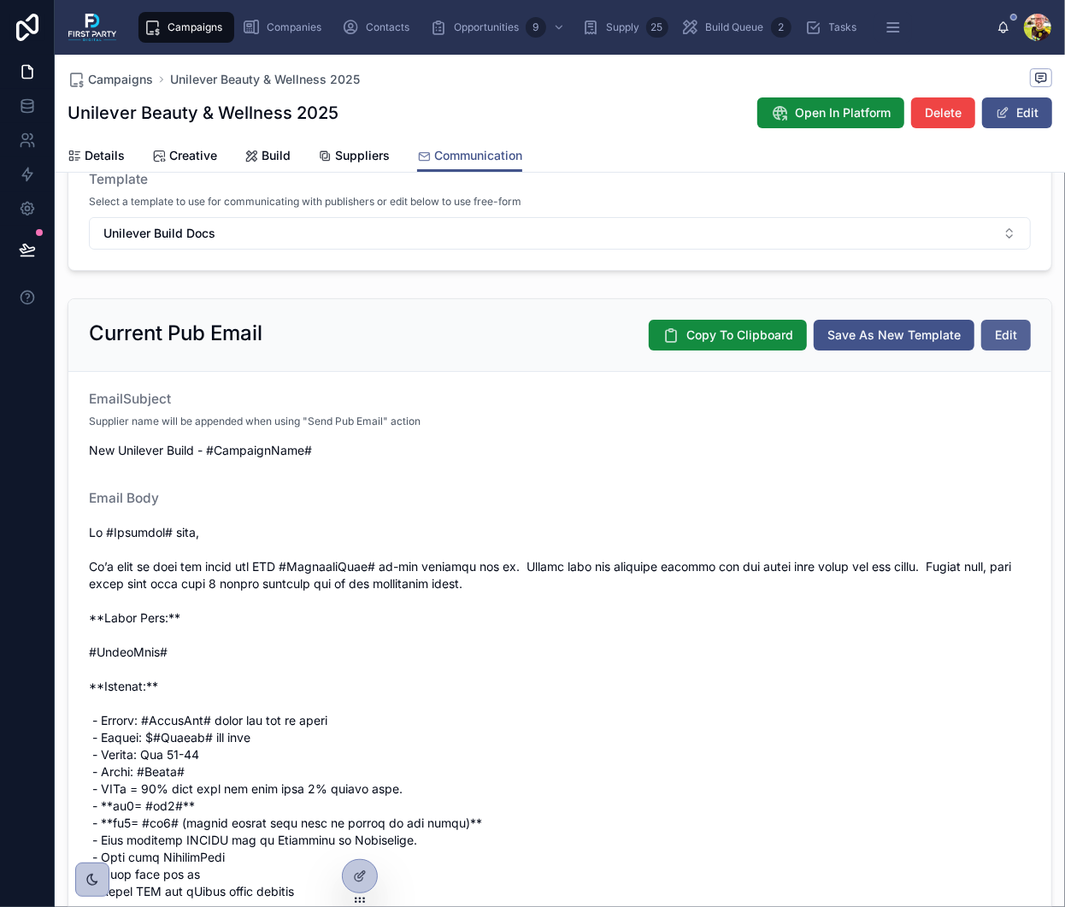
click at [1009, 332] on button "Edit" at bounding box center [1006, 335] width 50 height 31
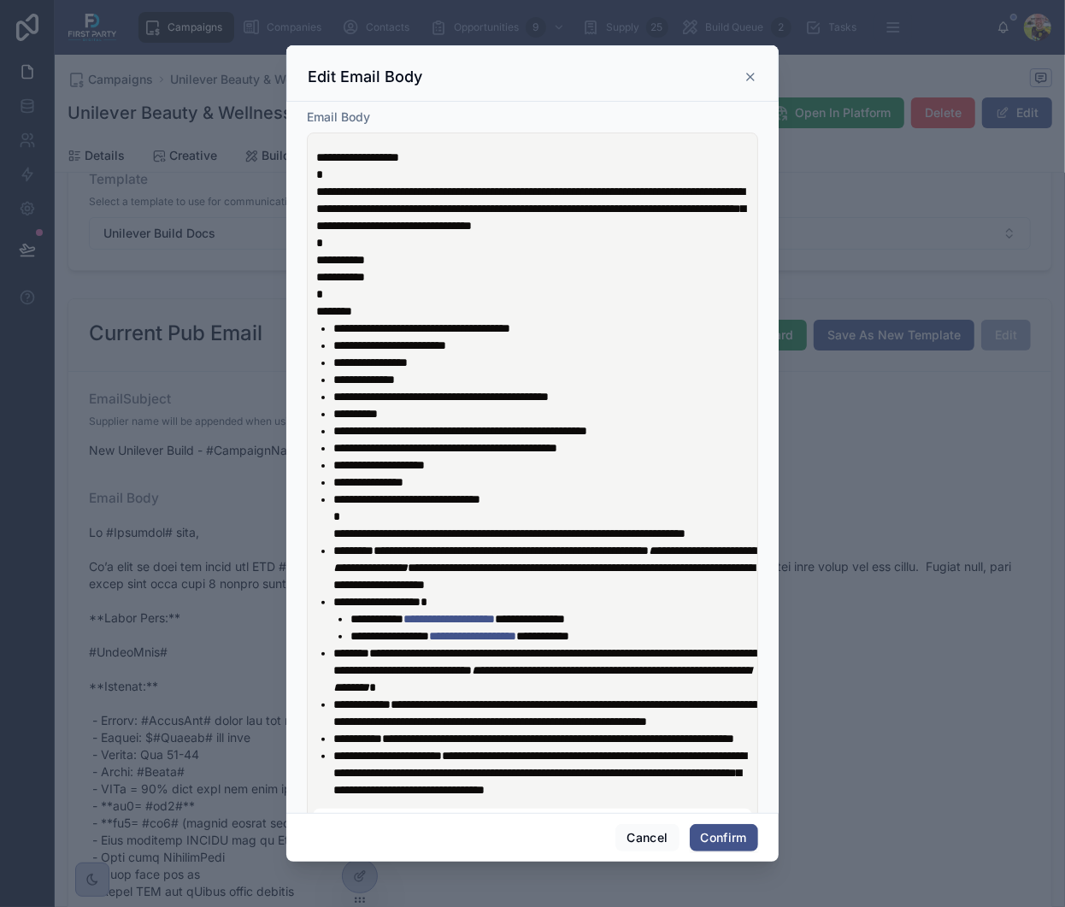
click at [745, 82] on icon at bounding box center [751, 77] width 14 height 14
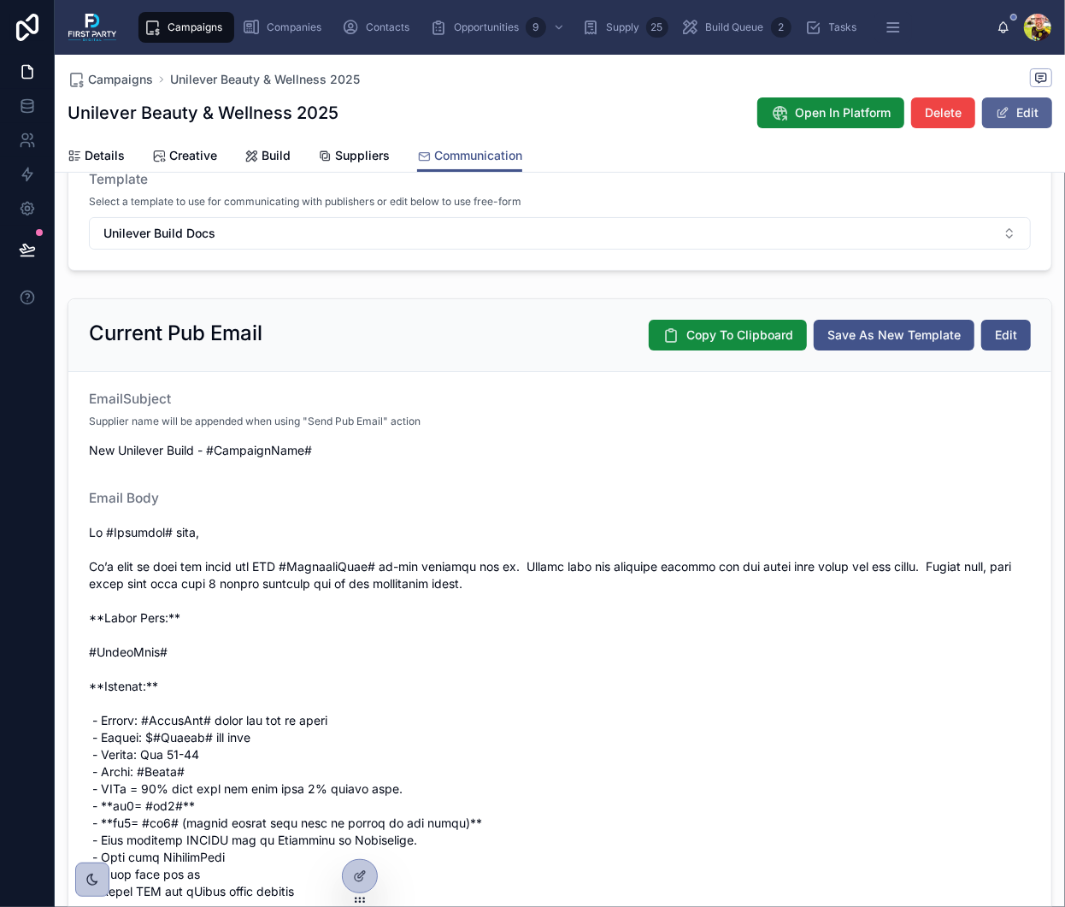
click at [1015, 116] on button "Edit" at bounding box center [1017, 112] width 70 height 31
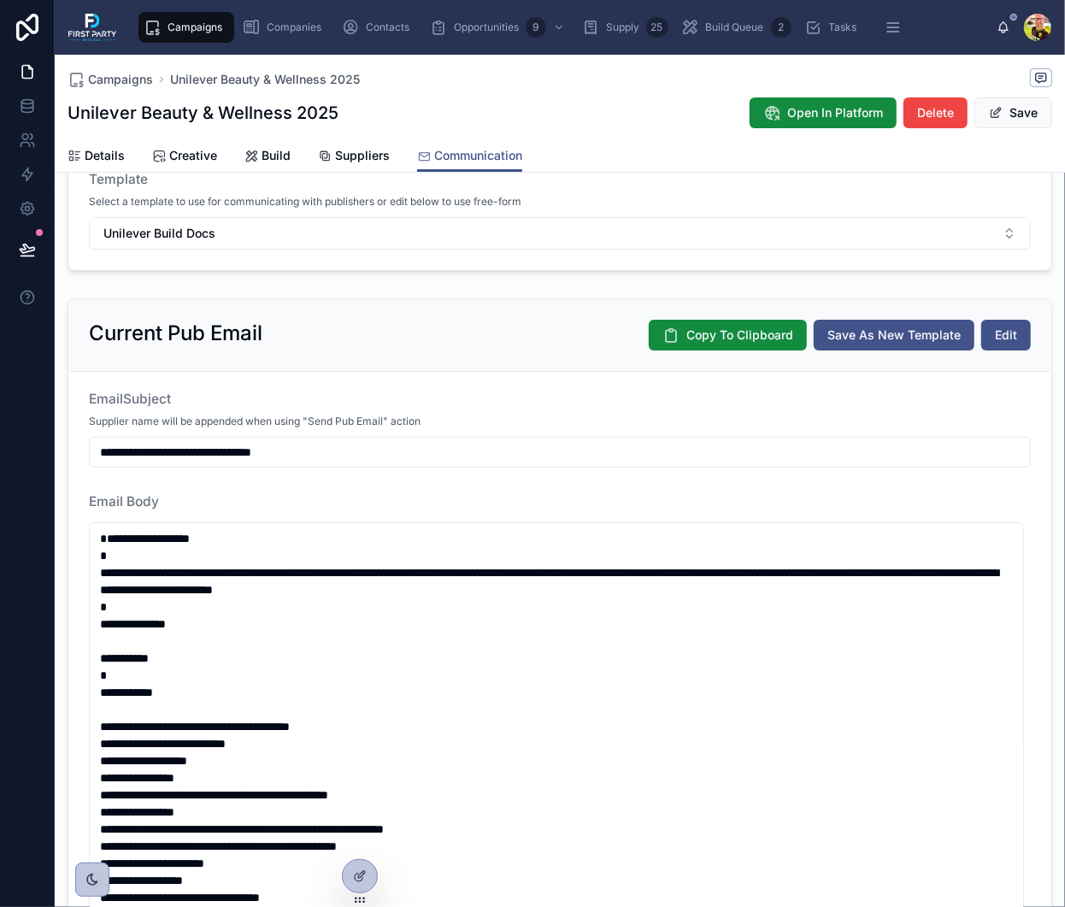
click at [386, 442] on input "**********" at bounding box center [560, 452] width 940 height 24
drag, startPoint x: 386, startPoint y: 442, endPoint x: 403, endPoint y: 454, distance: 20.9
click at [387, 443] on input "**********" at bounding box center [560, 452] width 940 height 24
click at [403, 454] on input "**********" at bounding box center [560, 452] width 940 height 24
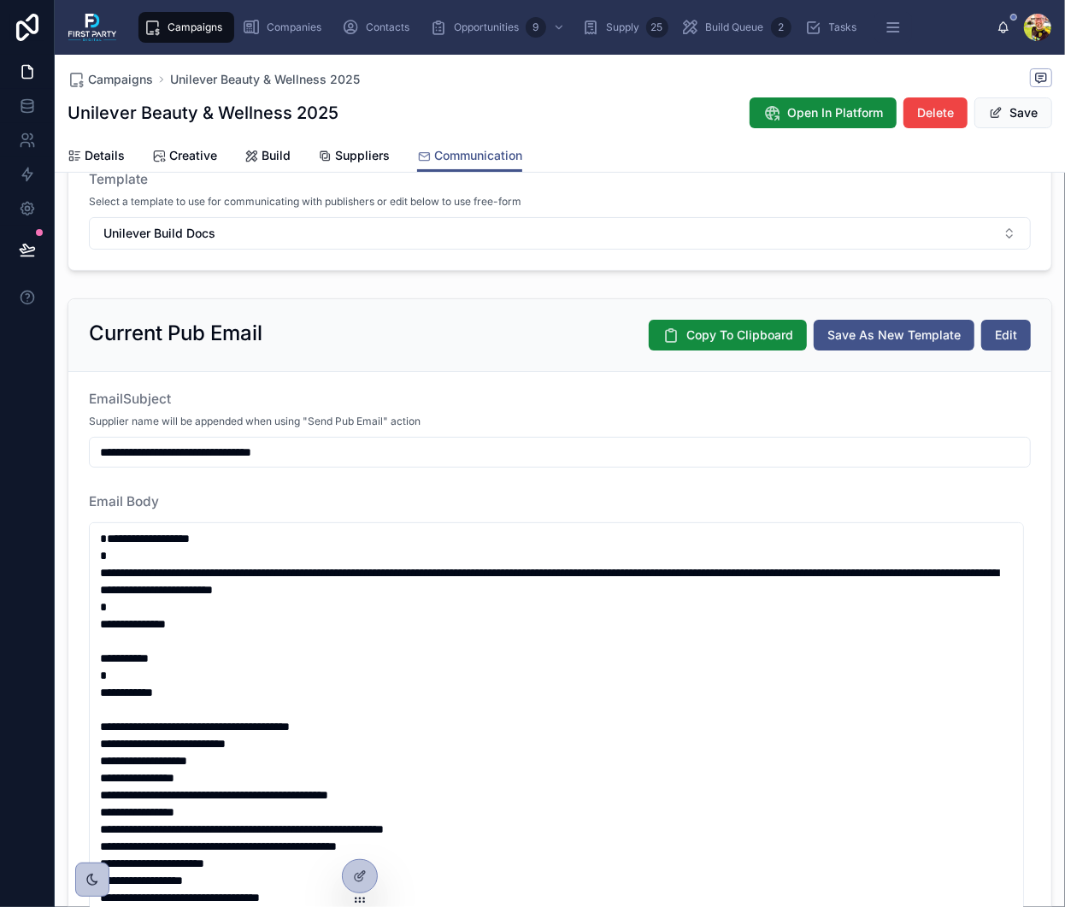
drag, startPoint x: 433, startPoint y: 450, endPoint x: 217, endPoint y: 454, distance: 215.4
click at [217, 454] on input "**********" at bounding box center [560, 452] width 940 height 24
type input "**********"
click at [1010, 110] on button "Save" at bounding box center [1013, 112] width 78 height 31
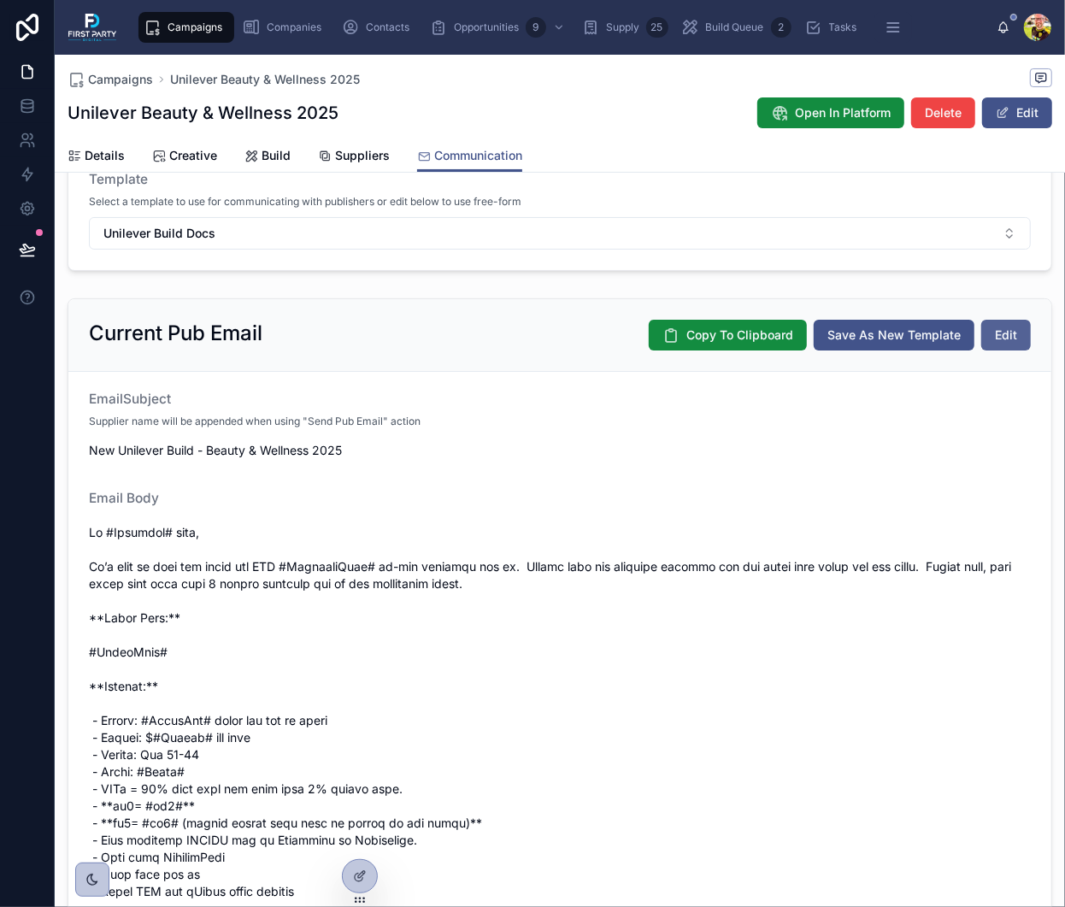
click at [998, 334] on span "Edit" at bounding box center [1006, 335] width 22 height 17
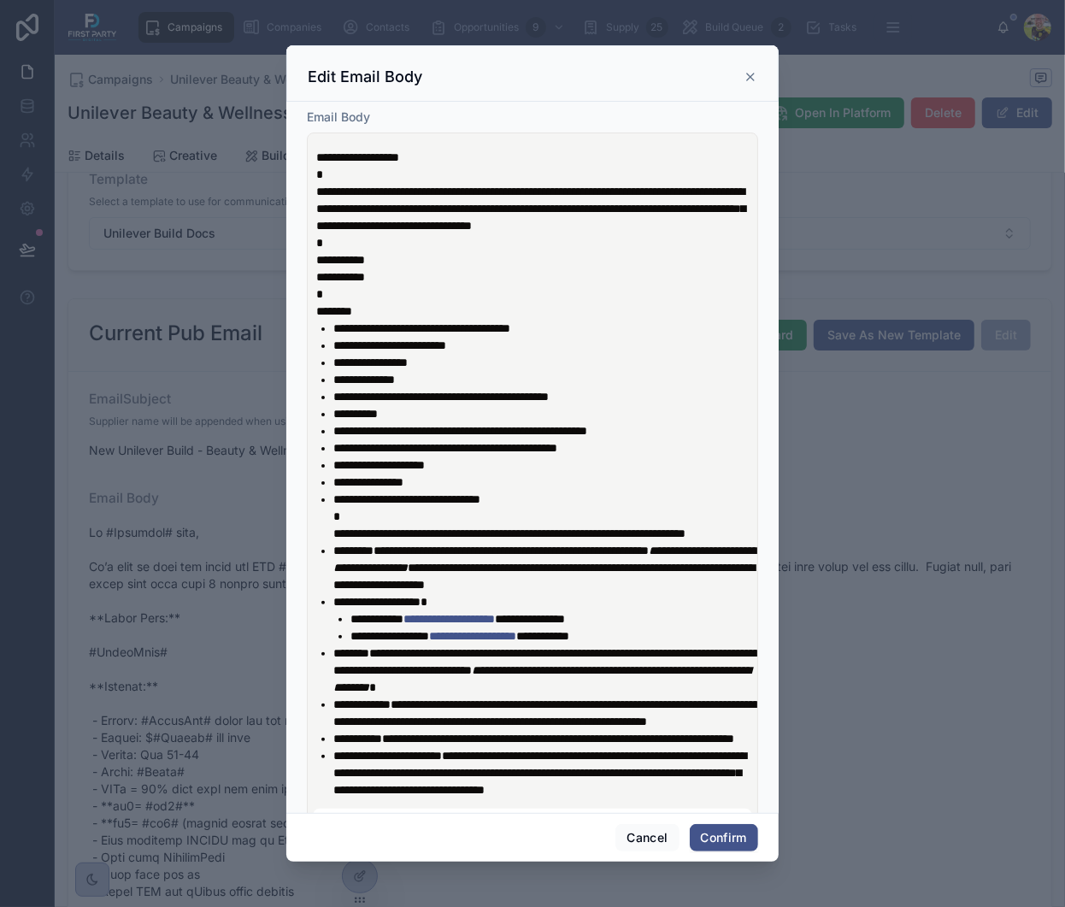
click at [751, 76] on icon at bounding box center [750, 77] width 7 height 7
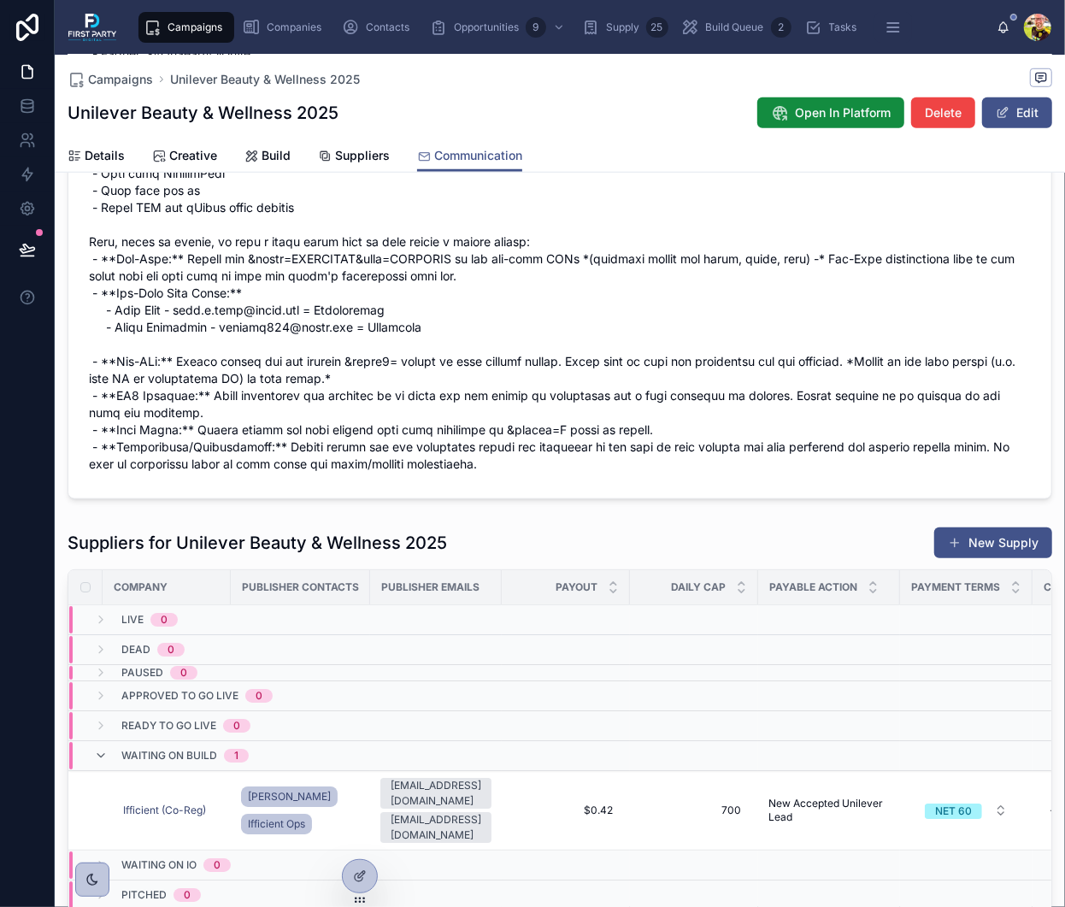
scroll to position [976, 0]
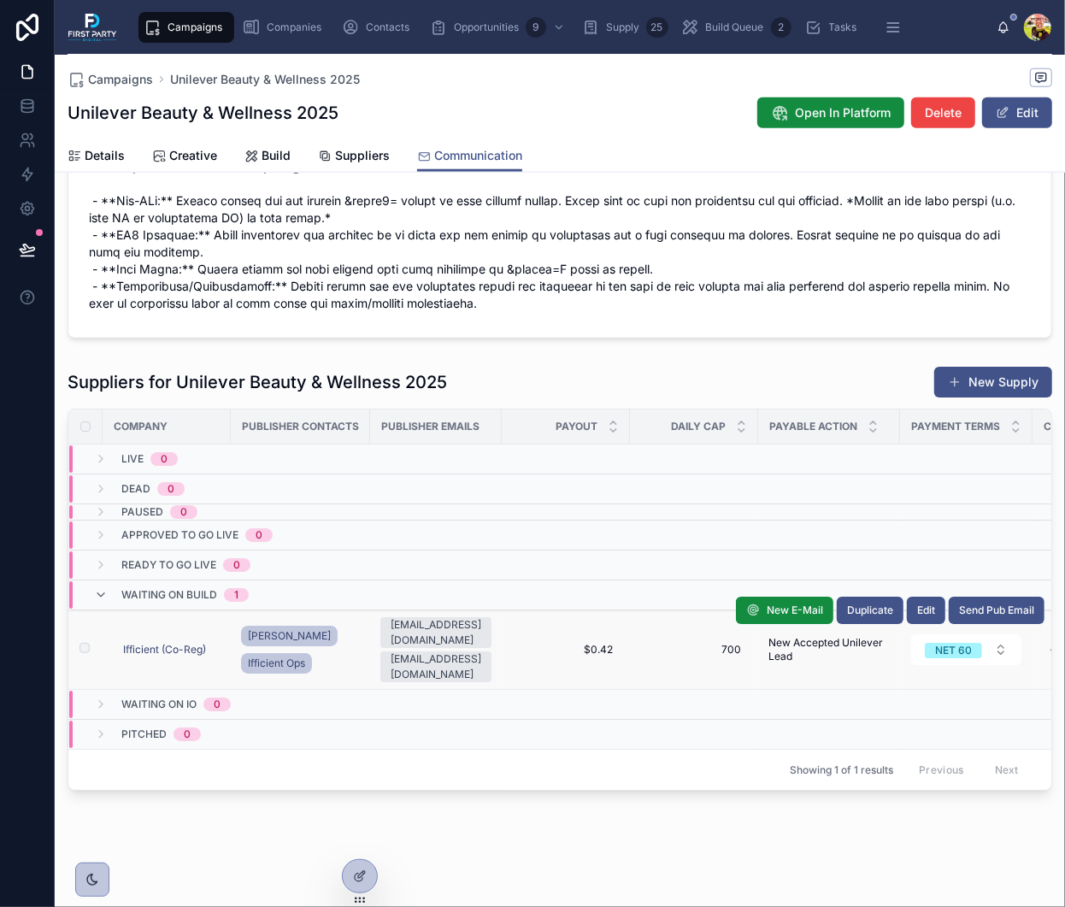
click at [993, 589] on div "New E-Mail Duplicate Edit Send Pub Email" at bounding box center [890, 610] width 309 height 79
click at [990, 601] on button "Send Pub Email" at bounding box center [997, 610] width 96 height 27
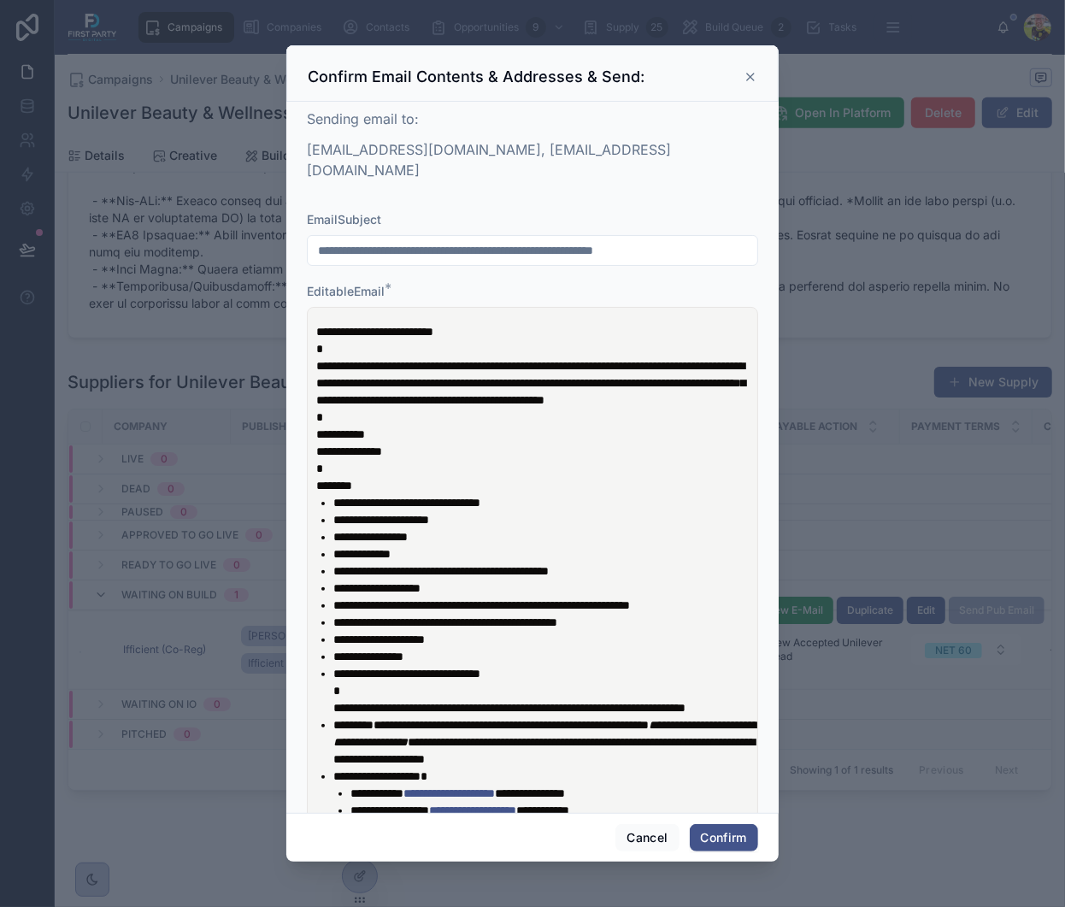
click at [754, 76] on icon at bounding box center [751, 77] width 14 height 14
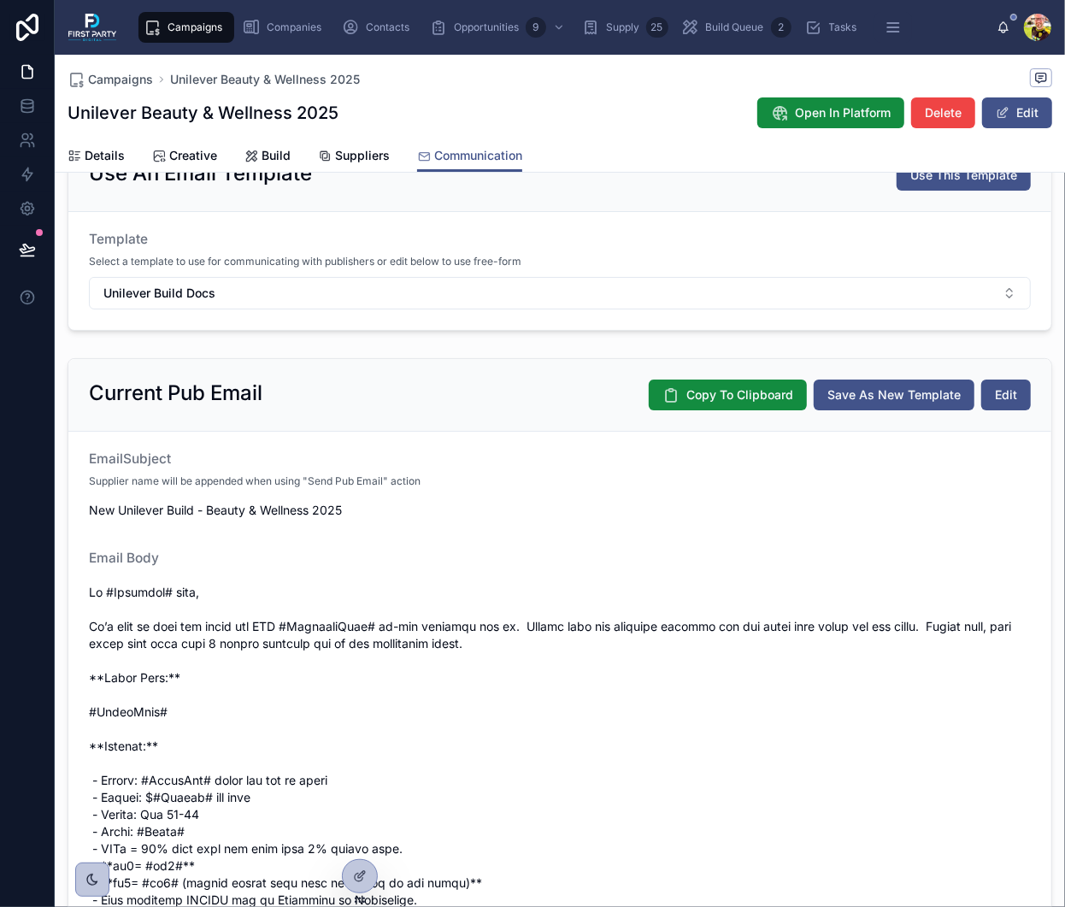
scroll to position [0, 0]
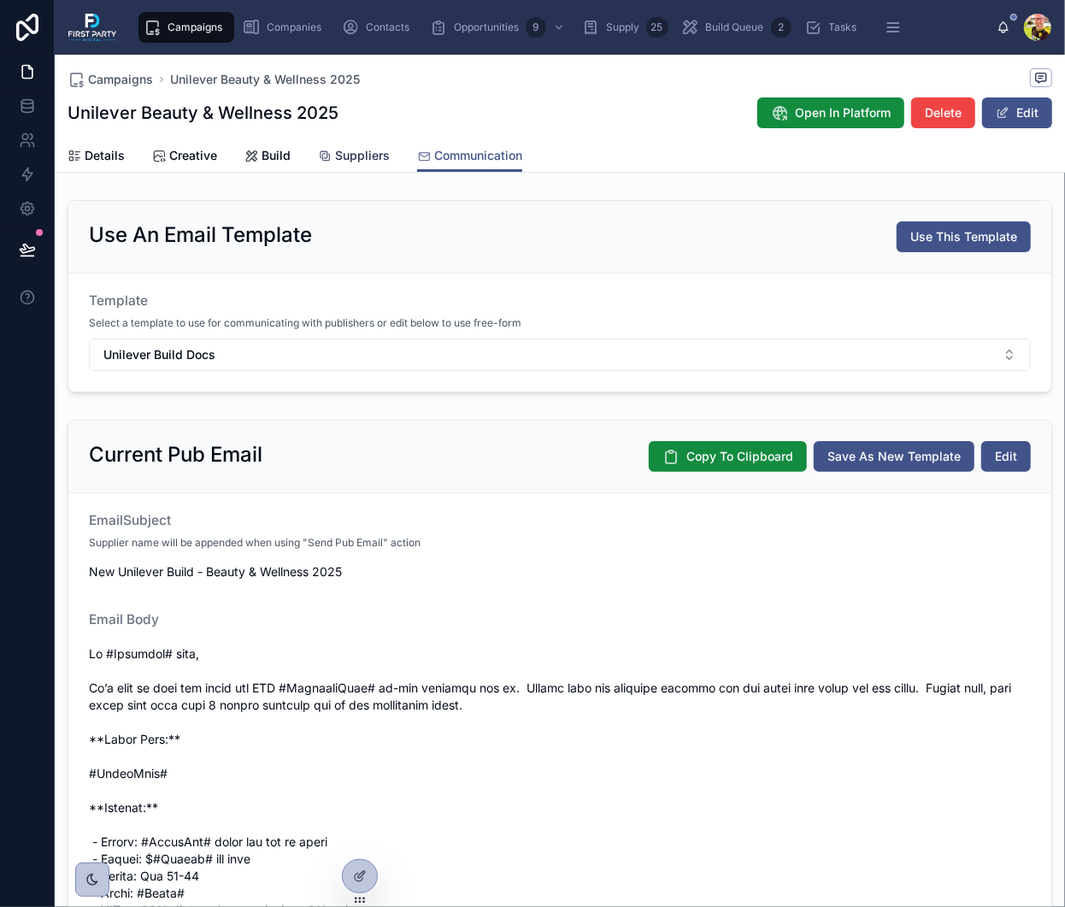
click at [362, 160] on span "Suppliers" at bounding box center [362, 155] width 55 height 17
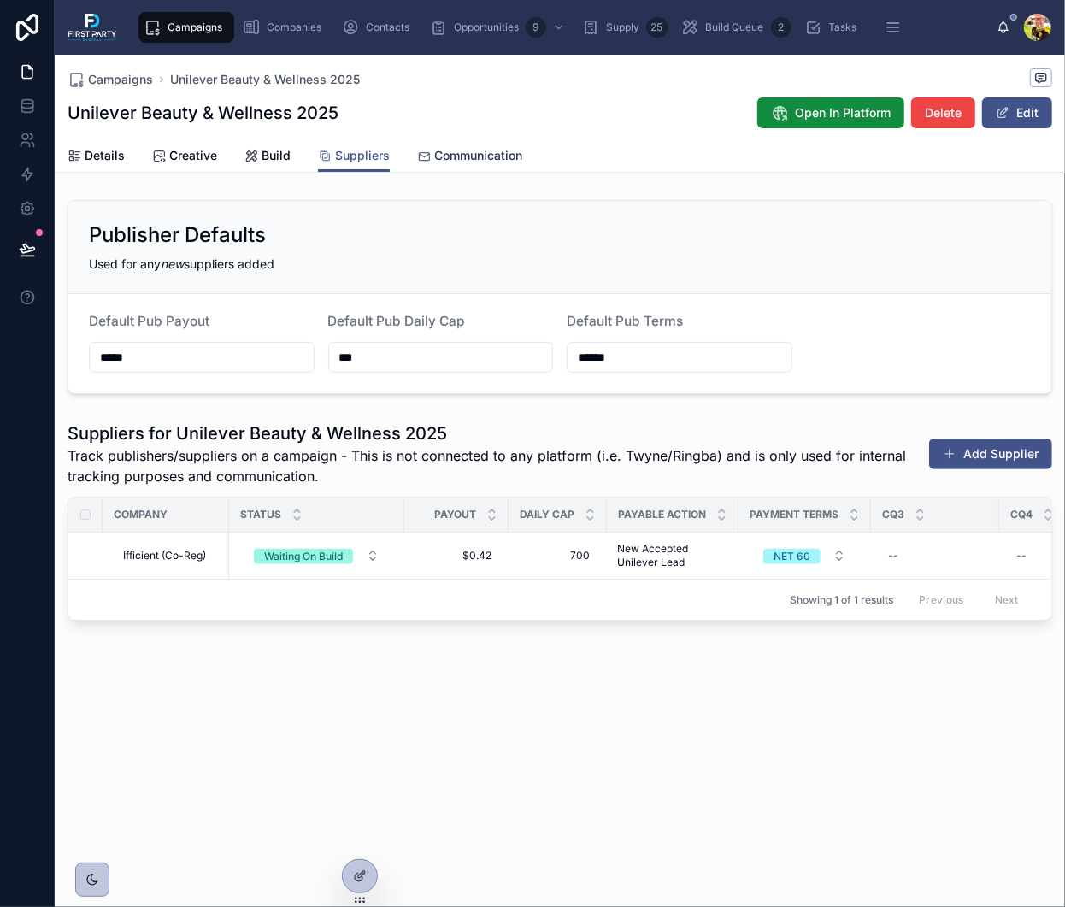
click at [487, 153] on span "Communication" at bounding box center [478, 155] width 88 height 17
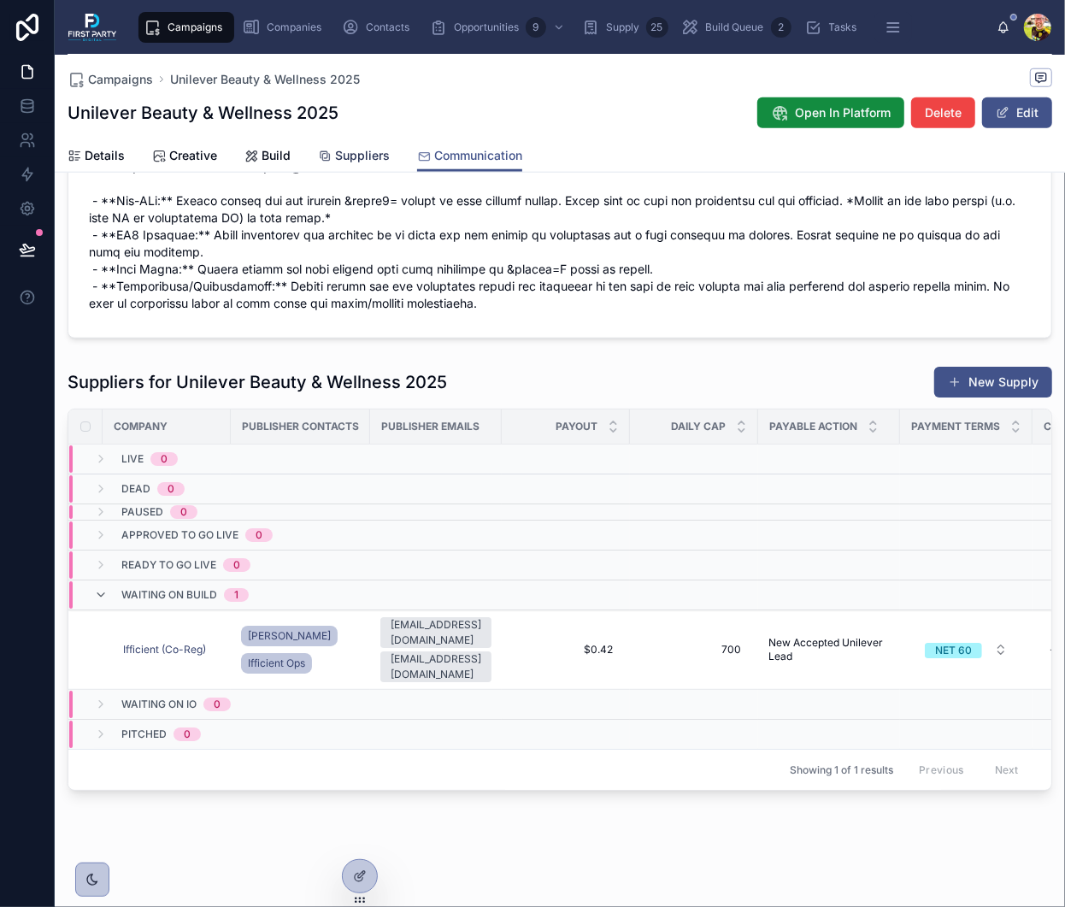
click at [362, 158] on span "Suppliers" at bounding box center [362, 155] width 55 height 17
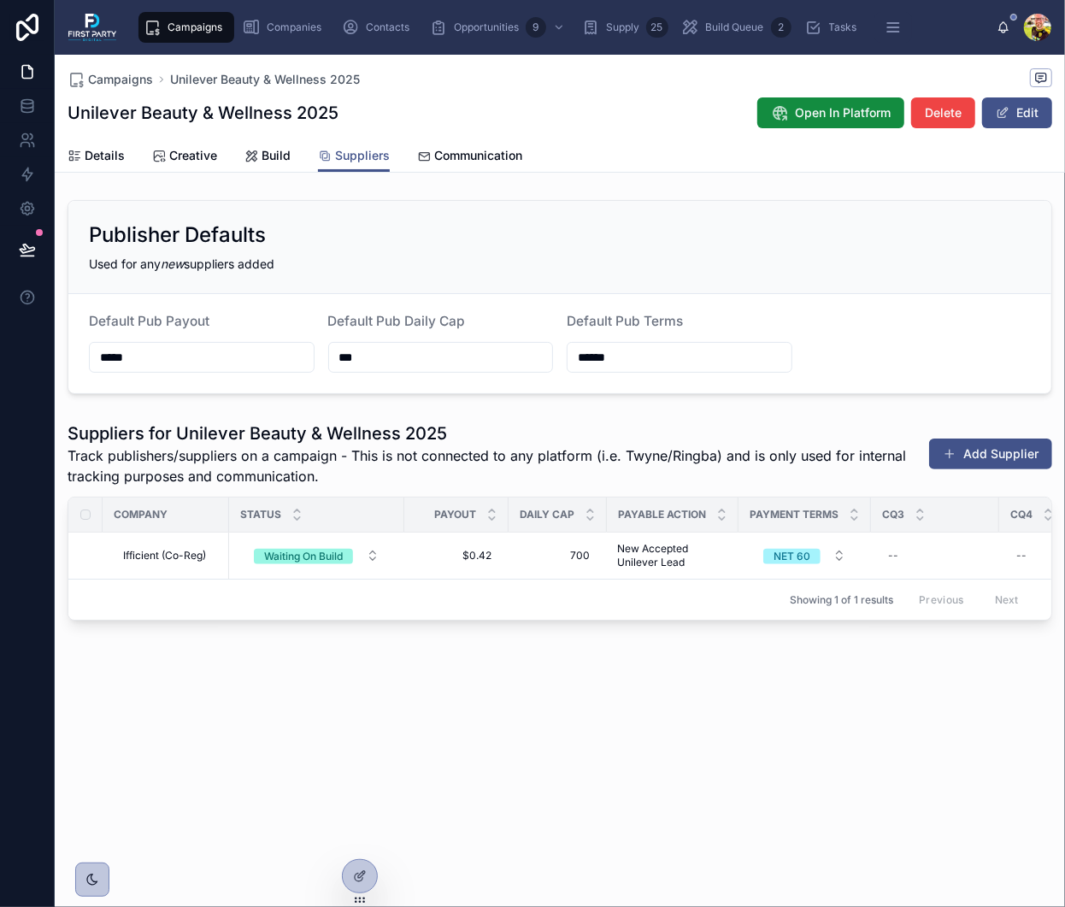
click at [629, 262] on div "Used for any new suppliers added" at bounding box center [560, 264] width 942 height 17
